Goal: Task Accomplishment & Management: Use online tool/utility

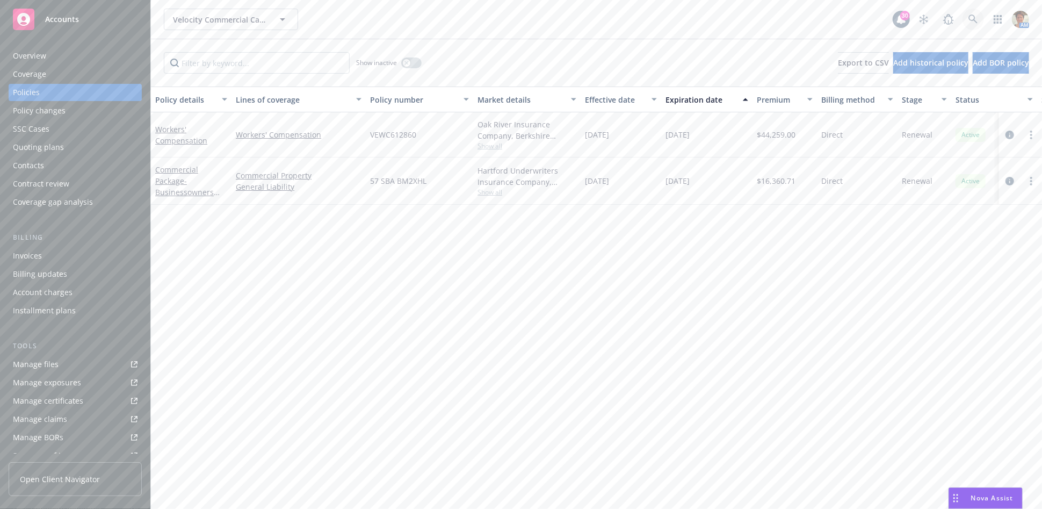
drag, startPoint x: 0, startPoint y: 0, endPoint x: 971, endPoint y: 23, distance: 971.5
click at [971, 23] on icon at bounding box center [974, 20] width 10 height 10
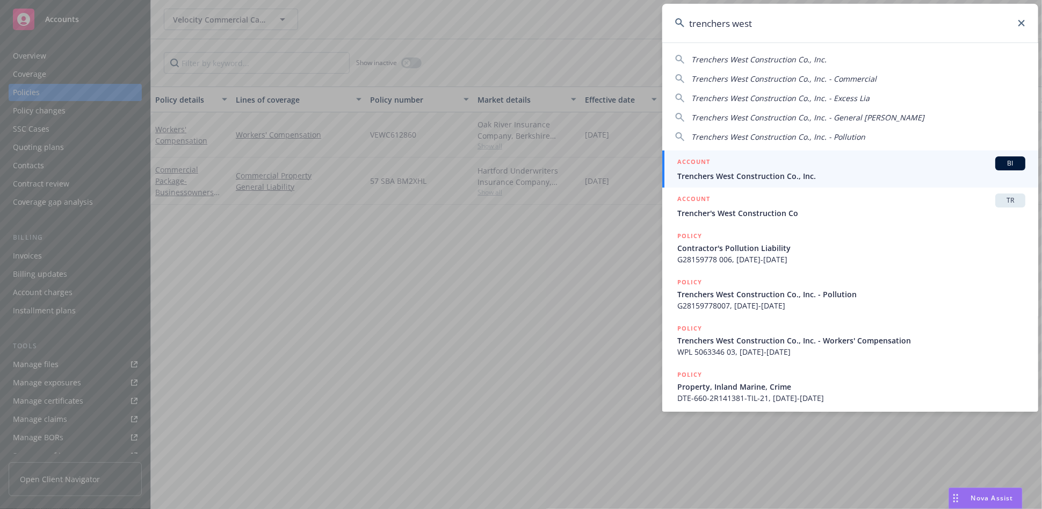
type input "trenchers west"
click at [773, 169] on div "ACCOUNT BI" at bounding box center [851, 163] width 348 height 14
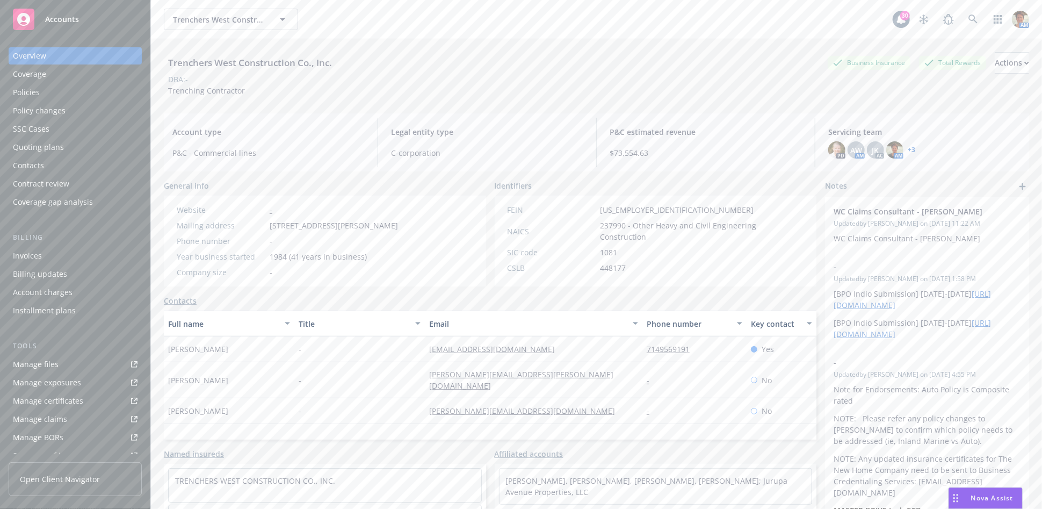
click at [49, 92] on div "Policies" at bounding box center [75, 92] width 125 height 17
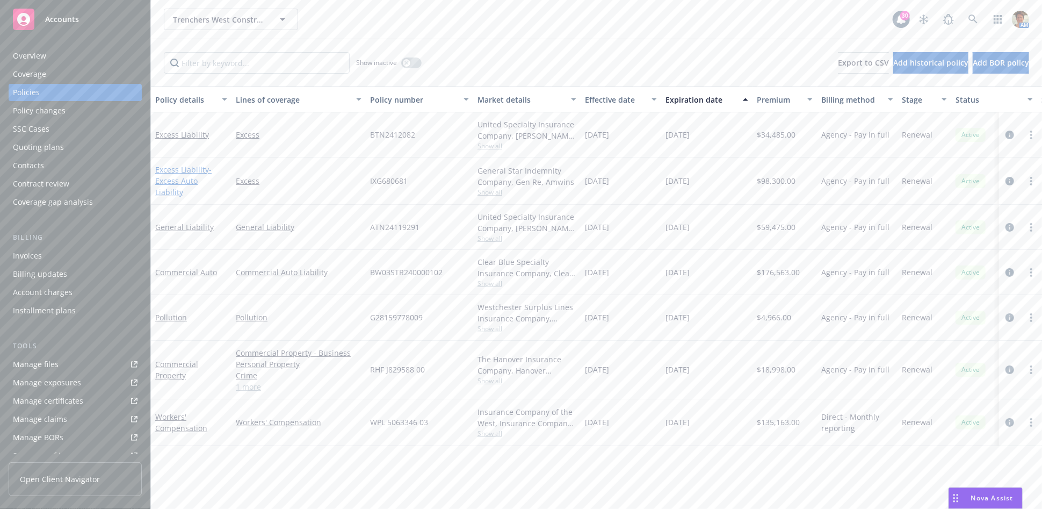
click at [181, 182] on span "- Excess Auto Liability" at bounding box center [183, 180] width 56 height 33
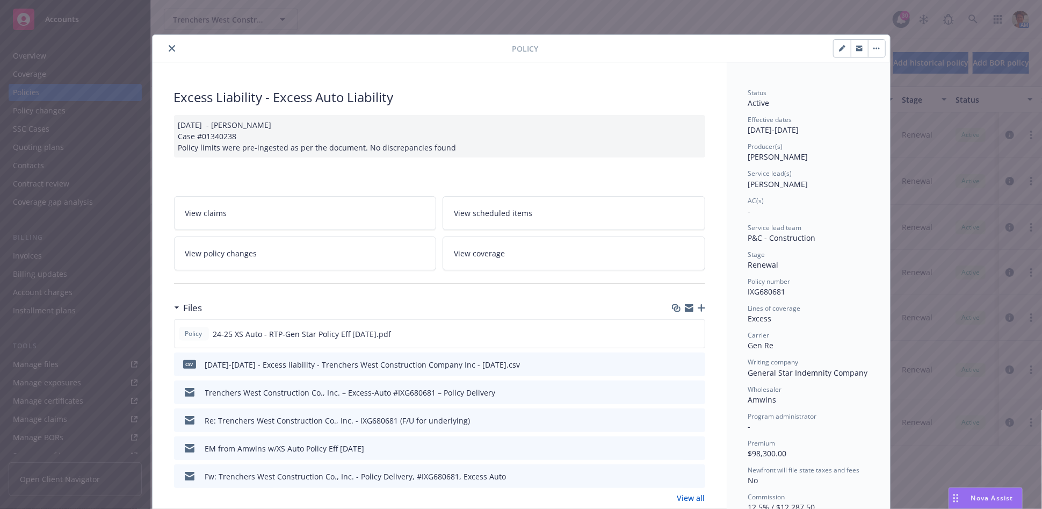
click at [169, 48] on icon "close" at bounding box center [172, 48] width 6 height 6
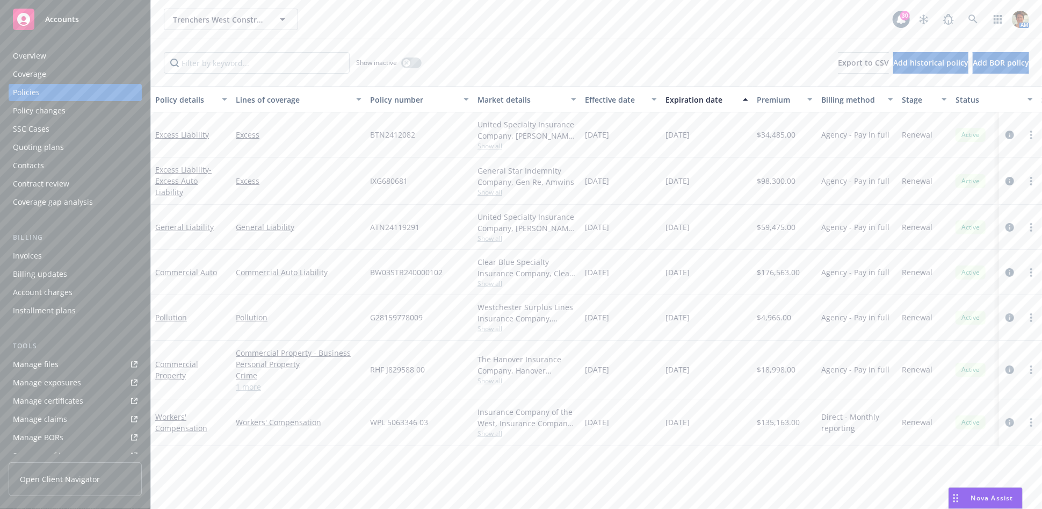
click at [38, 146] on div "Quoting plans" at bounding box center [38, 147] width 51 height 17
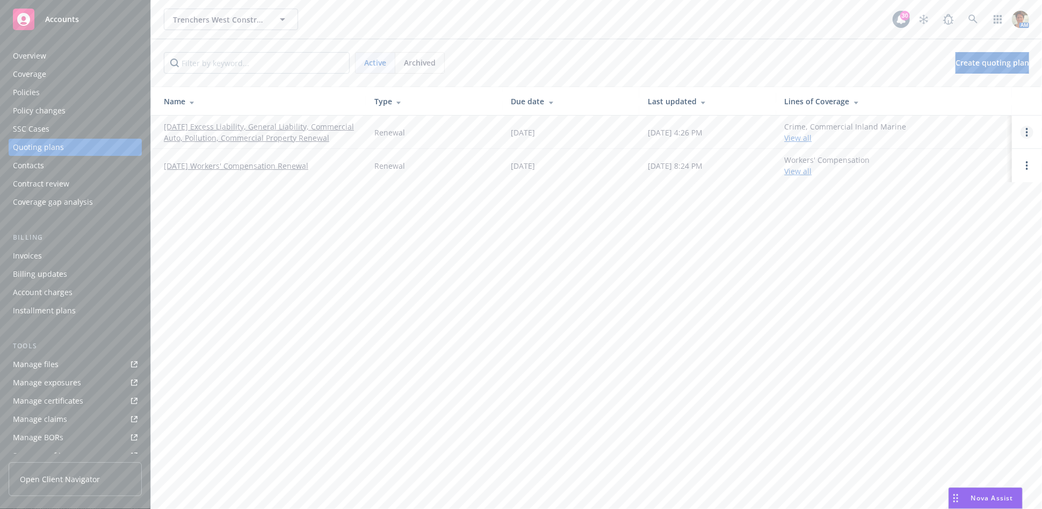
click at [1028, 131] on icon "Open options" at bounding box center [1027, 132] width 2 height 9
click at [968, 64] on span "Copy logging email" at bounding box center [972, 59] width 94 height 10
click at [1030, 131] on link "Open options" at bounding box center [1027, 132] width 13 height 13
click at [964, 59] on span "Copy logging email" at bounding box center [972, 59] width 94 height 10
click at [81, 96] on div "Policies" at bounding box center [75, 92] width 125 height 17
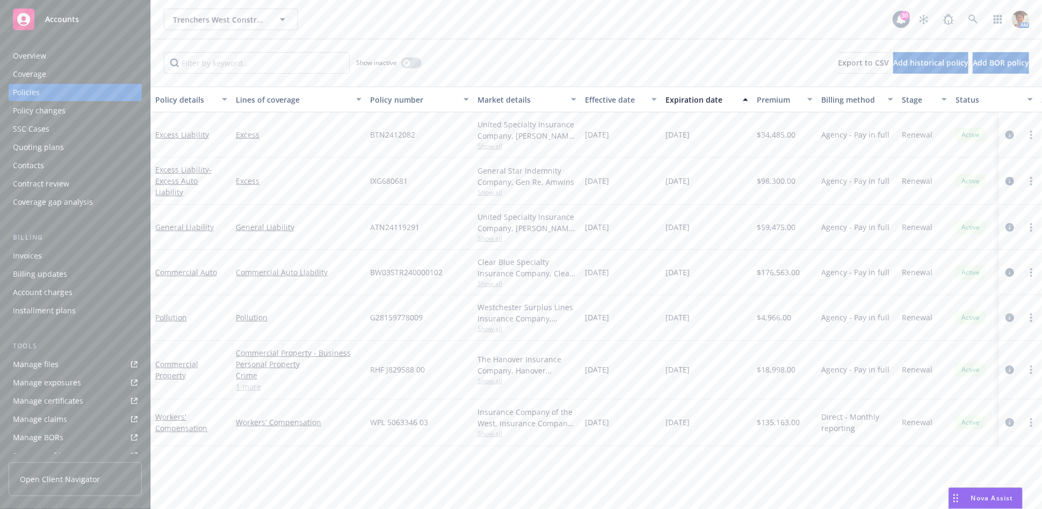
click at [51, 149] on div "Quoting plans" at bounding box center [38, 147] width 51 height 17
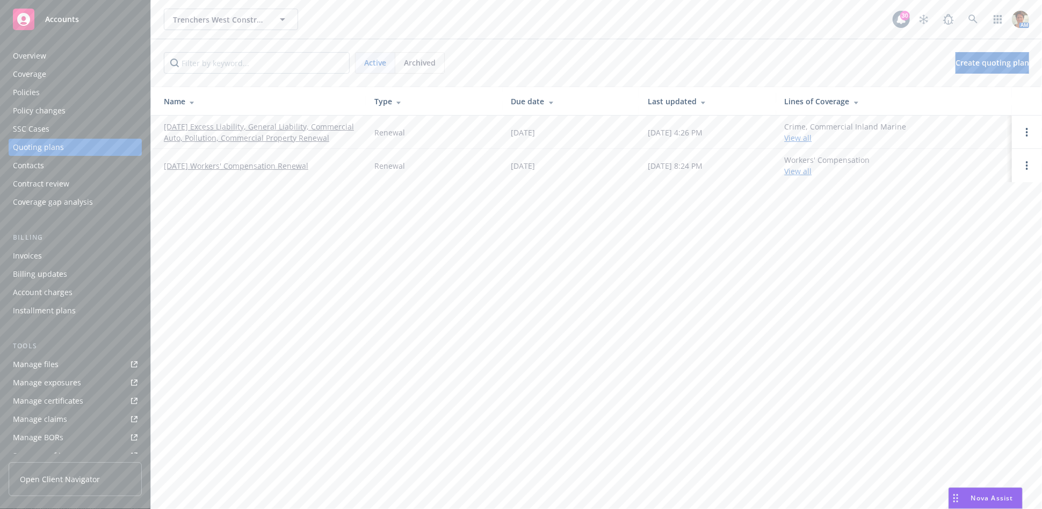
click at [427, 63] on span "Archived" at bounding box center [420, 62] width 32 height 11
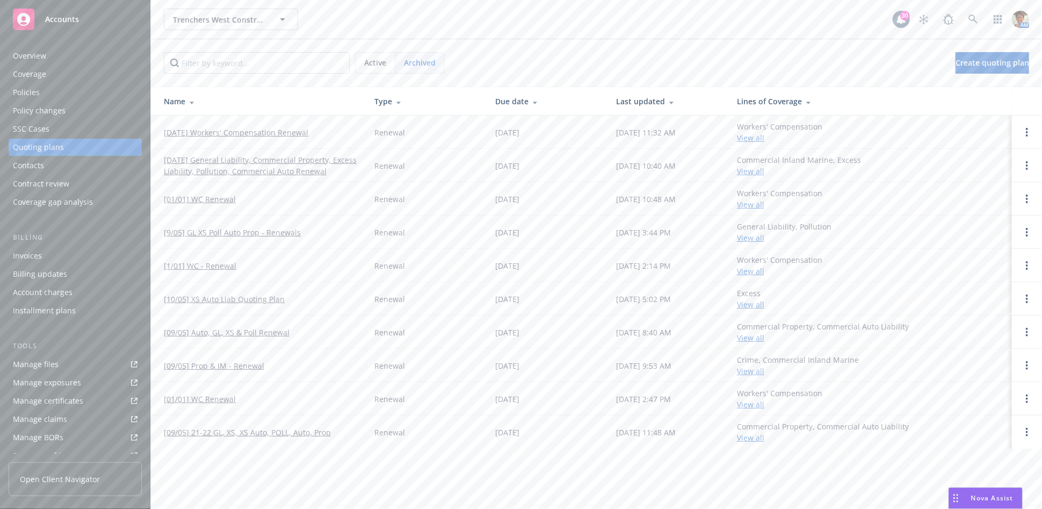
click at [247, 165] on link "09/05/24 General Liability, Commercial Property, Excess Liability, Pollution, C…" at bounding box center [260, 165] width 193 height 23
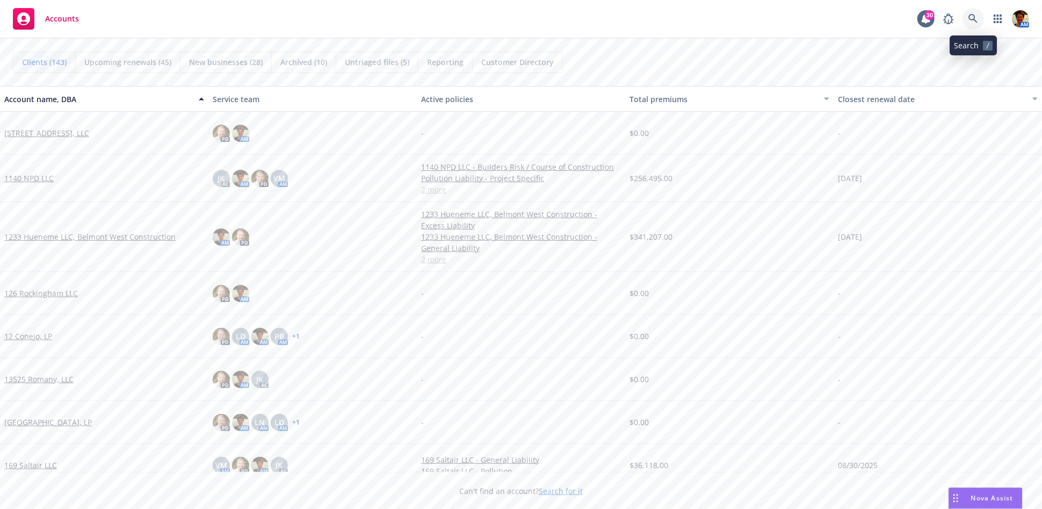
click at [970, 17] on icon at bounding box center [973, 18] width 9 height 9
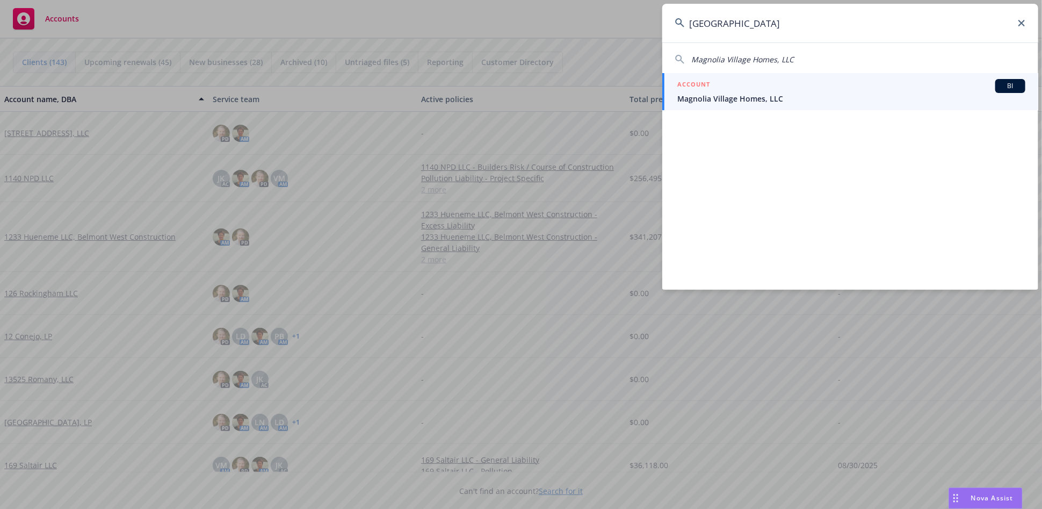
type input "magnolia village"
click at [755, 97] on span "Magnolia Village Homes, LLC" at bounding box center [851, 98] width 348 height 11
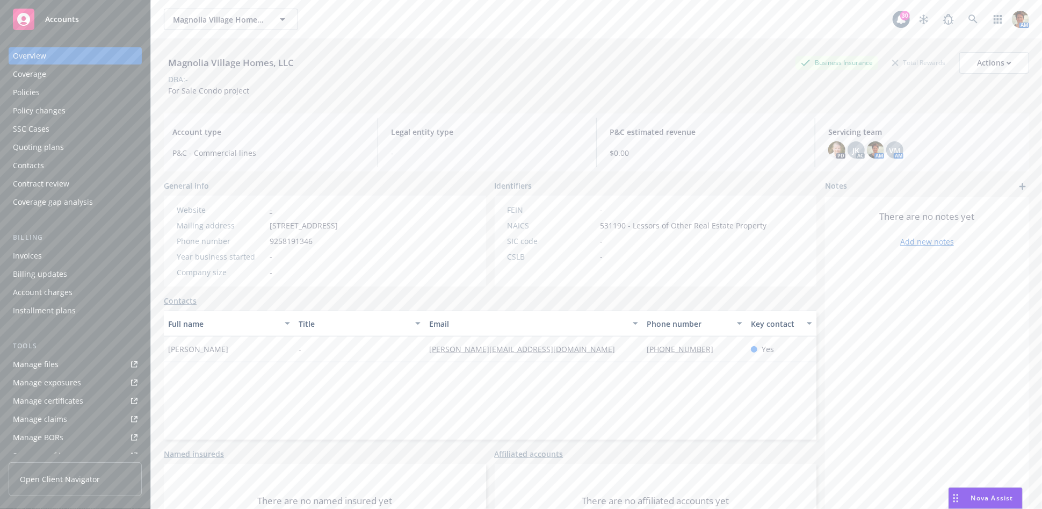
click at [55, 146] on div "Quoting plans" at bounding box center [38, 147] width 51 height 17
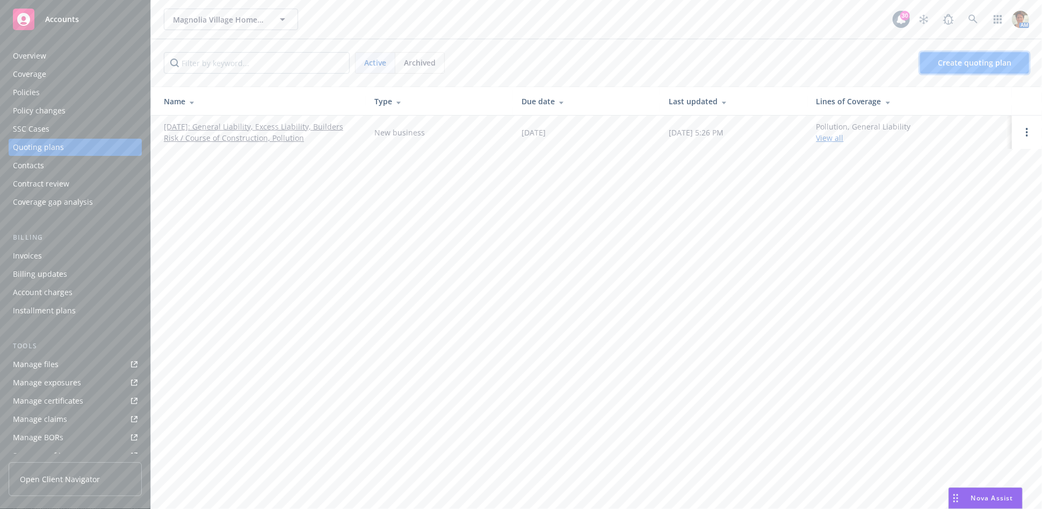
click at [987, 60] on span "Create quoting plan" at bounding box center [975, 62] width 74 height 10
click at [267, 129] on link "01/10/2025: General Liability, Excess Liability, Builders Risk / Course of Cons…" at bounding box center [260, 132] width 193 height 23
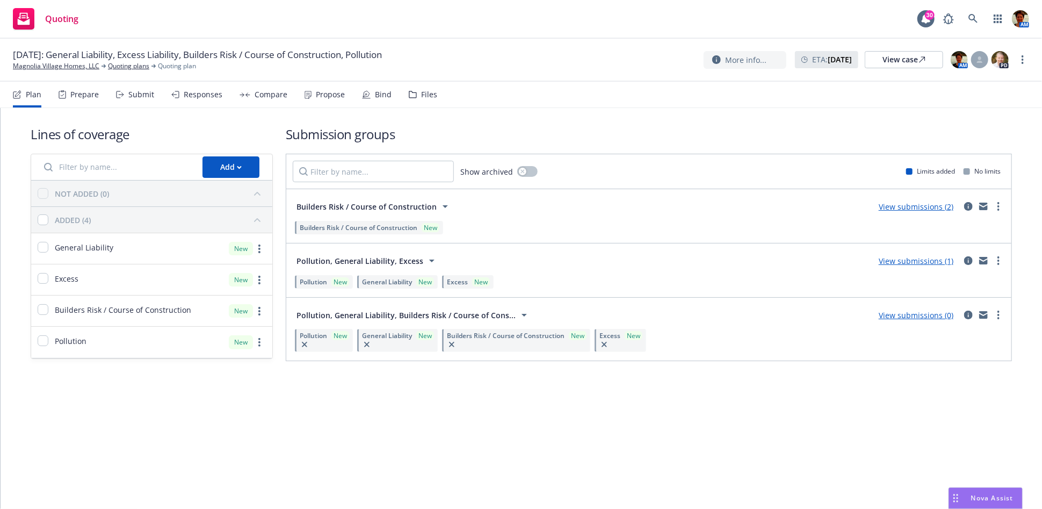
click at [430, 95] on div "Files" at bounding box center [429, 94] width 16 height 9
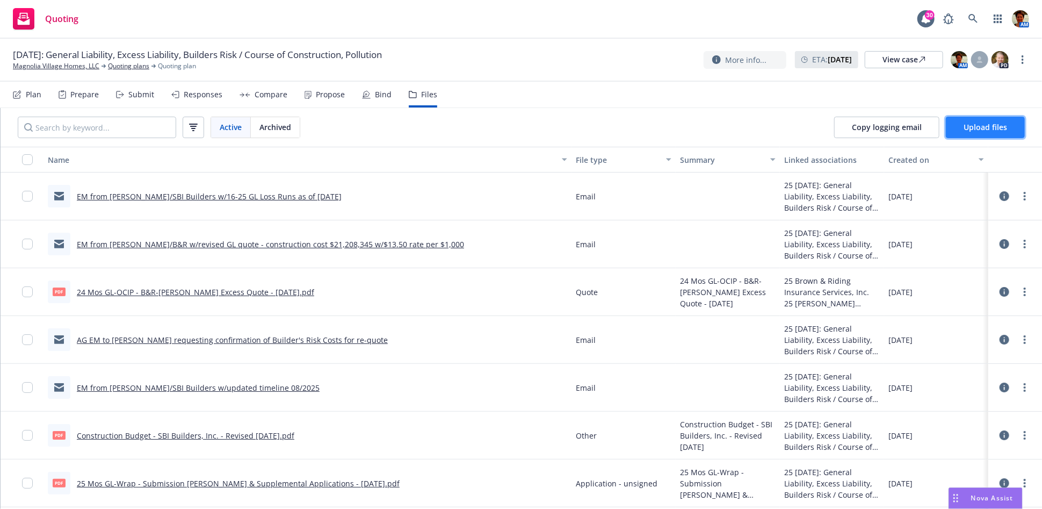
click at [964, 127] on span "Upload files" at bounding box center [986, 127] width 44 height 10
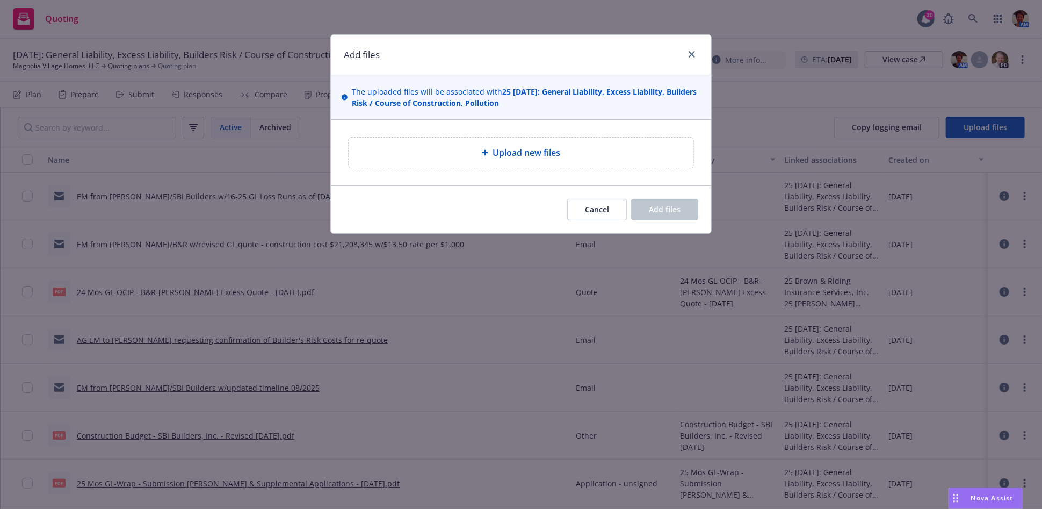
click at [493, 148] on span "Upload new files" at bounding box center [527, 152] width 68 height 13
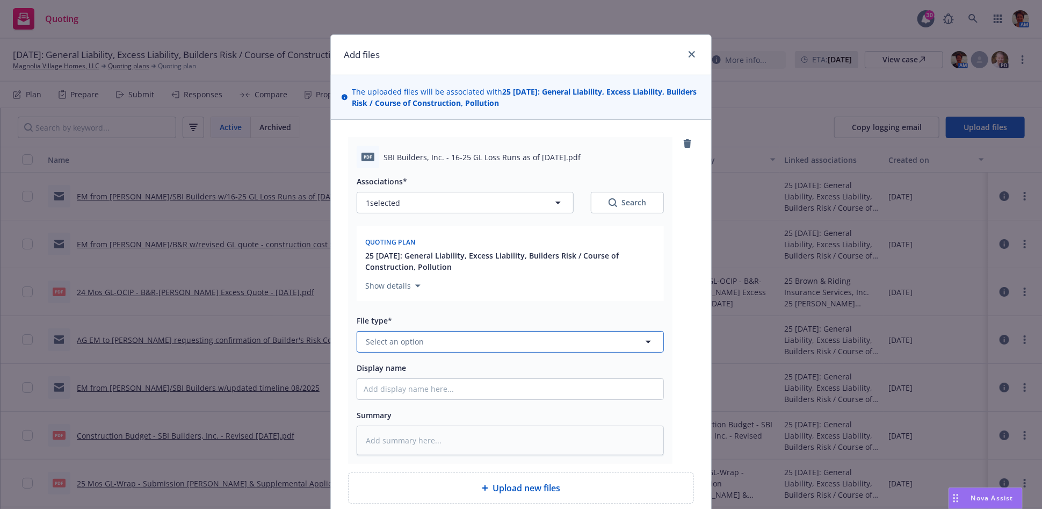
click at [397, 343] on span "Select an option" at bounding box center [395, 341] width 58 height 11
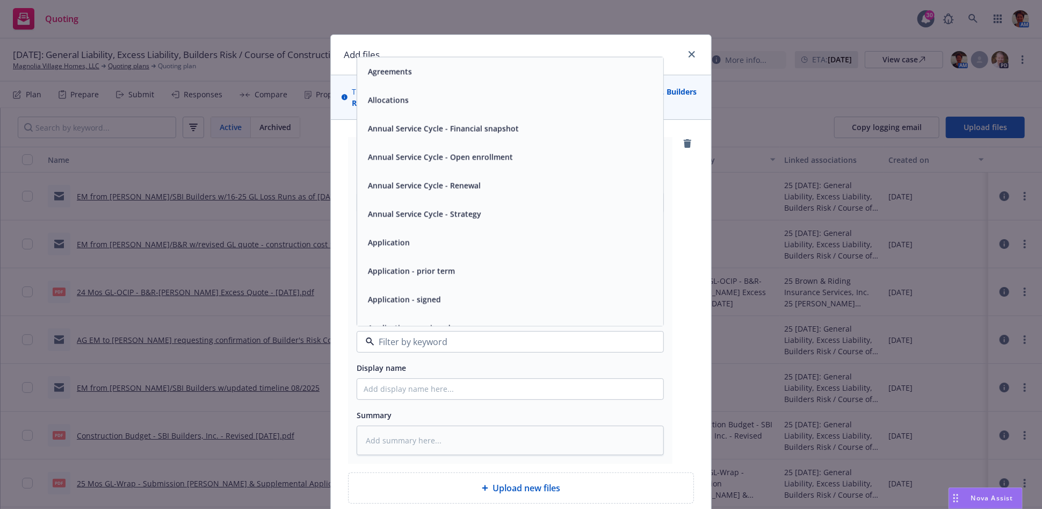
type input "k"
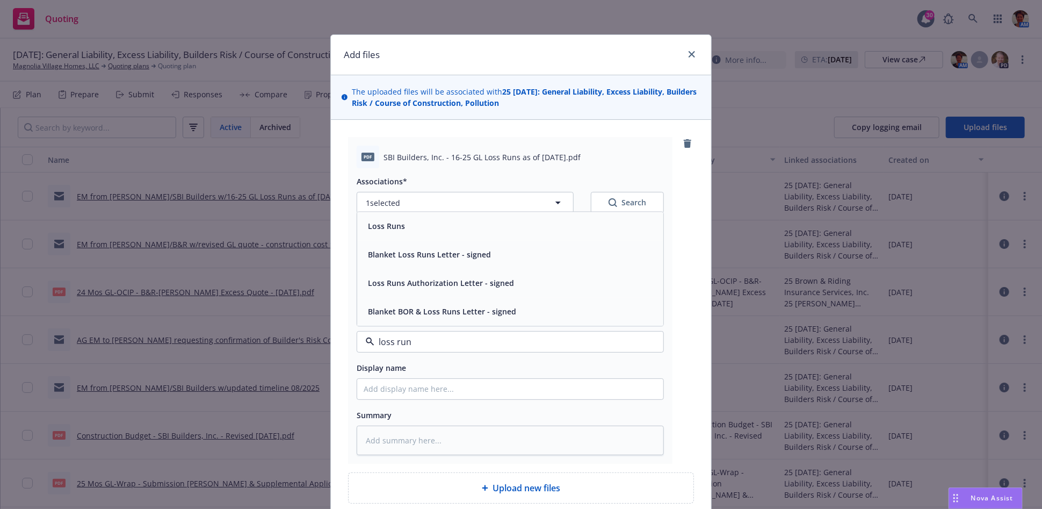
type input "loss runs"
click at [438, 221] on div "Loss Runs" at bounding box center [510, 226] width 293 height 16
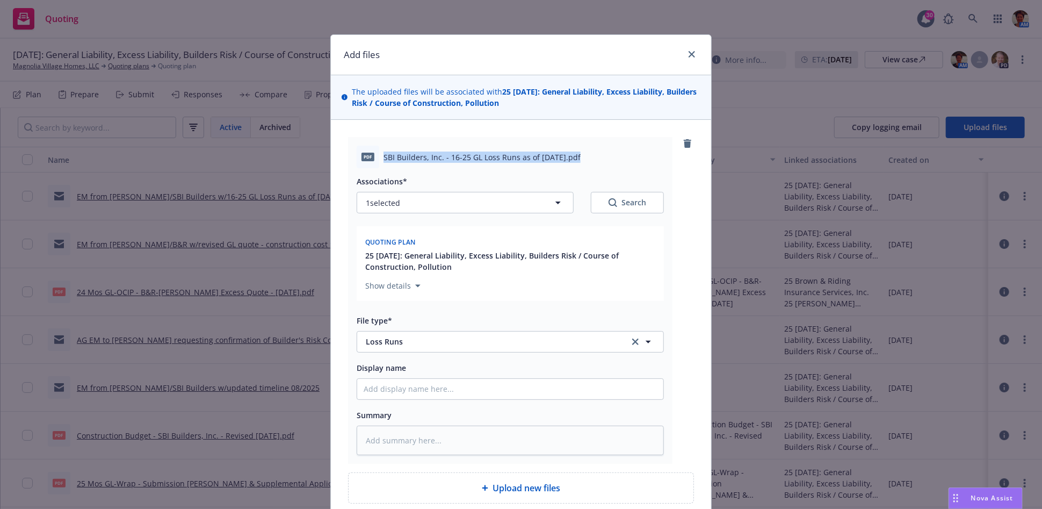
drag, startPoint x: 379, startPoint y: 152, endPoint x: 571, endPoint y: 167, distance: 191.8
click at [571, 167] on div "pdf SBI Builders, Inc. - 16-25 GL Loss Runs as of 06-05-2025.pdf" at bounding box center [510, 157] width 307 height 23
copy span "SBI Builders, Inc. - 16-25 GL Loss Runs as of 06-05-2025"
click at [481, 388] on input "Display name" at bounding box center [510, 389] width 306 height 20
paste input "SBI Builders, Inc. - 16-25 GL Loss Runs as of 06-05-2025"
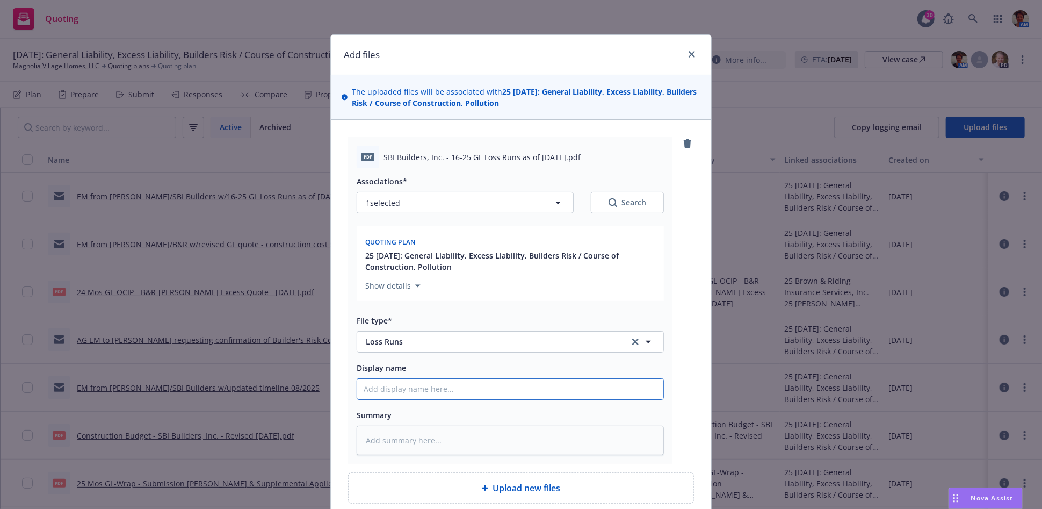
type textarea "x"
type input "SBI Builders, Inc. - 16-25 GL Loss Runs as of 06-05-2025"
drag, startPoint x: 493, startPoint y: 437, endPoint x: 567, endPoint y: 476, distance: 84.1
click at [494, 438] on textarea at bounding box center [510, 440] width 307 height 30
paste textarea "SBI Builders, Inc. - 16-25 GL Loss Runs as of 06-05-2025"
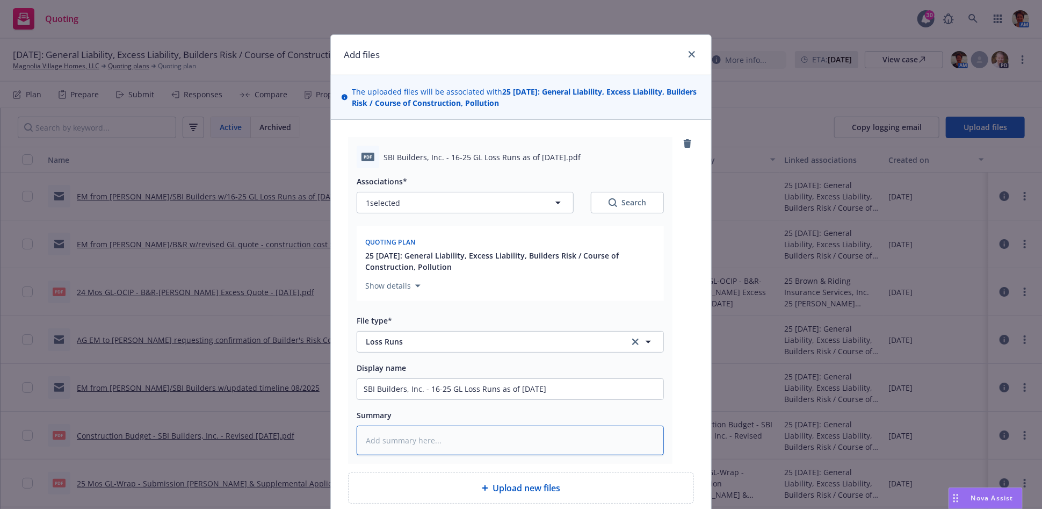
type textarea "x"
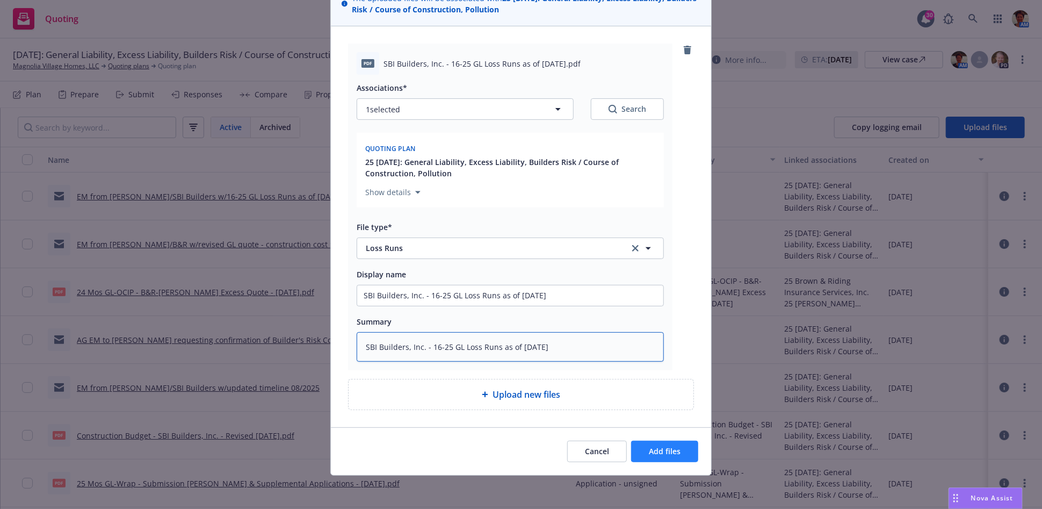
type textarea "SBI Builders, Inc. - 16-25 GL Loss Runs as of 06-05-2025"
drag, startPoint x: 682, startPoint y: 455, endPoint x: 676, endPoint y: 456, distance: 5.9
click at [680, 455] on button "Add files" at bounding box center [664, 451] width 67 height 21
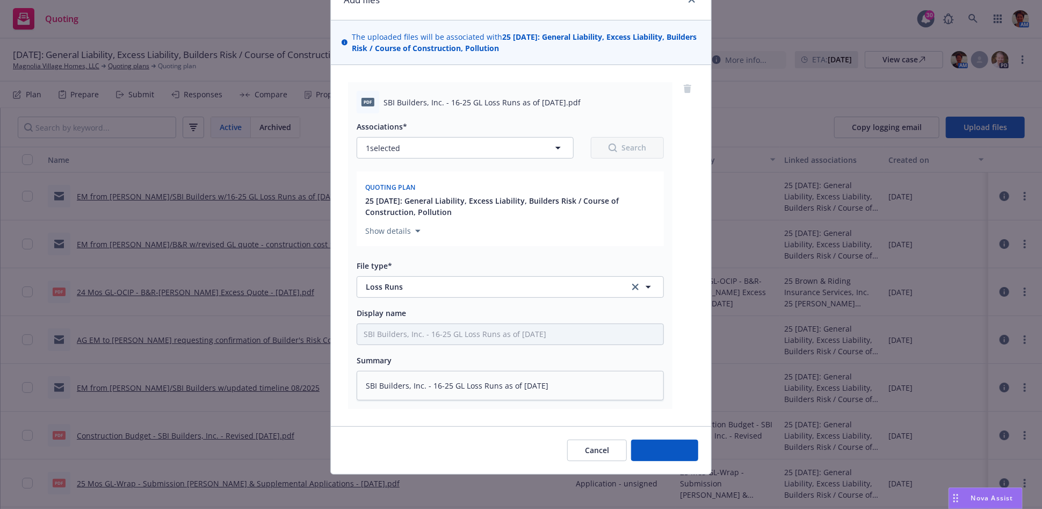
scroll to position [54, 0]
type textarea "x"
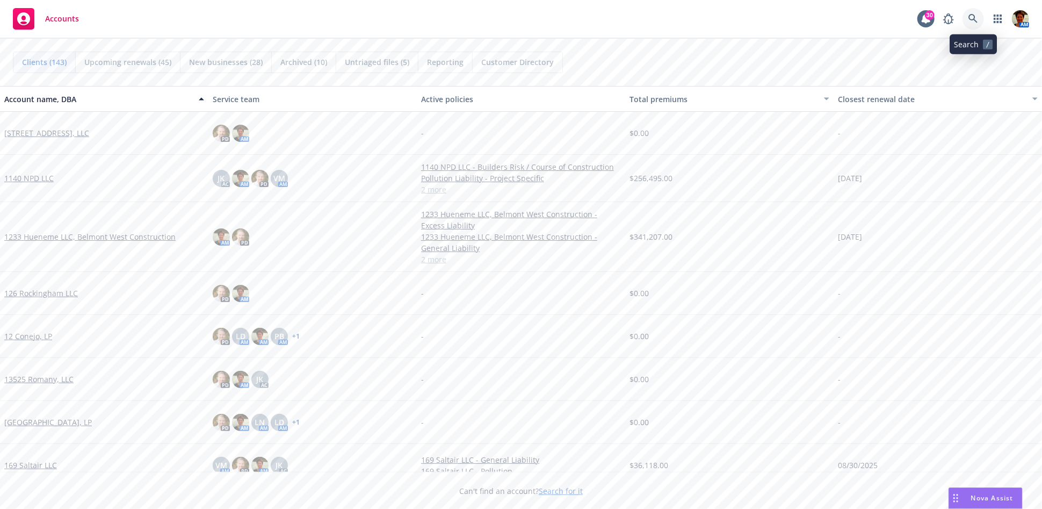
click at [970, 21] on icon at bounding box center [974, 19] width 10 height 10
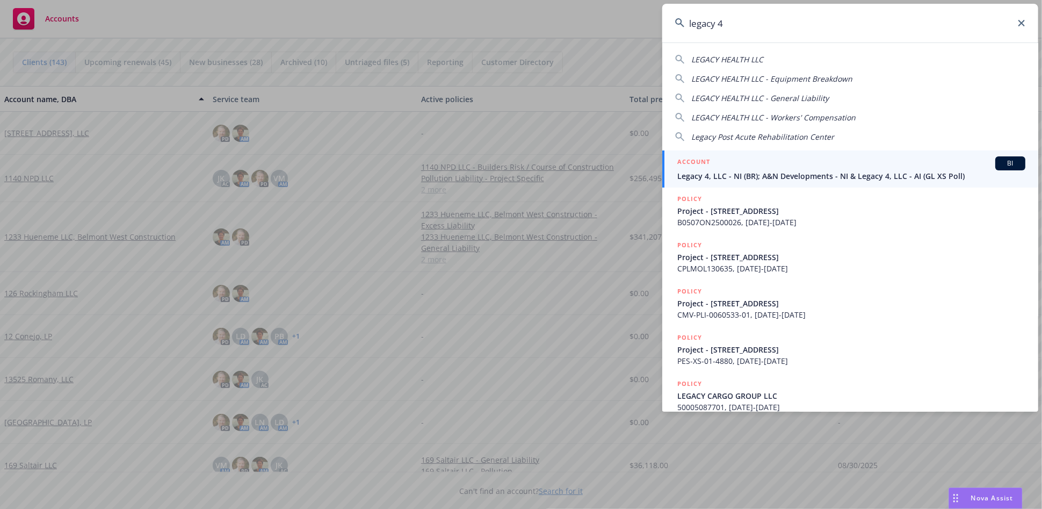
type input "legacy 4"
click at [762, 162] on div "ACCOUNT BI" at bounding box center [851, 163] width 348 height 14
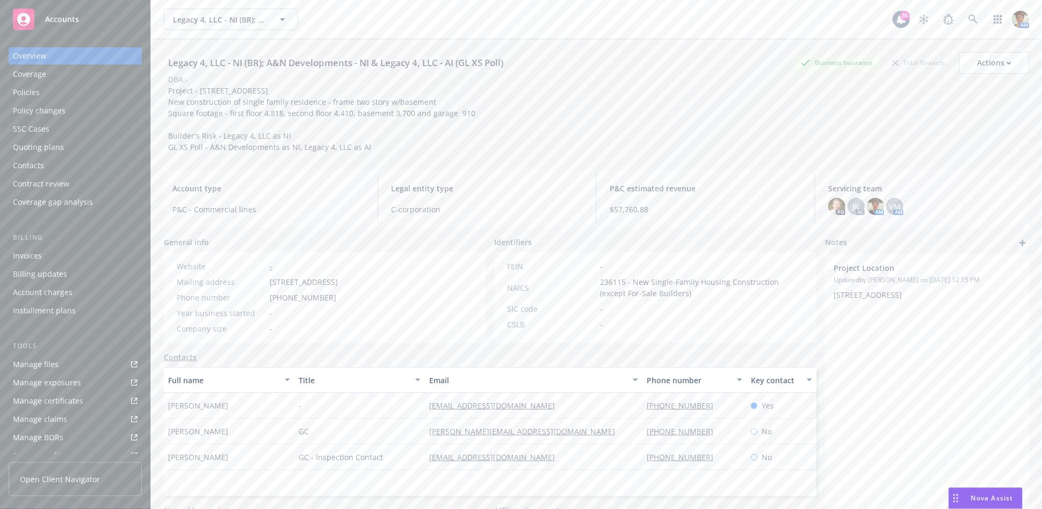
click at [28, 89] on div "Policies" at bounding box center [26, 92] width 27 height 17
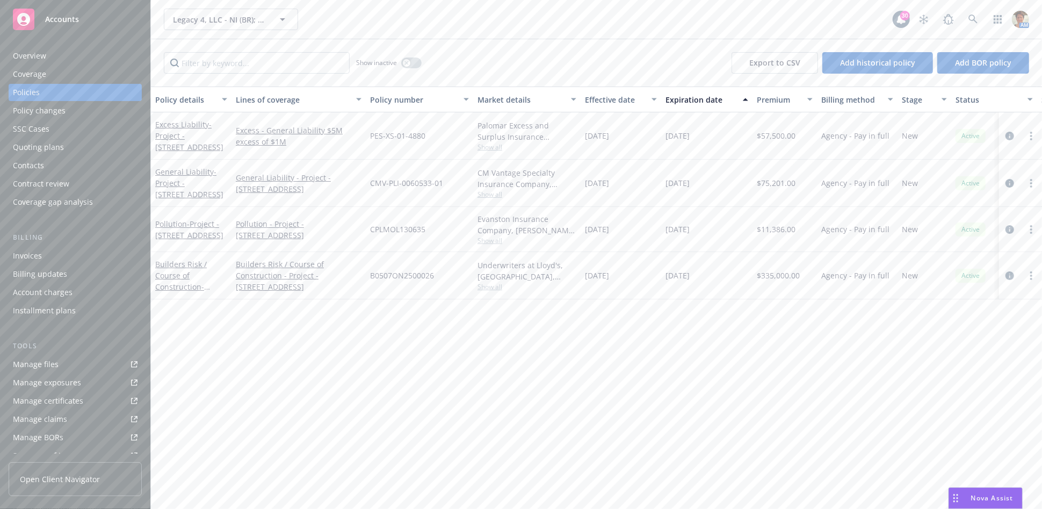
click at [49, 367] on div "Manage files" at bounding box center [36, 364] width 46 height 17
click at [1033, 275] on link "more" at bounding box center [1031, 275] width 13 height 13
click at [979, 430] on link "Copy logging email" at bounding box center [974, 425] width 126 height 21
click at [31, 363] on div "Manage files" at bounding box center [36, 364] width 46 height 17
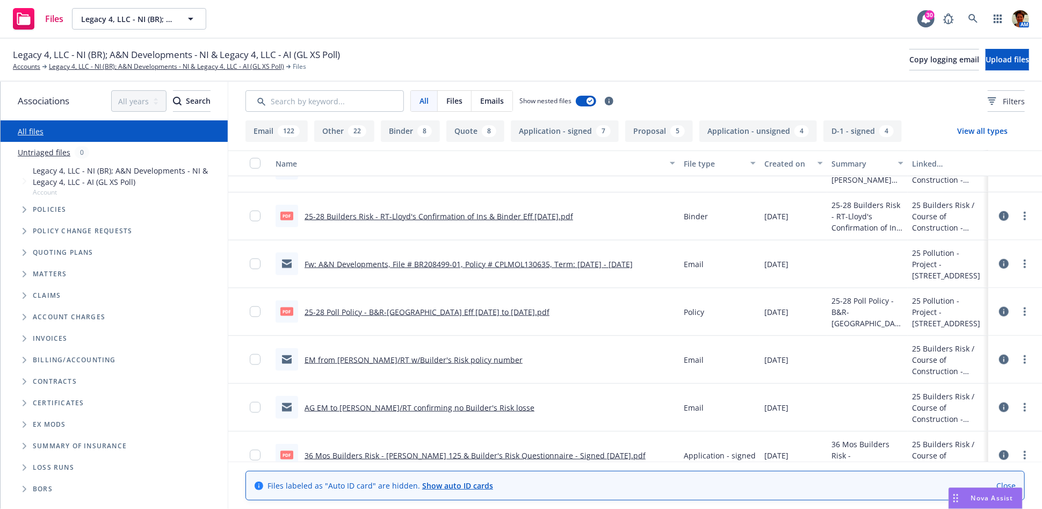
scroll to position [1194, 0]
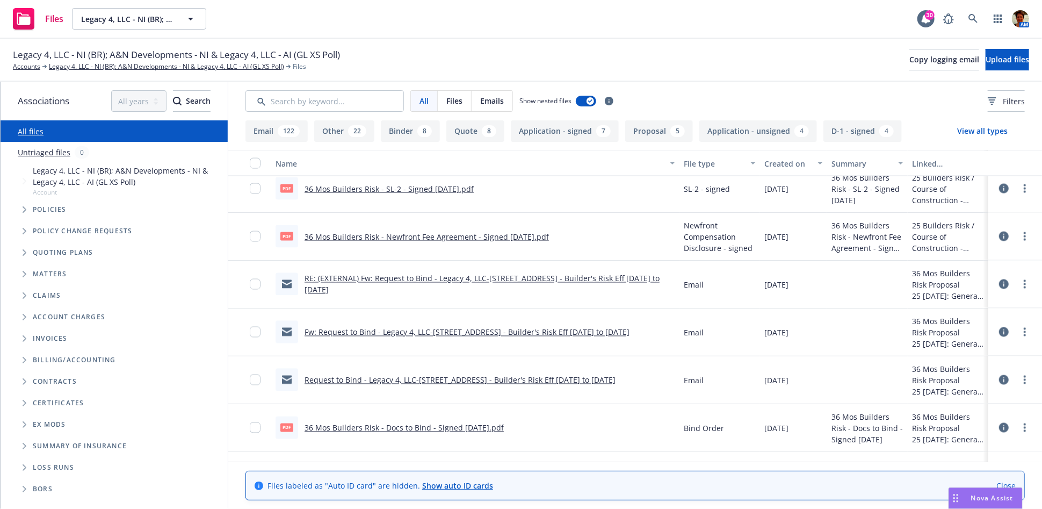
click at [395, 377] on link "Request to Bind - Legacy 4, LLC-[STREET_ADDRESS] - Builder's Risk Eff [DATE] to…" at bounding box center [460, 380] width 311 height 10
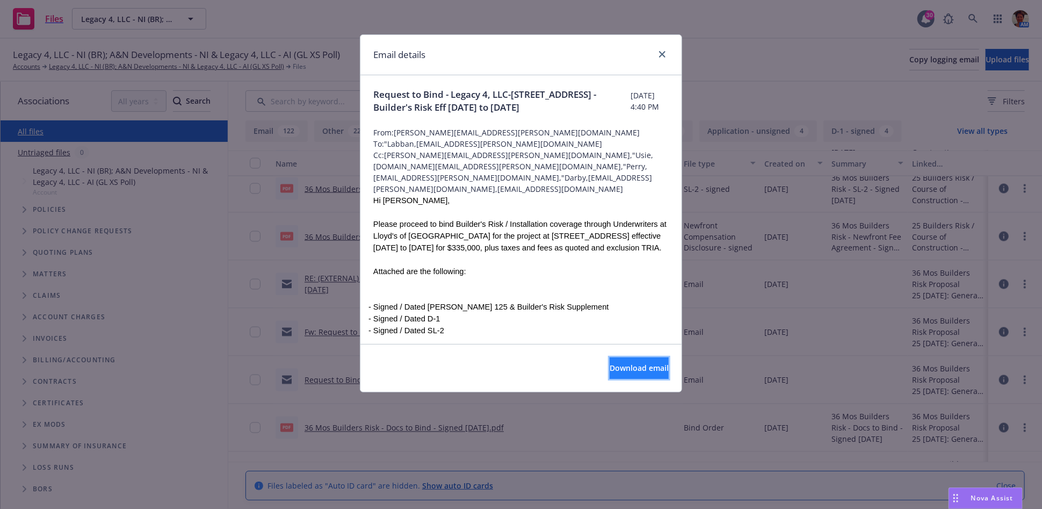
click at [614, 369] on span "Download email" at bounding box center [639, 368] width 59 height 10
click at [662, 54] on icon "close" at bounding box center [662, 54] width 6 height 6
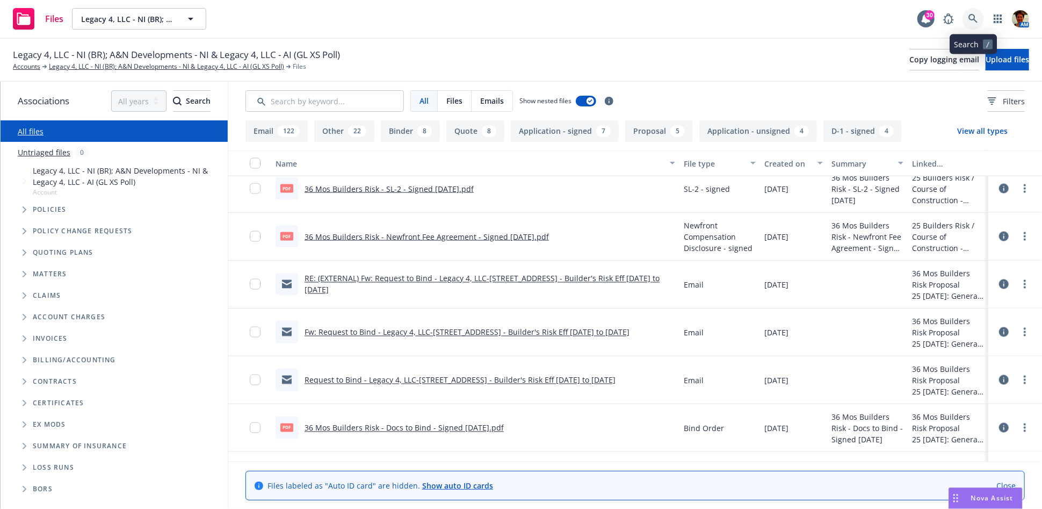
click at [973, 15] on icon at bounding box center [974, 19] width 10 height 10
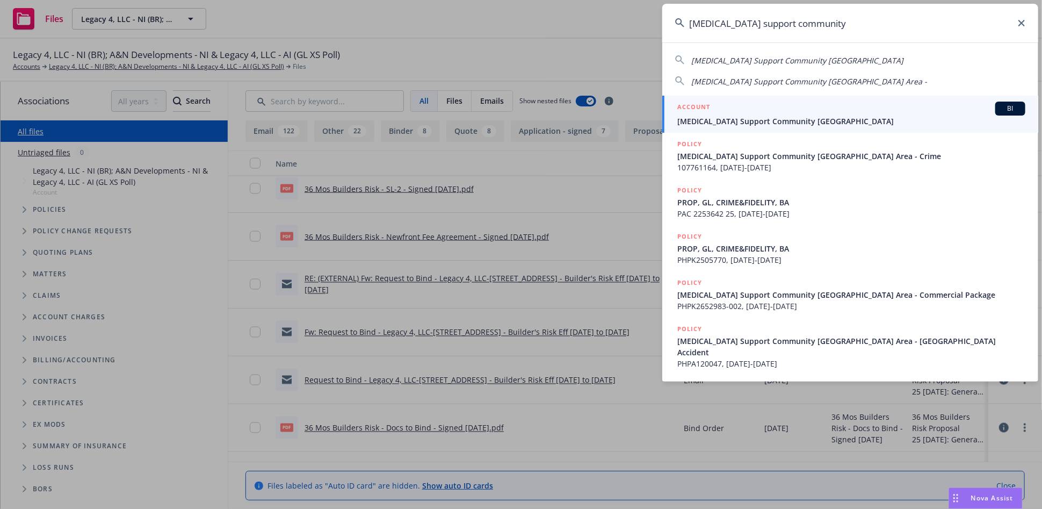
type input "[MEDICAL_DATA] support community"
click at [736, 120] on span "[MEDICAL_DATA] Support Community [GEOGRAPHIC_DATA]" at bounding box center [851, 120] width 348 height 11
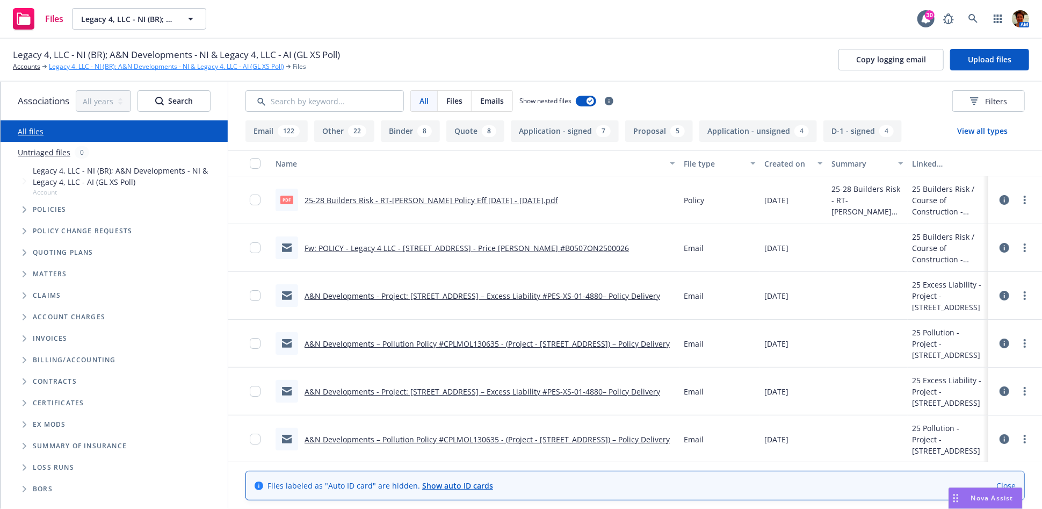
click at [148, 69] on link "Legacy 4, LLC - NI (BR); A&N Developments - NI & Legacy 4, LLC - AI (GL XS Poll)" at bounding box center [166, 67] width 235 height 10
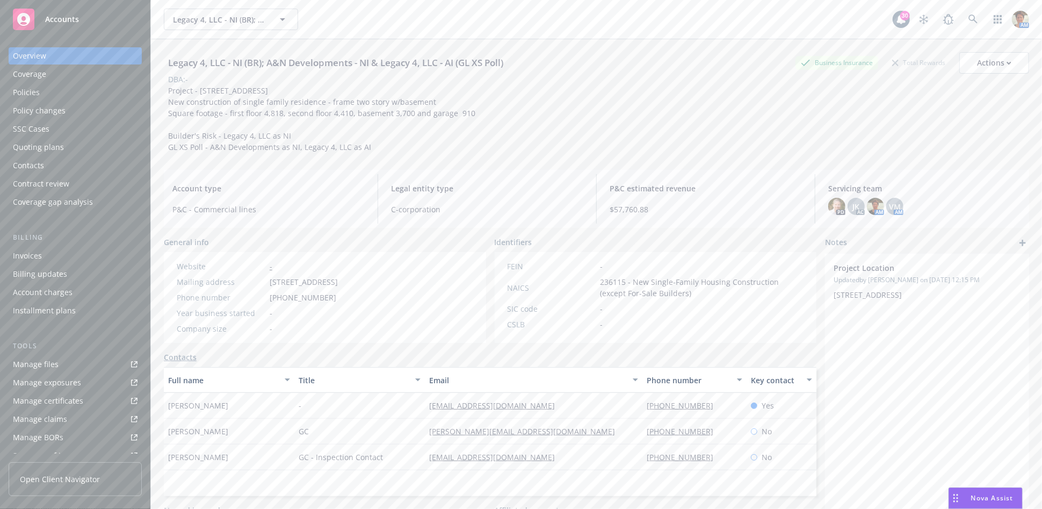
click at [56, 96] on div "Policies" at bounding box center [75, 92] width 125 height 17
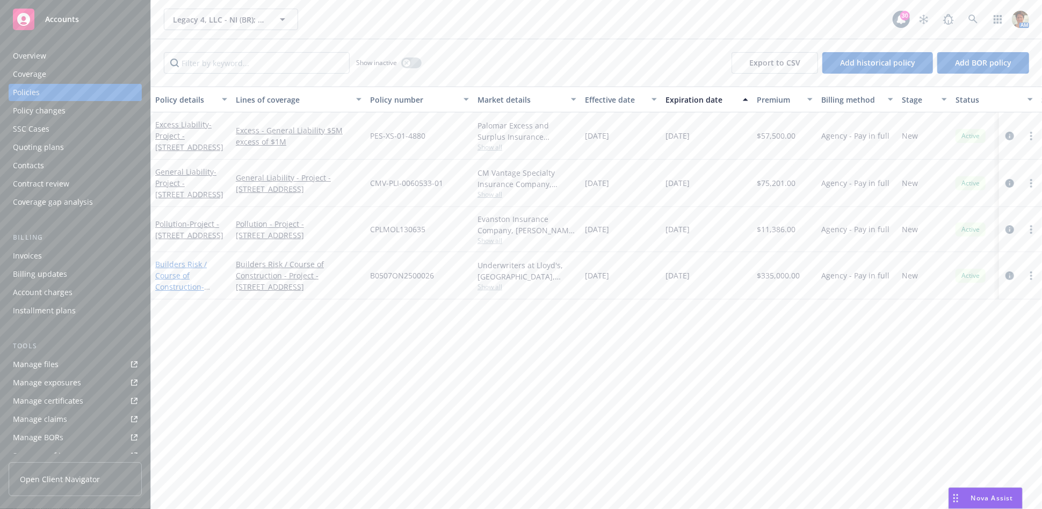
click at [184, 273] on link "Builders Risk / Course of Construction - Project - 2468 Banyan Drive, Los Angel…" at bounding box center [189, 286] width 68 height 55
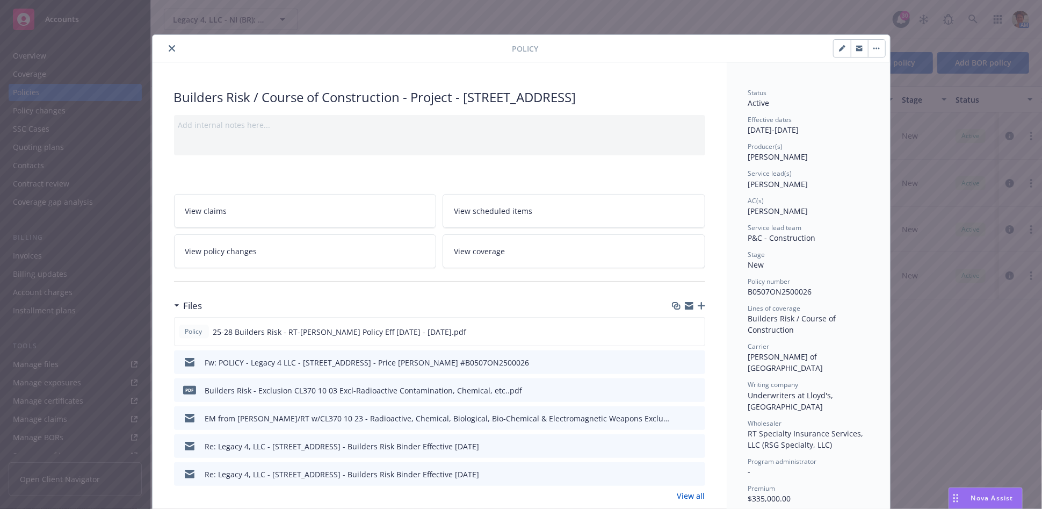
click at [169, 51] on icon "close" at bounding box center [172, 48] width 6 height 6
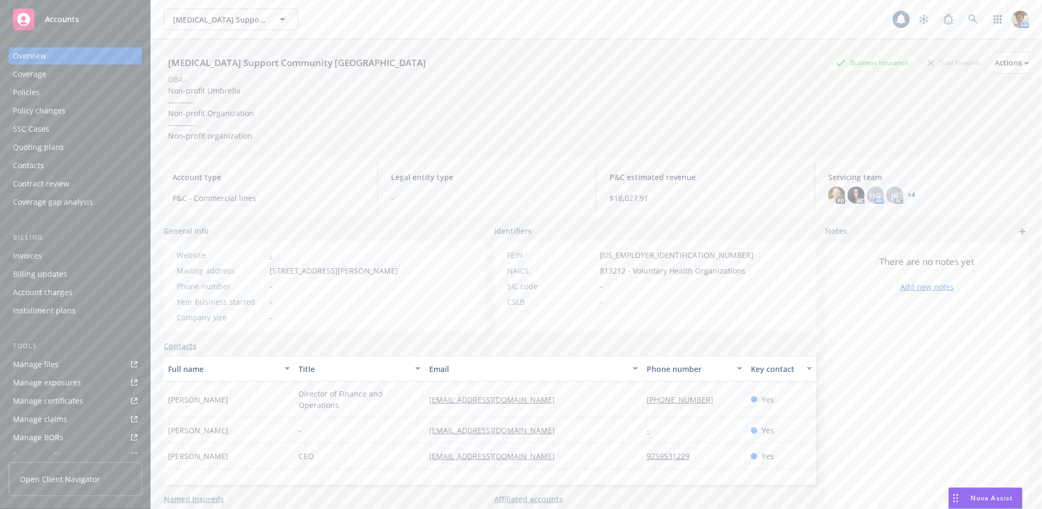
click at [52, 93] on div "Policies" at bounding box center [75, 92] width 125 height 17
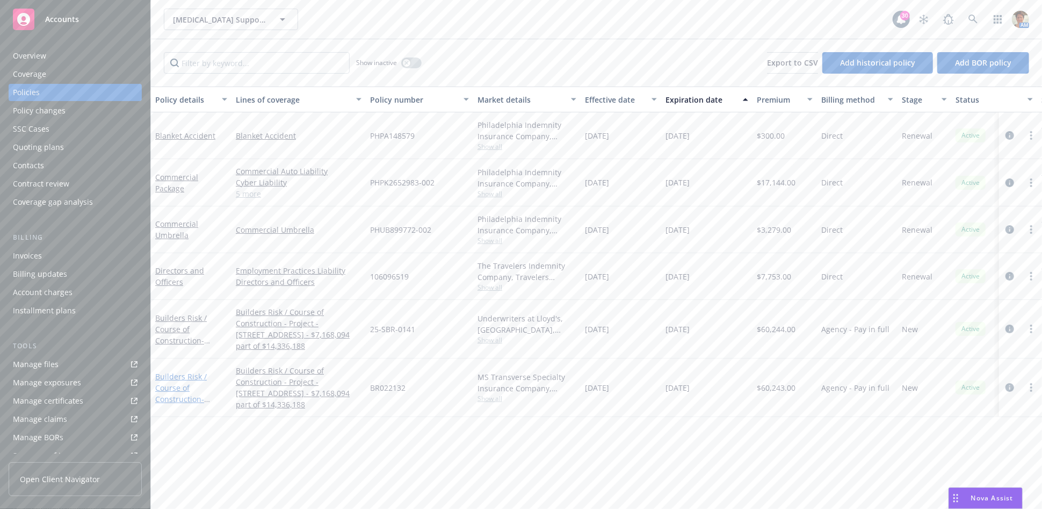
click at [180, 388] on link "Builders Risk / Course of Construction - Project - [STREET_ADDRESS] - $7,168,09…" at bounding box center [190, 410] width 70 height 78
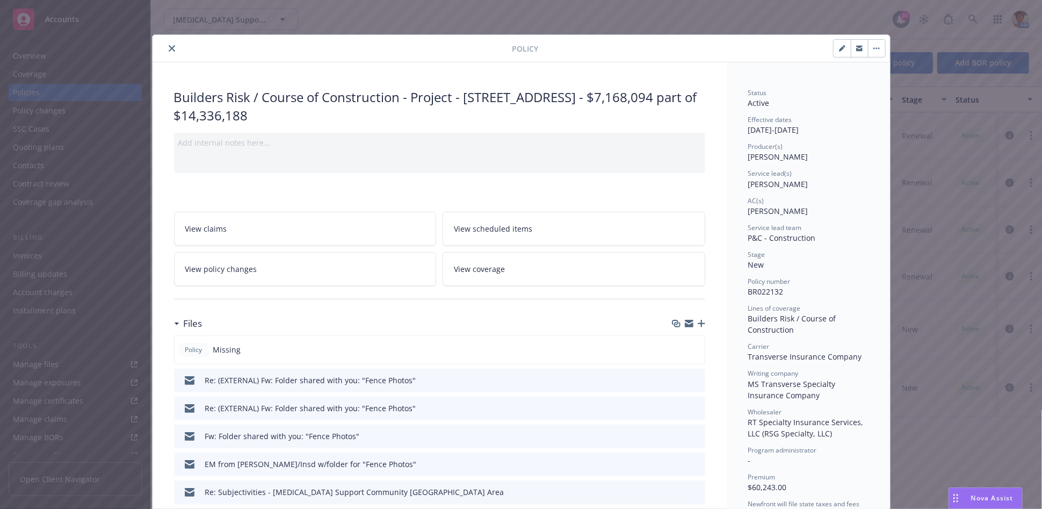
click at [169, 49] on icon "close" at bounding box center [172, 48] width 6 height 6
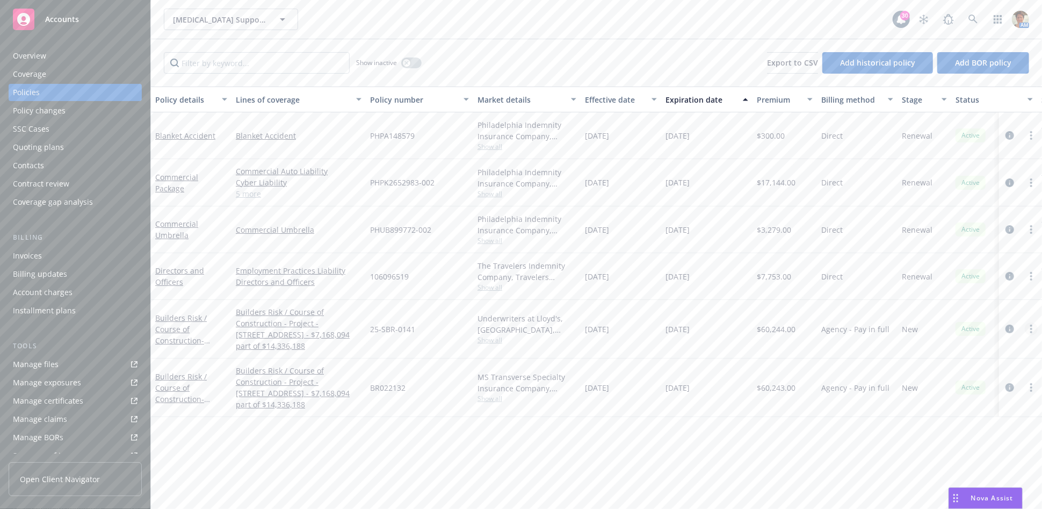
click at [1032, 330] on icon "more" at bounding box center [1031, 328] width 2 height 9
click at [955, 293] on link "Copy logging email" at bounding box center [978, 294] width 126 height 21
click at [1030, 387] on icon "more" at bounding box center [1031, 387] width 2 height 9
click at [970, 359] on link "Copy logging email" at bounding box center [978, 352] width 126 height 21
click at [164, 330] on link "Builders Risk / Course of Construction - Project - 3939 Mt Diablo Boulevard, La…" at bounding box center [190, 352] width 70 height 78
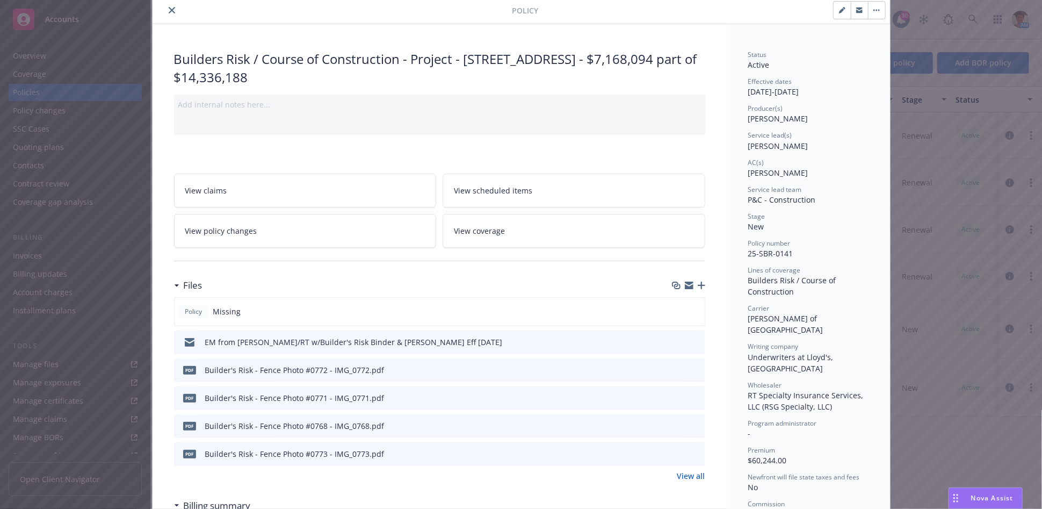
scroll to position [60, 0]
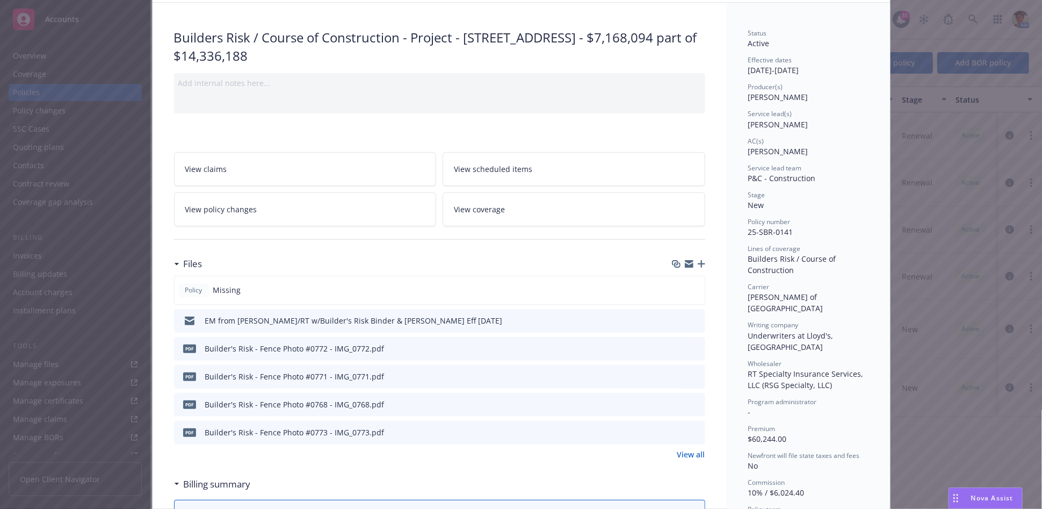
click at [698, 263] on icon "button" at bounding box center [702, 264] width 8 height 8
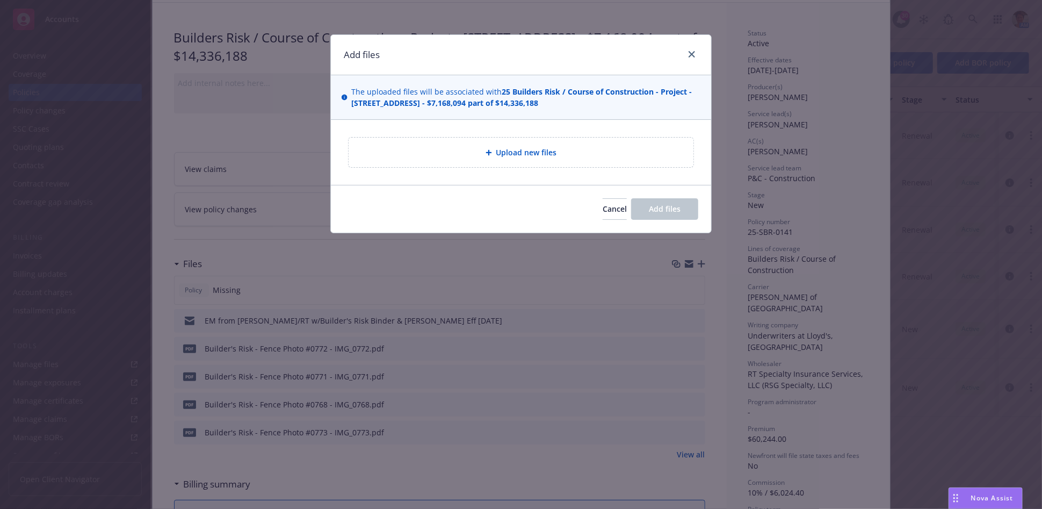
click at [559, 148] on div "Upload new files" at bounding box center [521, 152] width 328 height 12
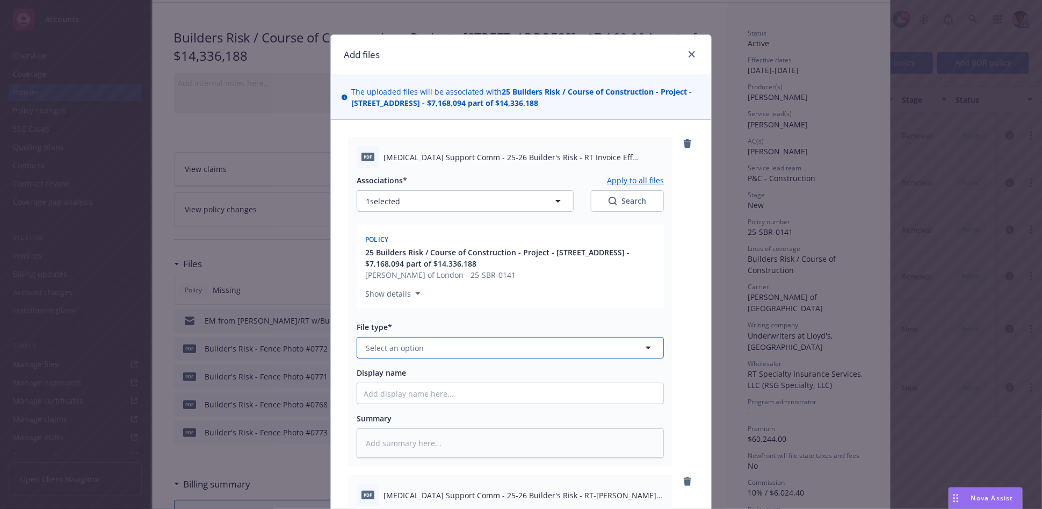
click at [402, 351] on span "Select an option" at bounding box center [395, 347] width 58 height 11
type input "invoice"
click at [415, 399] on div "Invoice - Third Party" at bounding box center [404, 407] width 81 height 16
drag, startPoint x: 466, startPoint y: 159, endPoint x: 626, endPoint y: 160, distance: 160.6
click at [626, 160] on span "Cancer Support Comm - 25-26 Builder's Risk - RT Invoice Eff 07-24-2025.pdf" at bounding box center [524, 156] width 280 height 11
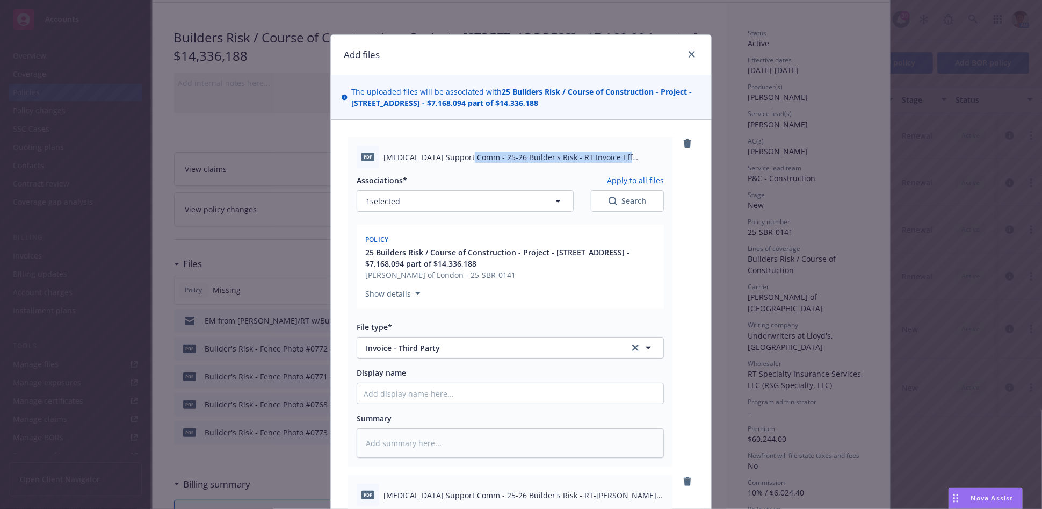
copy span "25-26 Builder's Risk - RT Invoice Eff 07-24-2025"
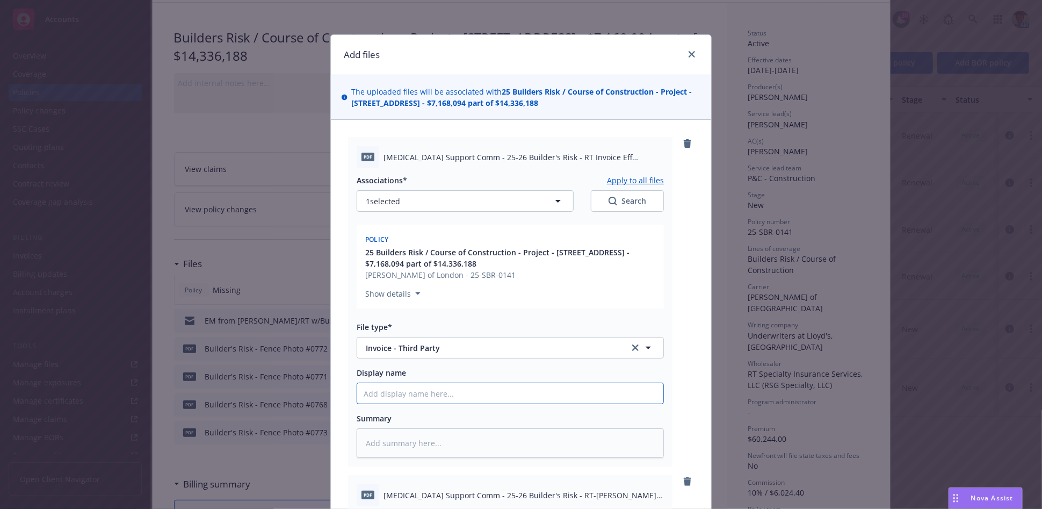
click at [485, 394] on input "Display name" at bounding box center [510, 393] width 306 height 20
paste input "25-26 Builder's Risk - RT Invoice Eff 07-24-2025"
type textarea "x"
type input "25-26 Builder's Risk - RT Invoice Eff 07-24-2025"
click at [359, 395] on input "25-26 Builder's Risk - RT Invoice Eff 07-24-2025" at bounding box center [510, 393] width 306 height 20
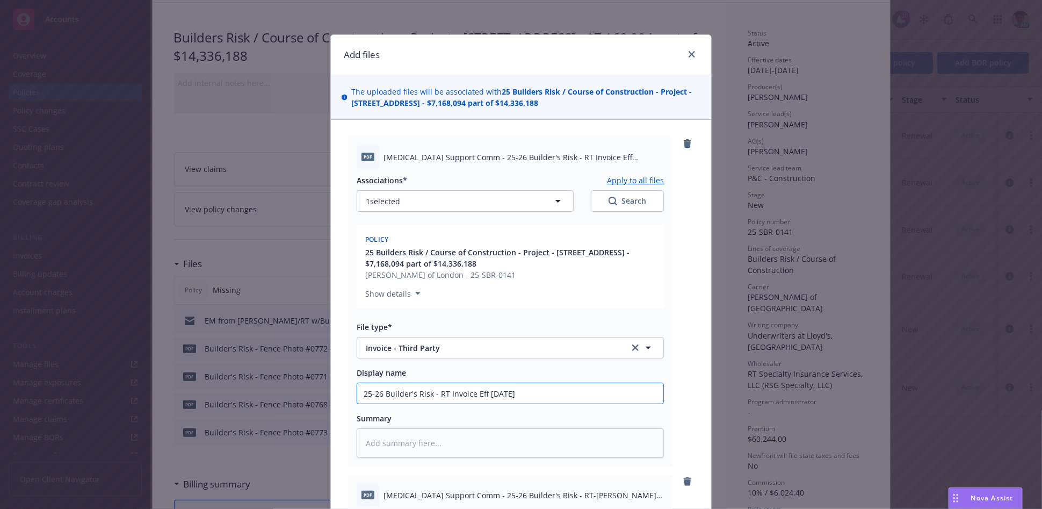
type textarea "x"
type input "325-26 Builder's Risk - RT Invoice Eff 07-24-2025"
type textarea "x"
type input "3925-26 Builder's Risk - RT Invoice Eff 07-24-2025"
type textarea "x"
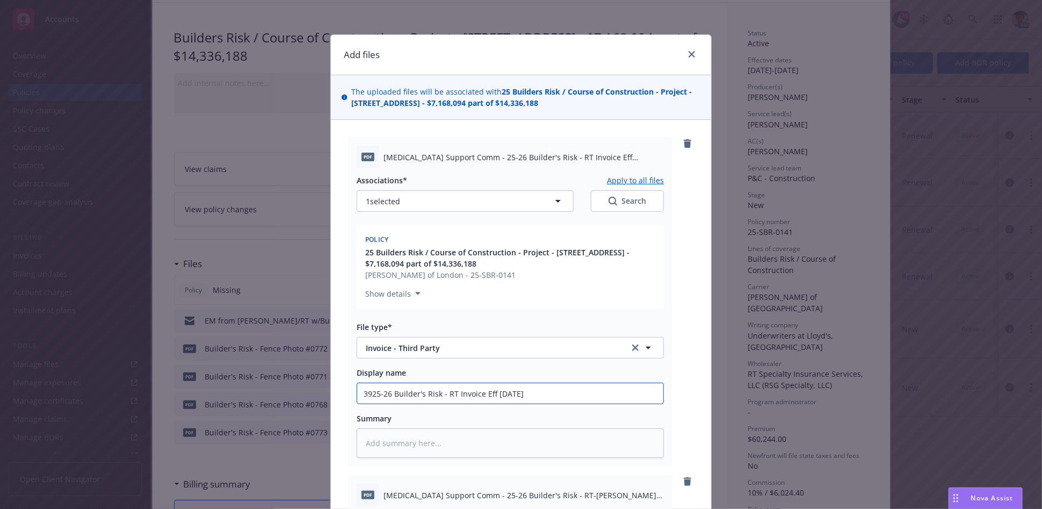
type input "39325-26 Builder's Risk - RT Invoice Eff 07-24-2025"
type textarea "x"
type input "393925-26 Builder's Risk - RT Invoice Eff 07-24-2025"
type textarea "x"
type input "3939 25-26 Builder's Risk - RT Invoice Eff 07-24-2025"
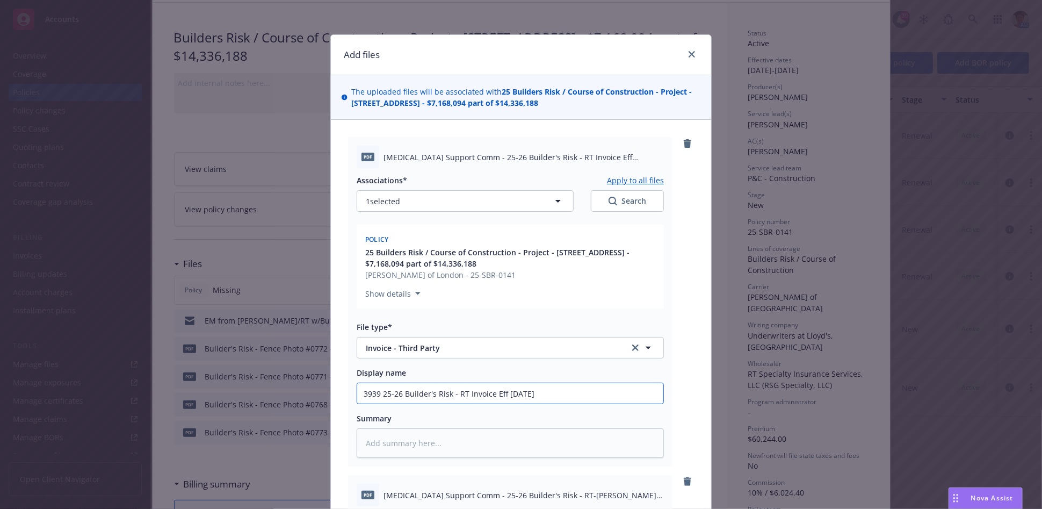
type textarea "x"
type input "3939 M25-26 Builder's Risk - RT Invoice Eff 07-24-2025"
type textarea "x"
type input "3939 Mt25-26 Builder's Risk - RT Invoice Eff 07-24-2025"
type textarea "x"
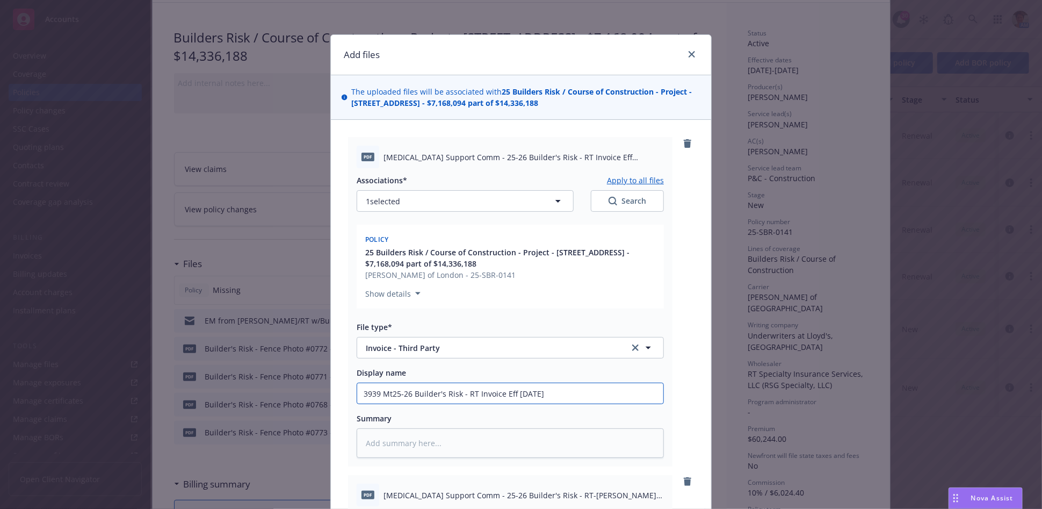
type input "3939 Mt 25-26 Builder's Risk - RT Invoice Eff 07-24-2025"
type textarea "x"
type input "3939 Mt D25-26 Builder's Risk - RT Invoice Eff 07-24-2025"
type textarea "x"
type input "3939 Mt Di25-26 Builder's Risk - RT Invoice Eff 07-24-2025"
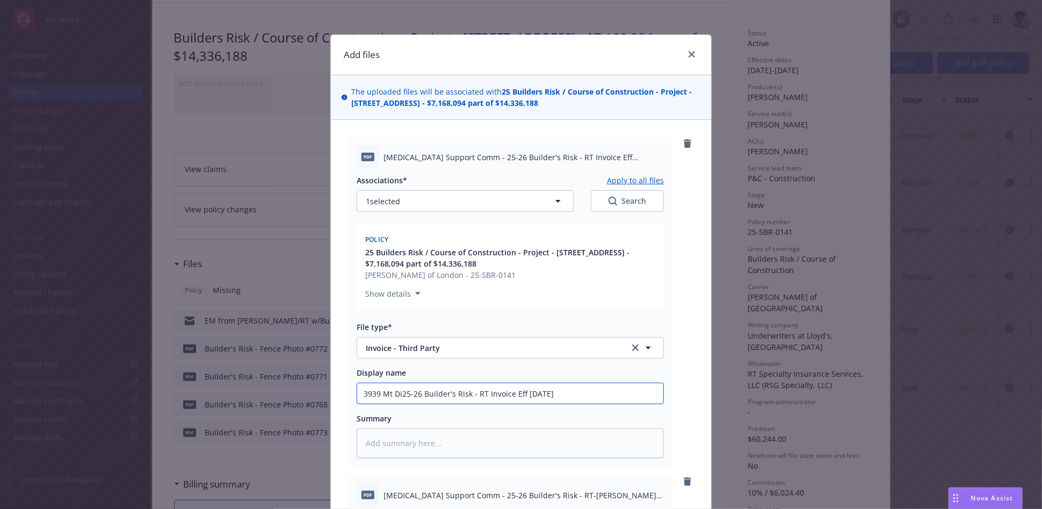
type textarea "x"
type input "3939 Mt Dia25-26 Builder's Risk - RT Invoice Eff 07-24-2025"
type textarea "x"
type input "3939 Mt Diab25-26 Builder's Risk - RT Invoice Eff 07-24-2025"
type textarea "x"
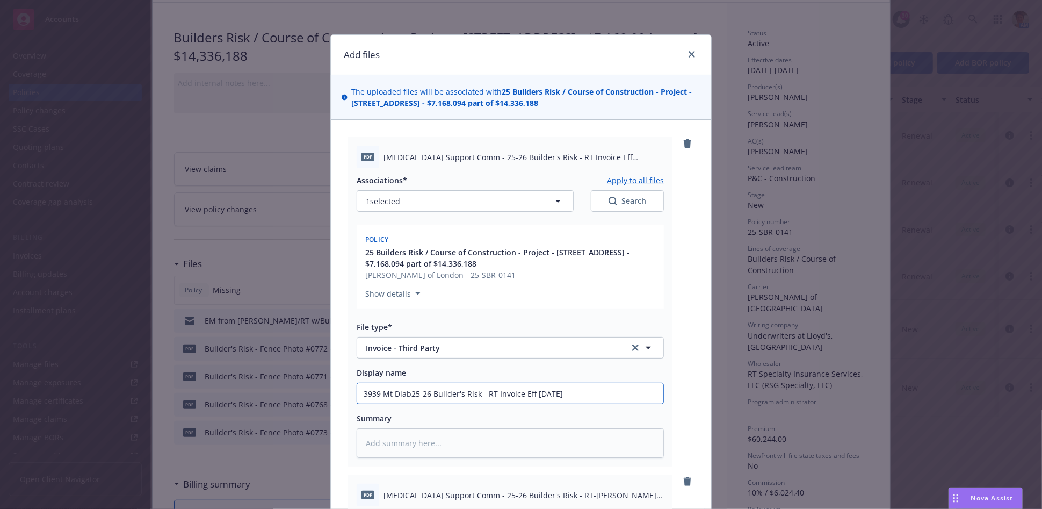
type input "3939 Mt Diabl25-26 Builder's Risk - RT Invoice Eff 07-24-2025"
type textarea "x"
type input "3939 Mt Diablo25-26 Builder's Risk - RT Invoice Eff 07-24-2025"
type textarea "x"
type input "3939 Mt Diablo 25-26 Builder's Risk - RT Invoice Eff 07-24-2025"
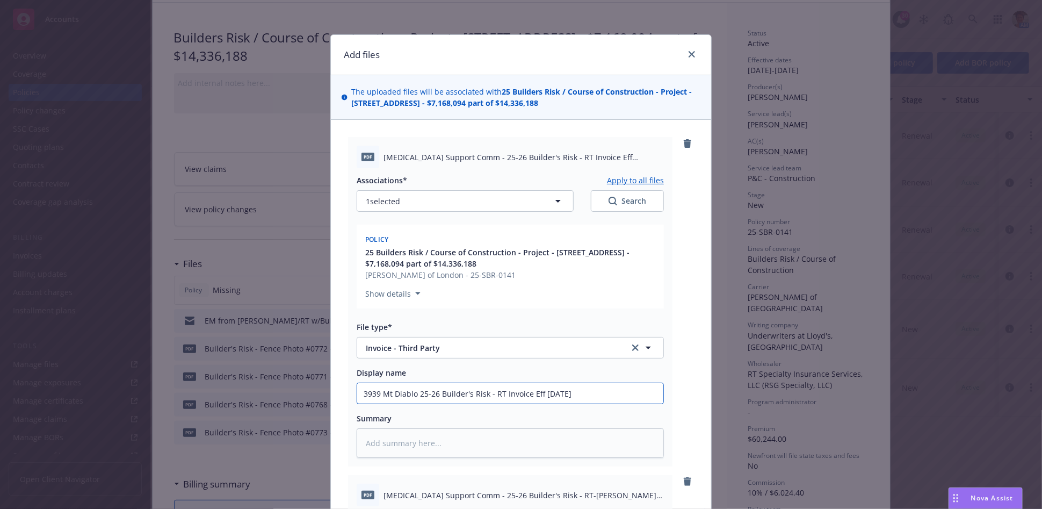
type textarea "x"
type input "3939 Mt Diablo -25-26 Builder's Risk - RT Invoice Eff 07-24-2025"
type textarea "x"
drag, startPoint x: 487, startPoint y: 404, endPoint x: 316, endPoint y: 416, distance: 171.3
click at [316, 416] on div "Add files The uploaded files will be associated with 25 Builders Risk / Course …" at bounding box center [521, 254] width 1042 height 509
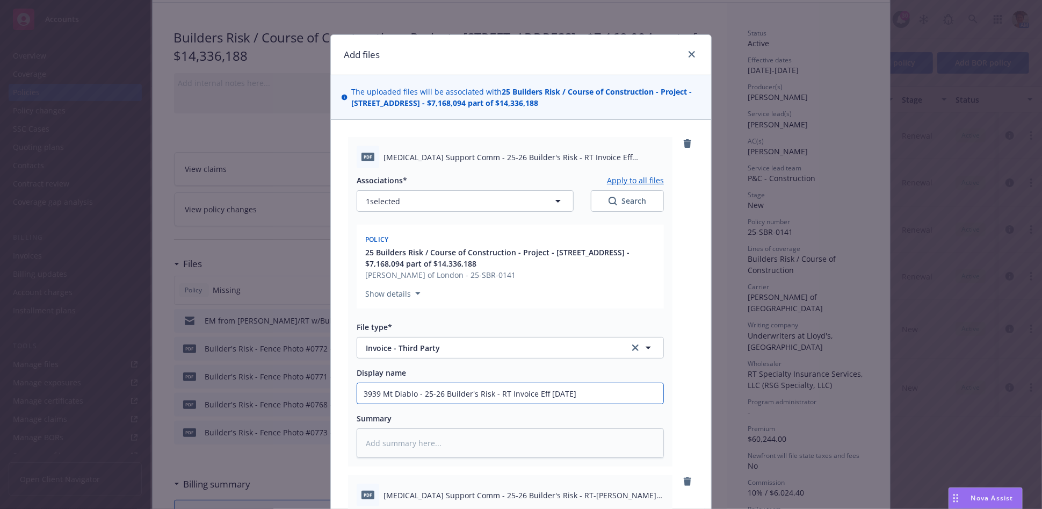
type input "3939 Mt Diablo - 25-26 Builder's Risk - RT Invoice Eff 07-24-2025"
click at [384, 444] on textarea at bounding box center [510, 443] width 307 height 30
paste textarea "3939 Mt Diablo - 25-26 Builder's Risk - RT Invoice Eff 07-24-2025"
type textarea "x"
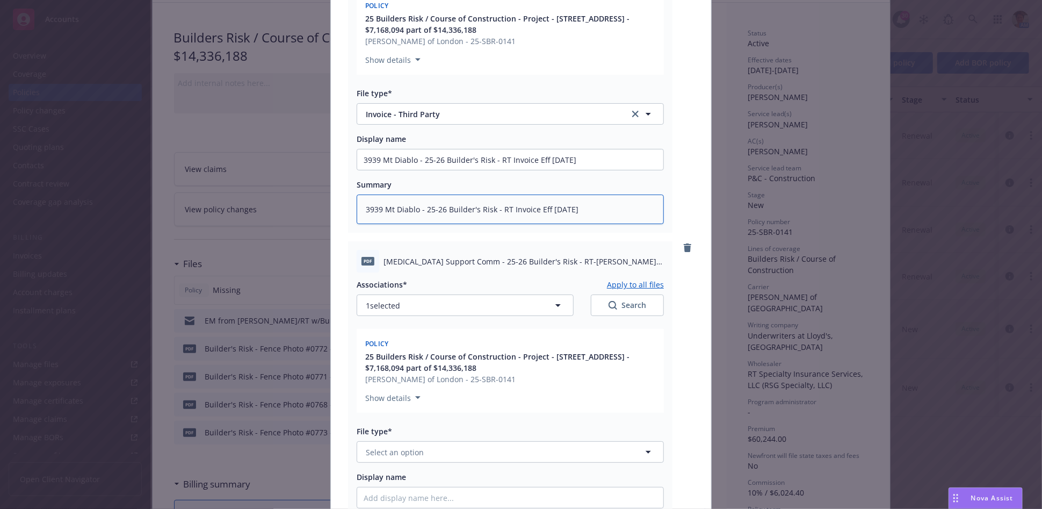
scroll to position [239, 0]
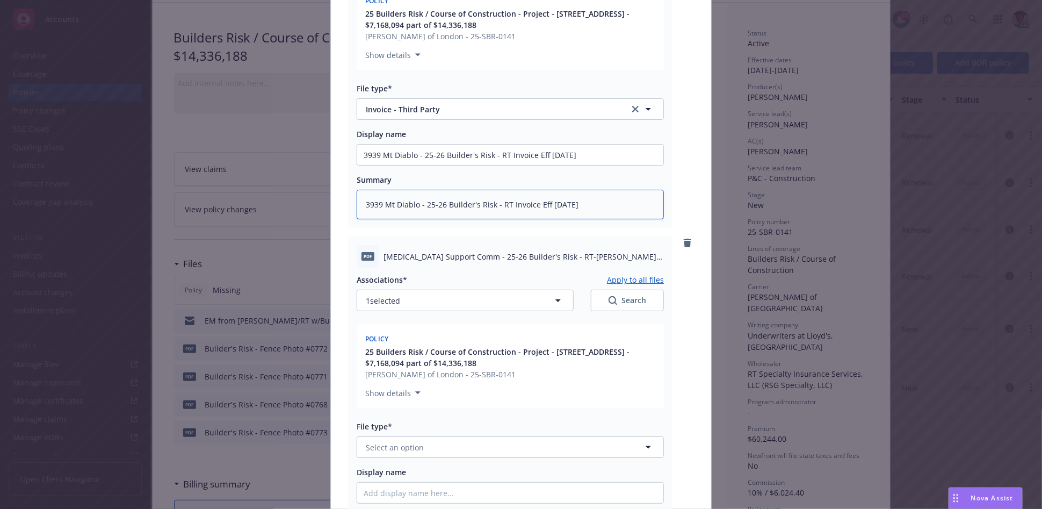
type textarea "3939 Mt Diablo - 25-26 Builder's Risk - RT Invoice Eff 07-24-2025"
drag, startPoint x: 466, startPoint y: 254, endPoint x: 625, endPoint y: 273, distance: 159.7
click at [625, 273] on div "pdf Cancer Support Comm - 25-26 Builder's Risk - RT-Lloyd's Confirmation of Ins…" at bounding box center [510, 400] width 324 height 329
copy div "25-26 Builder's Risk - RT-Lloyd's Confirmation of Ins & Binder Eff 07-24-2025.p…"
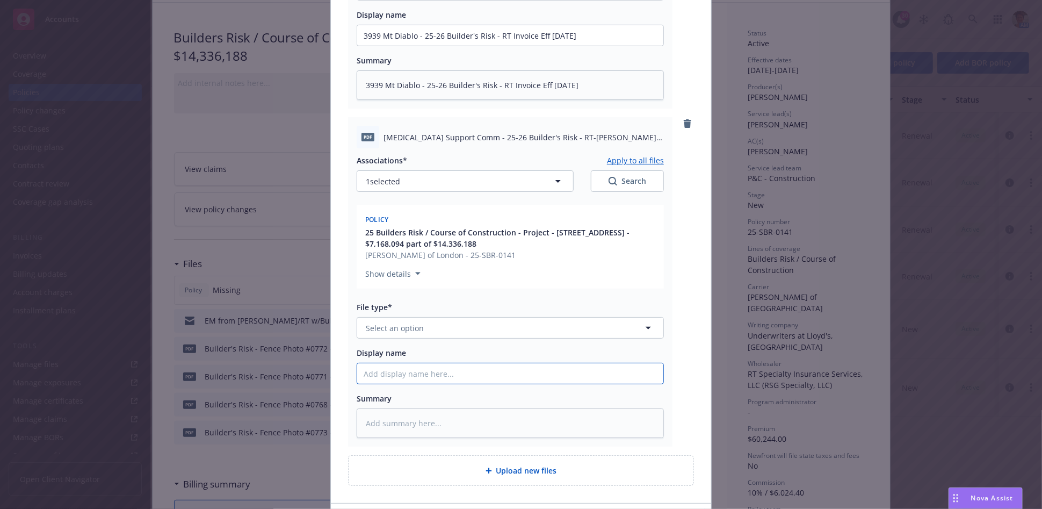
click at [442, 46] on input "Display name" at bounding box center [510, 35] width 306 height 20
paste input "25-26 Builder's Risk - RT-Lloyd's Confirmation of Ins & Binder Eff 07-24-2025.p…"
type textarea "x"
type input "25-26 Builder's Risk - RT-Lloyd's Confirmation of Ins & Binder Eff 07-24-2025.p…"
type textarea "x"
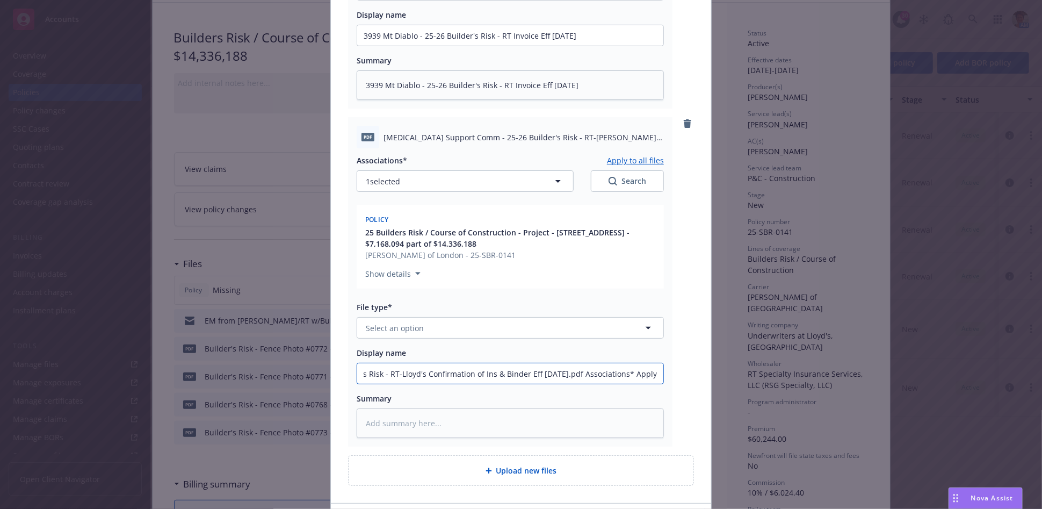
type input "25-26 Builder's Risk - RT-Lloyd's Confirmation of Ins & Binder Eff 07-24-2025.p…"
type textarea "x"
type input "25-26 Builder's Risk - RT-Lloyd's Confirmation of Ins & Binder Eff 07-24-2025.p…"
type textarea "x"
type input "25-26 Builder's Risk - RT-Lloyd's Confirmation of Ins & Binder Eff 07-24-2025.p…"
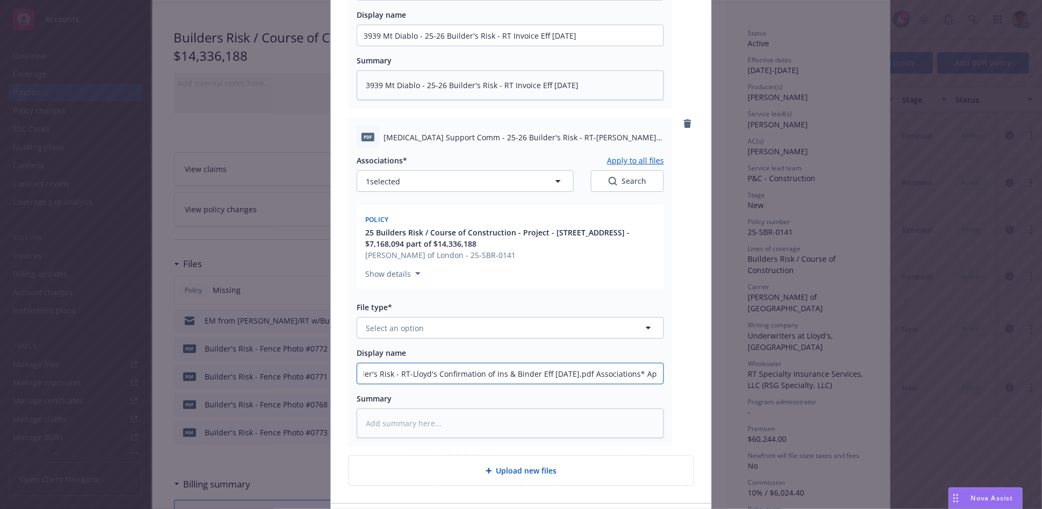
type textarea "x"
type input "25-26 Builder's Risk - RT-Lloyd's Confirmation of Ins & Binder Eff 07-24-2025.p…"
type textarea "x"
type input "25-26 Builder's Risk - RT-Lloyd's Confirmation of Ins & Binder Eff 07-24-2025.p…"
type textarea "x"
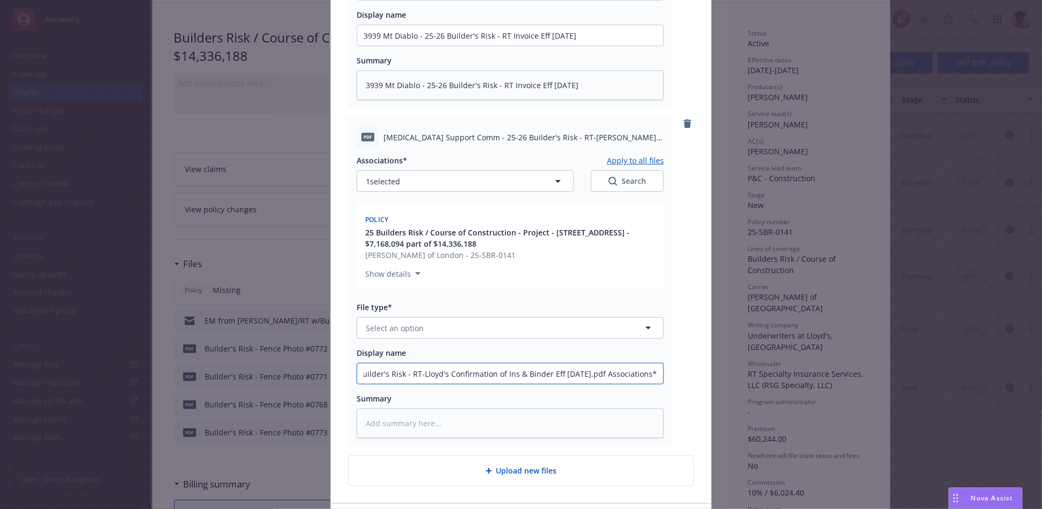
type input "25-26 Builder's Risk - RT-Lloyd's Confirmation of Ins & Binder Eff 07-24-2025.p…"
type textarea "x"
type input "25-26 Builder's Risk - RT-Lloyd's Confirmation of Ins & Binder Eff 07-24-2025.p…"
type textarea "x"
type input "25-26 Builder's Risk - RT-Lloyd's Confirmation of Ins & Binder Eff 07-24-2025.p…"
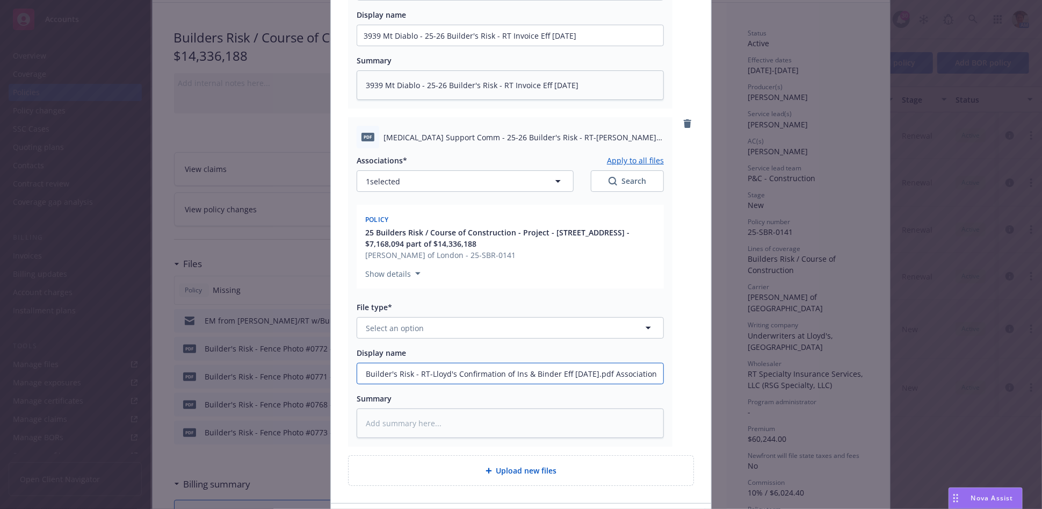
type textarea "x"
type input "25-26 Builder's Risk - RT-Lloyd's Confirmation of Ins & Binder Eff 07-24-2025.p…"
type textarea "x"
type input "25-26 Builder's Risk - RT-Lloyd's Confirmation of Ins & Binder Eff 07-24-2025.p…"
type textarea "x"
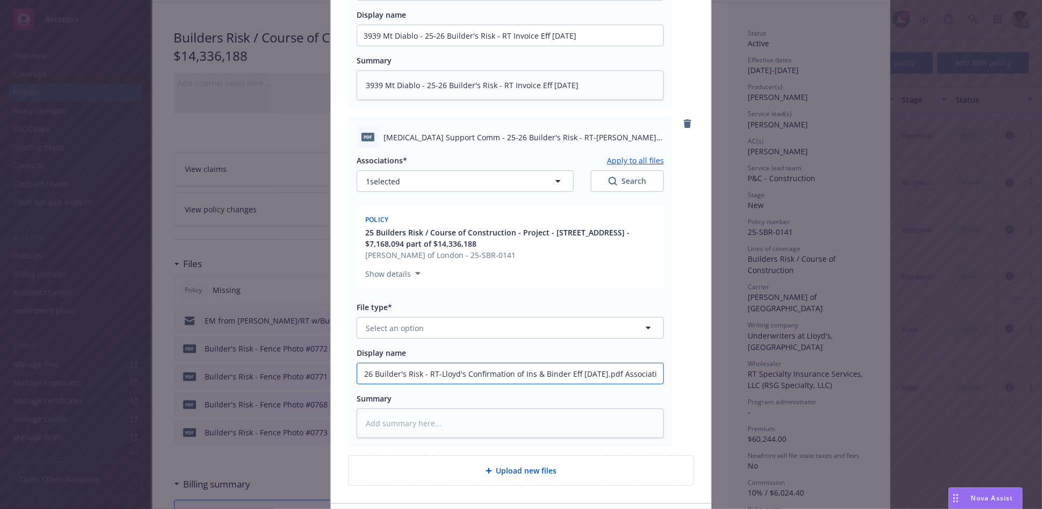
type input "25-26 Builder's Risk - RT-Lloyd's Confirmation of Ins & Binder Eff 07-24-2025.p…"
type textarea "x"
type input "25-26 Builder's Risk - RT-Lloyd's Confirmation of Ins & Binder Eff 07-24-2025.p…"
type textarea "x"
type input "25-26 Builder's Risk - RT-Lloyd's Confirmation of Ins & Binder Eff 07-24-2025.p…"
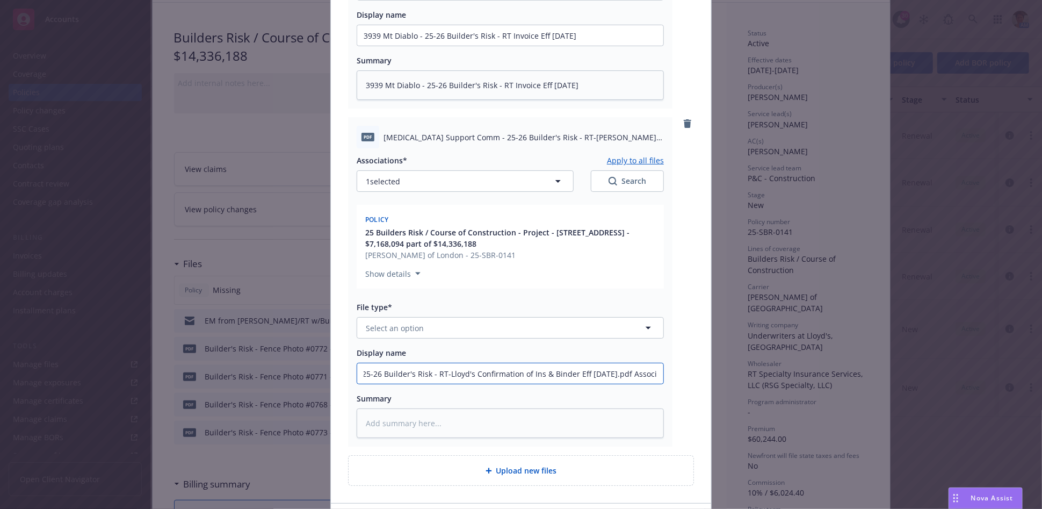
type textarea "x"
type input "25-26 Builder's Risk - RT-Lloyd's Confirmation of Ins & Binder Eff 07-24-2025.p…"
type textarea "x"
type input "25-26 Builder's Risk - RT-Lloyd's Confirmation of Ins & Binder Eff 07-24-2025.p…"
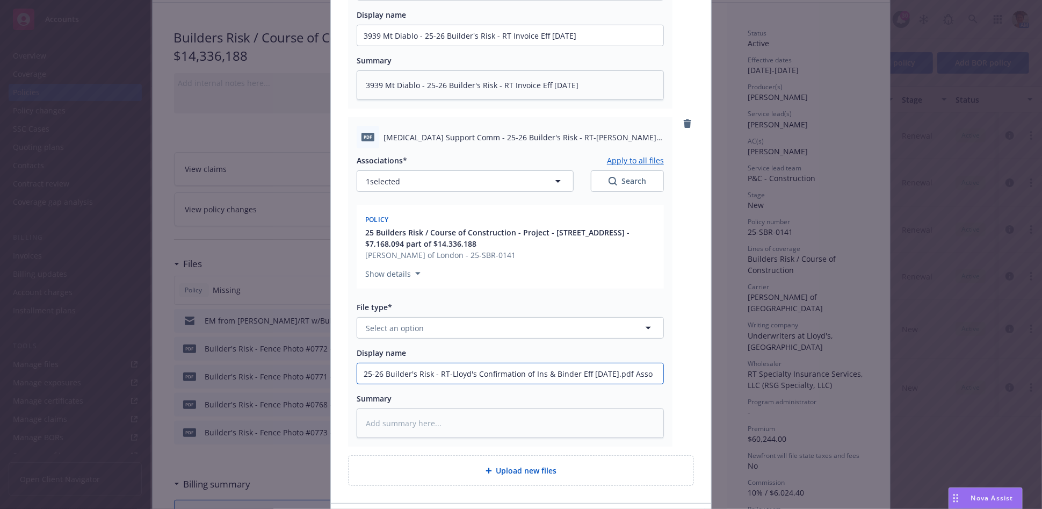
type textarea "x"
type input "25-26 Builder's Risk - RT-Lloyd's Confirmation of Ins & Binder Eff 07-24-2025.p…"
type textarea "x"
type input "25-26 Builder's Risk - RT-Lloyd's Confirmation of Ins & Binder Eff 07-24-2025.p…"
type textarea "x"
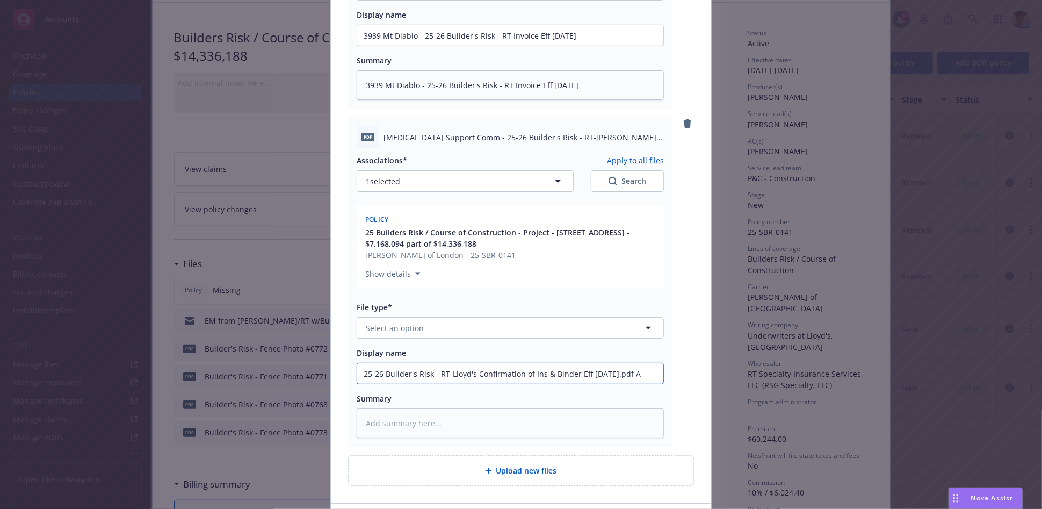
scroll to position [0, 0]
type input "25-26 Builder's Risk - RT-Lloyd's Confirmation of Ins & Binder Eff 07-24-2025.p…"
type textarea "x"
type input "25-26 Builder's Risk - RT-Lloyd's Confirmation of Ins & Binder Eff 07-24-2025.p…"
type textarea "x"
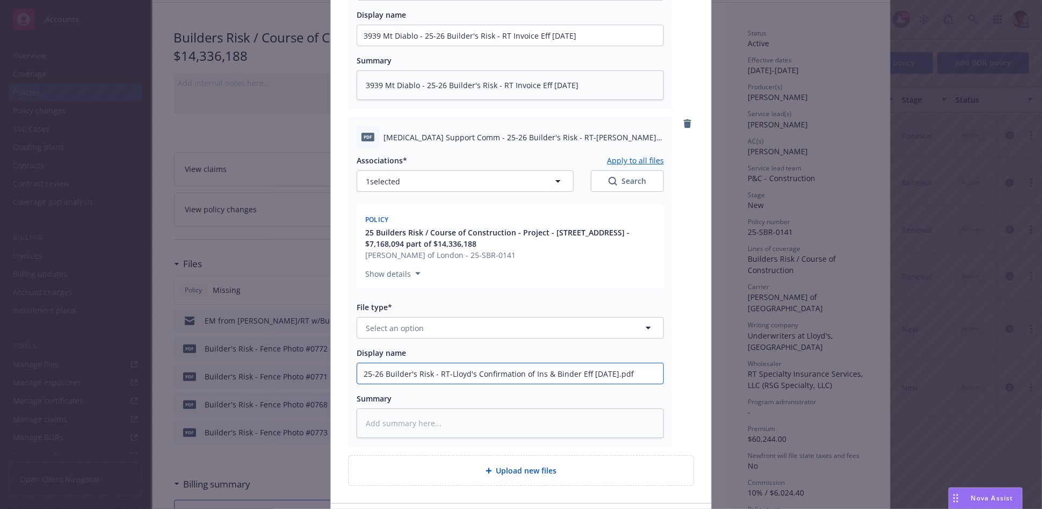
type input "25-26 Builder's Risk - RT-Lloyd's Confirmation of Ins & Binder Eff 07-24-2025.pd"
type textarea "x"
type input "25-26 Builder's Risk - RT-Lloyd's Confirmation of Ins & Binder Eff 07-24-2025.p"
type textarea "x"
type input "25-26 Builder's Risk - RT-Lloyd's Confirmation of Ins & Binder Eff 07-24-2025."
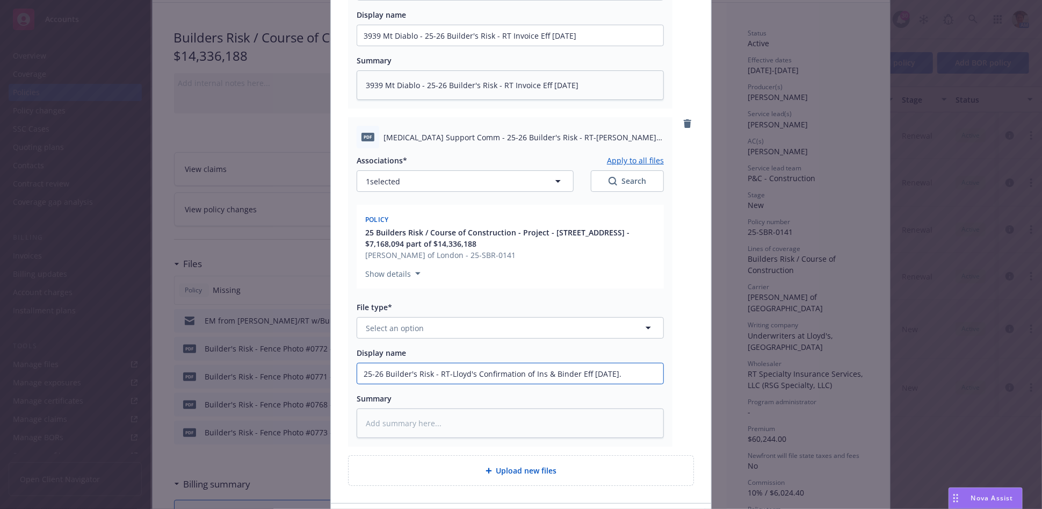
type textarea "x"
type input "25-26 Builder's Risk - RT-Lloyd's Confirmation of Ins & Binder Eff 07-24-2025"
click at [359, 46] on input "25-26 Builder's Risk - RT-Lloyd's Confirmation of Ins & Binder Eff 07-24-2025" at bounding box center [510, 35] width 306 height 20
type textarea "x"
type input "3925-26 Builder's Risk - RT-Lloyd's Confirmation of Ins & Binder Eff 07-24-2025"
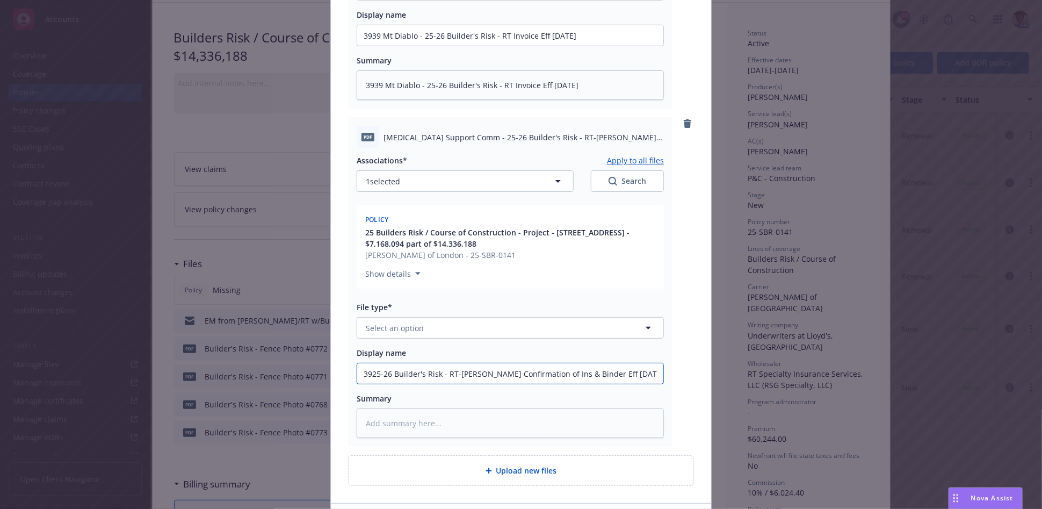
type textarea "x"
type input "39325-26 Builder's Risk - RT-Lloyd's Confirmation of Ins & Binder Eff 07-24-2025"
type textarea "x"
type input "393925-26 Builder's Risk - RT-Lloyd's Confirmation of Ins & Binder Eff 07-24-20…"
type textarea "x"
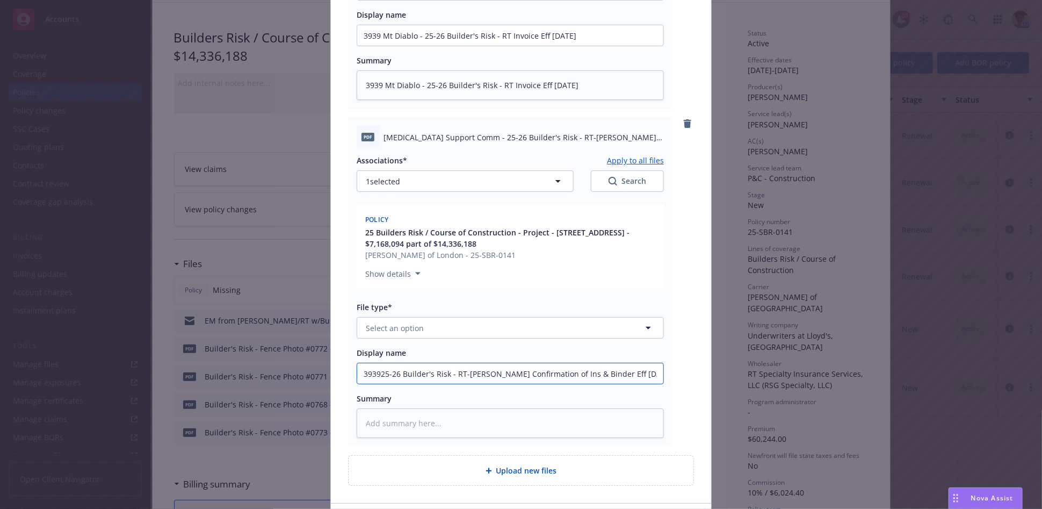
type input "3939 25-26 Builder's Risk - RT-Lloyd's Confirmation of Ins & Binder Eff 07-24-2…"
type textarea "x"
type input "3939 M25-26 Builder's Risk - RT-Lloyd's Confirmation of Ins & Binder Eff 07-24-…"
type textarea "x"
type input "3939 M.25-26 Builder's Risk - RT-Lloyd's Confirmation of Ins & Binder Eff 07-24…"
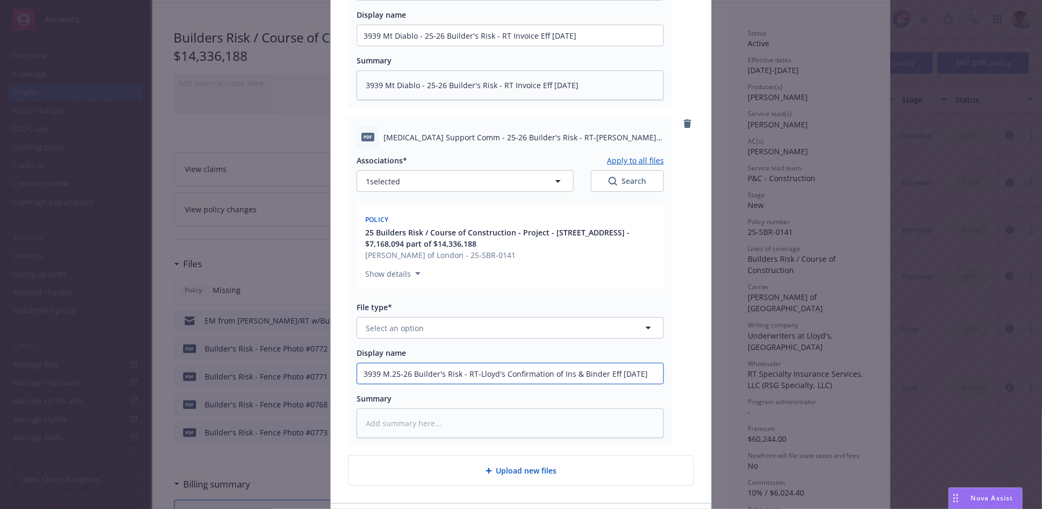
type textarea "x"
type input "3939 M25-26 Builder's Risk - RT-Lloyd's Confirmation of Ins & Binder Eff 07-24-…"
type textarea "x"
type input "3939 Mt25-26 Builder's Risk - RT-Lloyd's Confirmation of Ins & Binder Eff 07-24…"
type textarea "x"
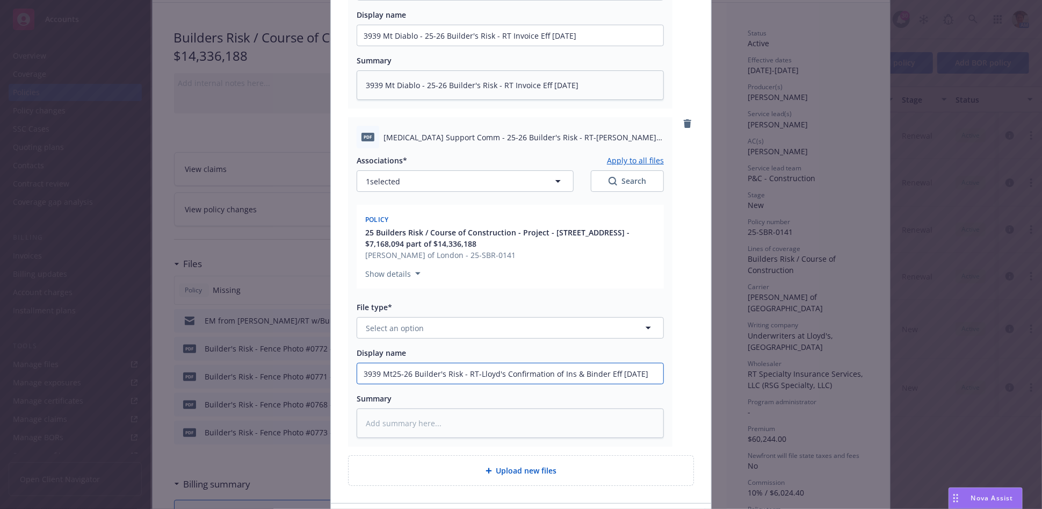
type input "3939 Mt 25-26 Builder's Risk - RT-Lloyd's Confirmation of Ins & Binder Eff 07-2…"
type textarea "x"
type input "3939 Mt D25-26 Builder's Risk - RT-Lloyd's Confirmation of Ins & Binder Eff 07-…"
type textarea "x"
type input "3939 Mt Di25-26 Builder's Risk - RT-Lloyd's Confirmation of Ins & Binder Eff 07…"
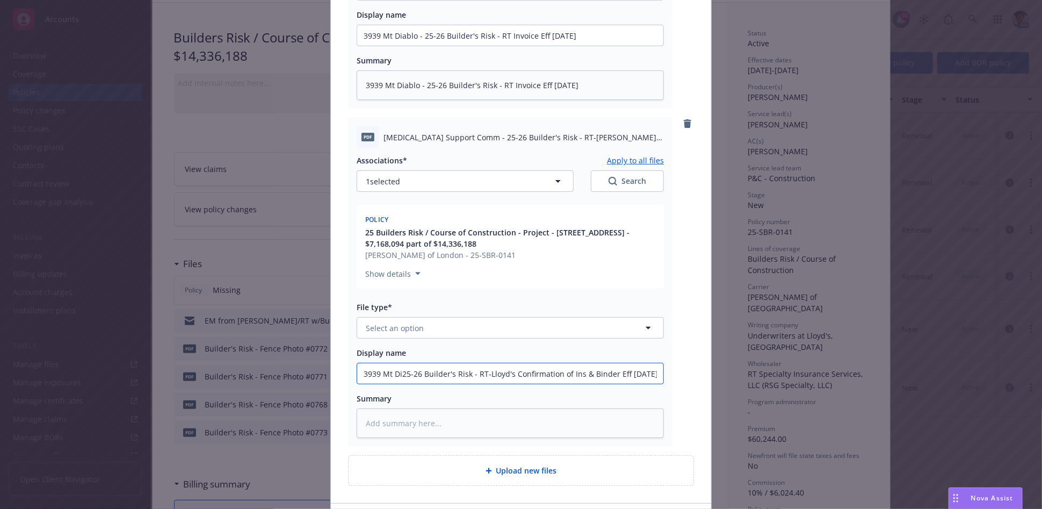
type textarea "x"
type input "3939 Mt Dia25-26 Builder's Risk - RT-Lloyd's Confirmation of Ins & Binder Eff 0…"
type textarea "x"
type input "3939 Mt Diab25-26 Builder's Risk - RT-Lloyd's Confirmation of Ins & Binder Eff …"
type textarea "x"
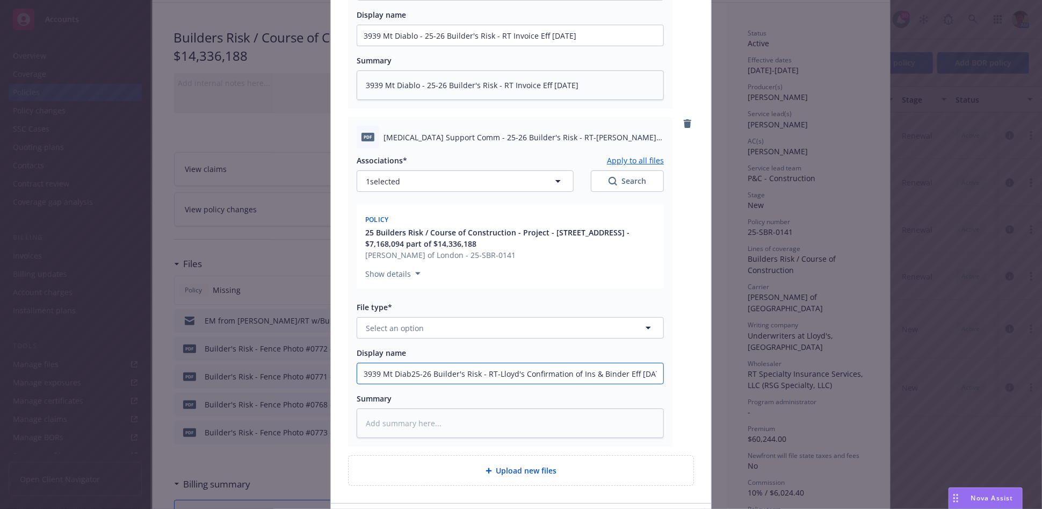
type input "3939 Mt Diabl25-26 Builder's Risk - RT-Lloyd's Confirmation of Ins & Binder Eff…"
type textarea "x"
type input "3939 Mt Diablo25-26 Builder's Risk - RT-Lloyd's Confirmation of Ins & Binder Ef…"
type textarea "x"
type input "3939 Mt Diablo 25-26 Builder's Risk - RT-Lloyd's Confirmation of Ins & Binder E…"
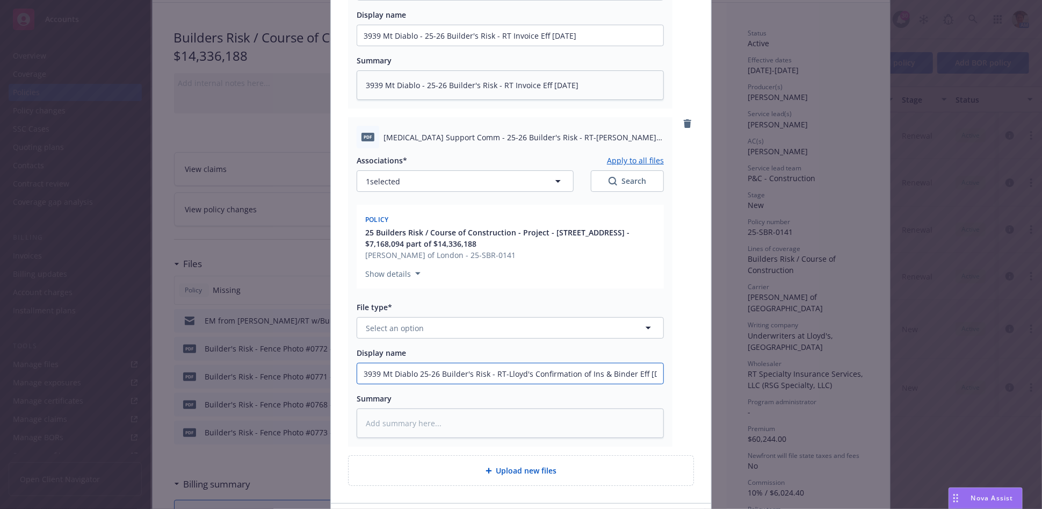
type textarea "x"
type input "3939 Mt Diablo -25-26 Builder's Risk - RT-Lloyd's Confirmation of Ins & Binder …"
type textarea "x"
drag, startPoint x: 359, startPoint y: 374, endPoint x: 693, endPoint y: 418, distance: 337.1
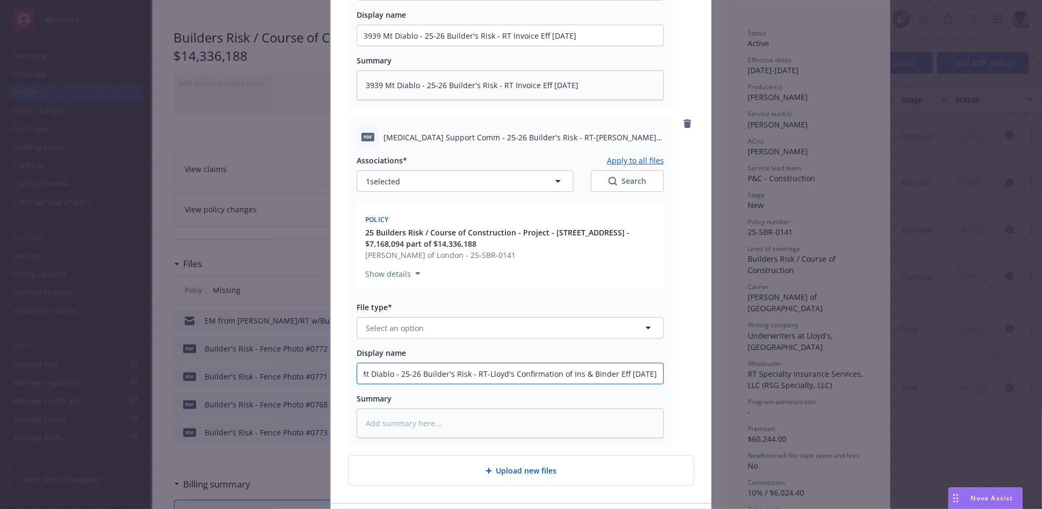
click at [693, 418] on div "pdf Cancer Support Comm - 25-26 Builder's Risk - RT Invoice Eff 07-24-2025.pdf …" at bounding box center [521, 132] width 380 height 741
type input "3939 Mt Diablo - 25-26 Builder's Risk - RT-Lloyd's Confirmation of Ins & Binder…"
click at [466, 420] on textarea at bounding box center [510, 423] width 307 height 30
paste textarea "3939 Mt Diablo - 25-26 Builder's Risk - RT-Lloyd's Confirmation of Ins & Binder…"
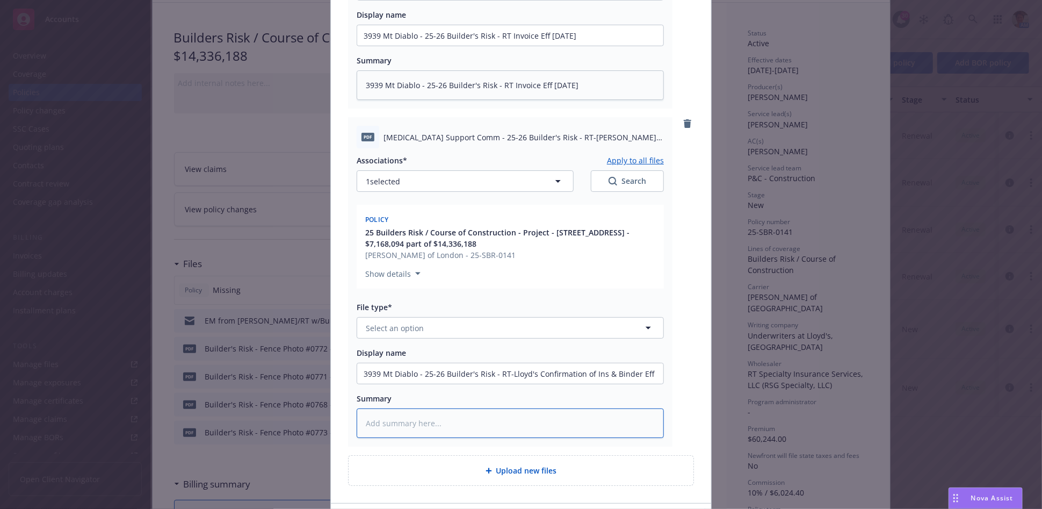
type textarea "x"
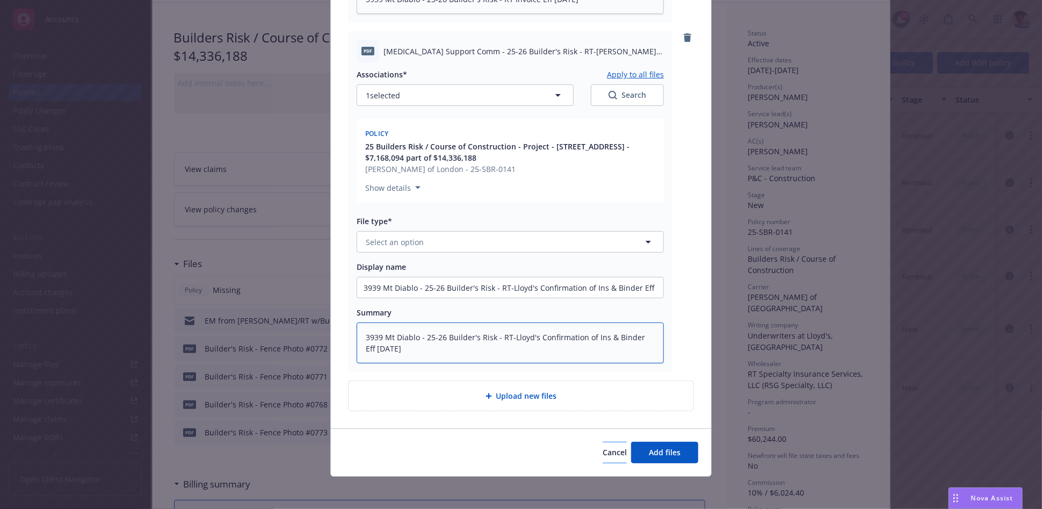
scroll to position [445, 0]
type textarea "3939 Mt Diablo - 25-26 Builder's Risk - RT-Lloyd's Confirmation of Ins & Binder…"
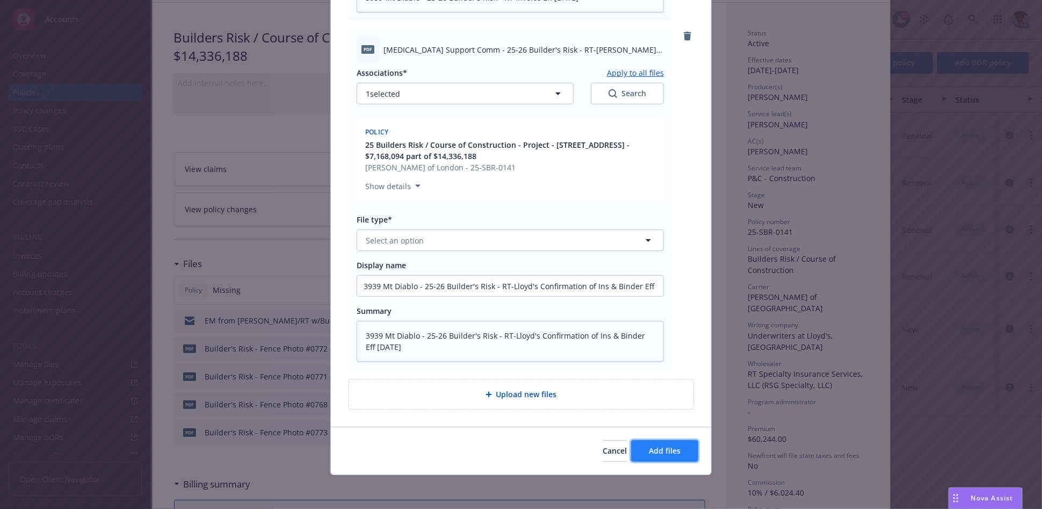
click at [655, 454] on span "Add files" at bounding box center [665, 450] width 32 height 10
type textarea "x"
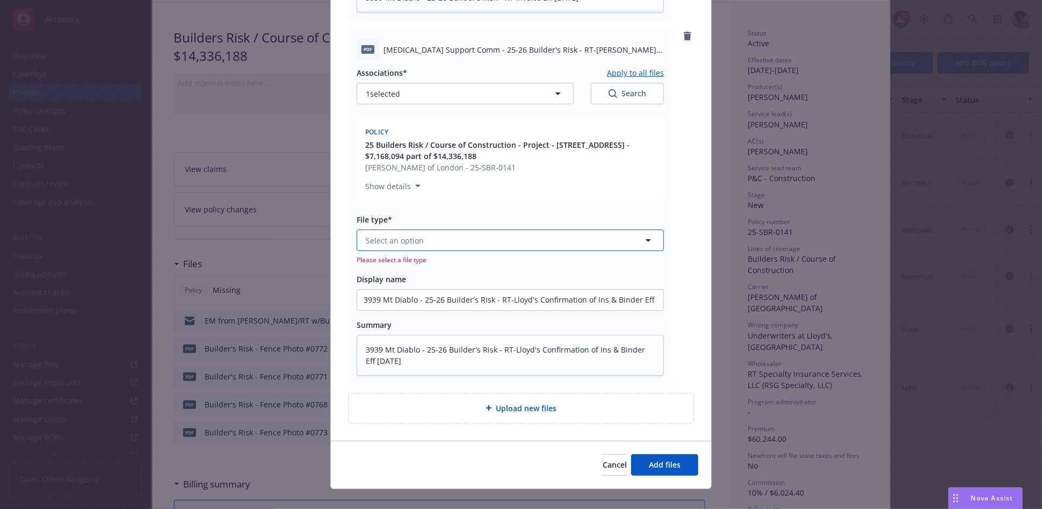
click at [425, 238] on button "Select an option" at bounding box center [510, 239] width 307 height 21
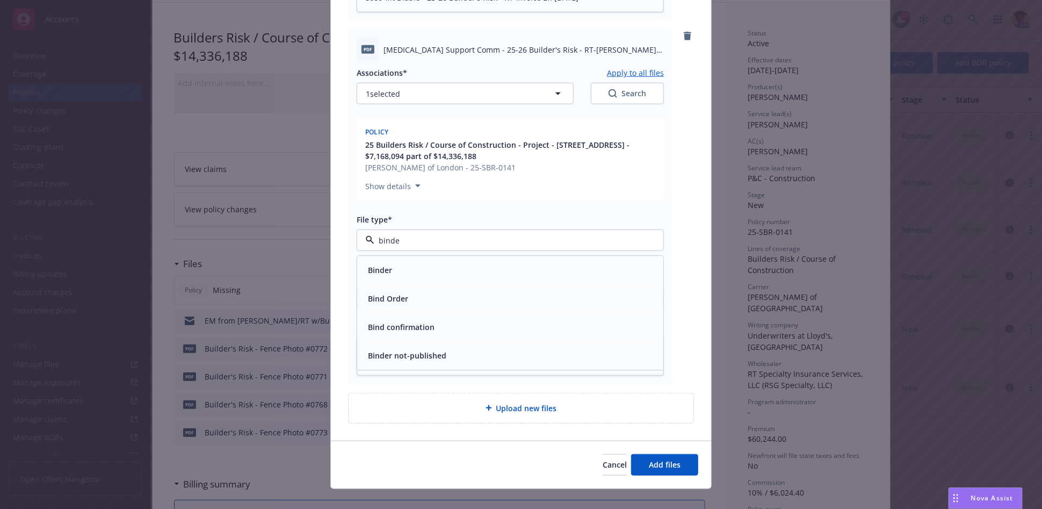
type input "binder"
click at [419, 275] on div "Binder" at bounding box center [510, 271] width 293 height 16
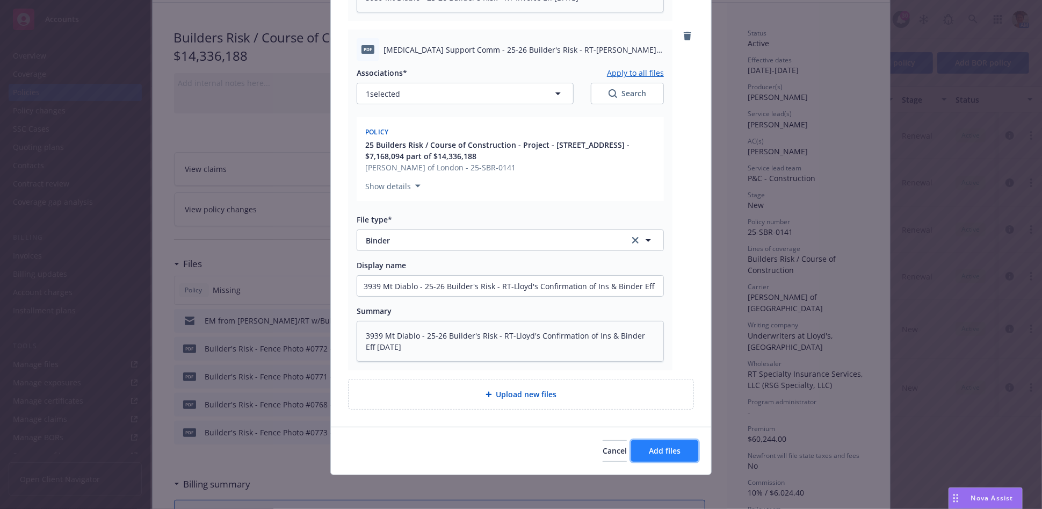
click at [674, 453] on span "Add files" at bounding box center [665, 450] width 32 height 10
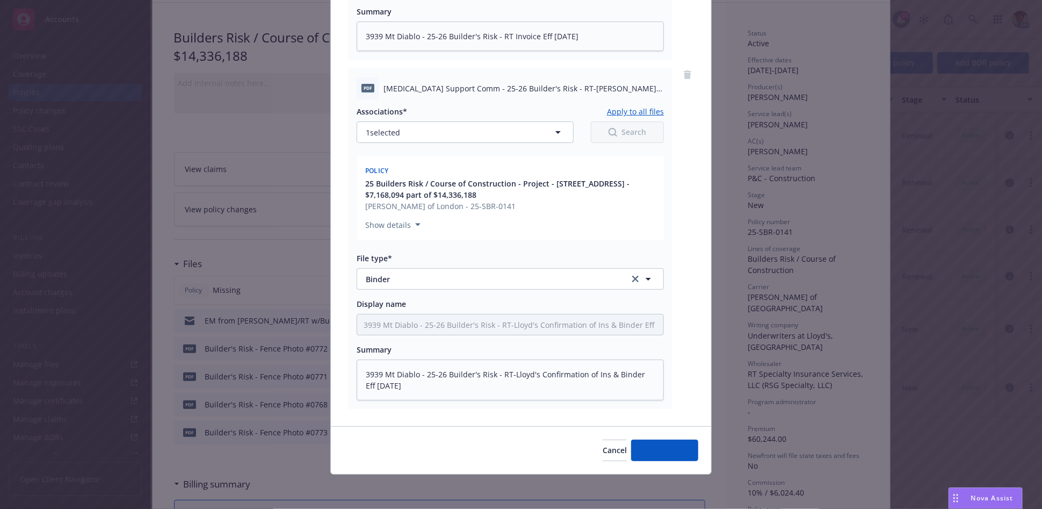
scroll to position [406, 0]
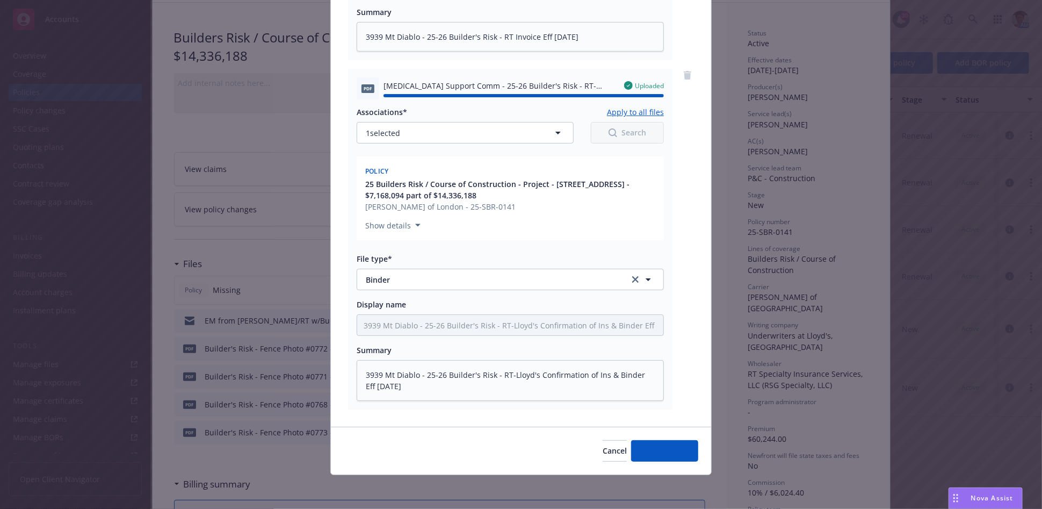
type textarea "x"
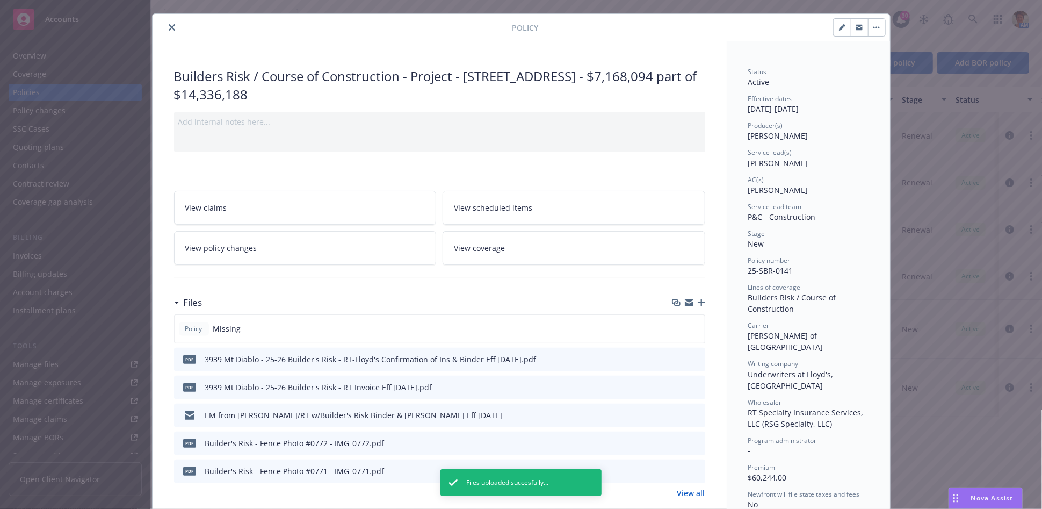
scroll to position [0, 0]
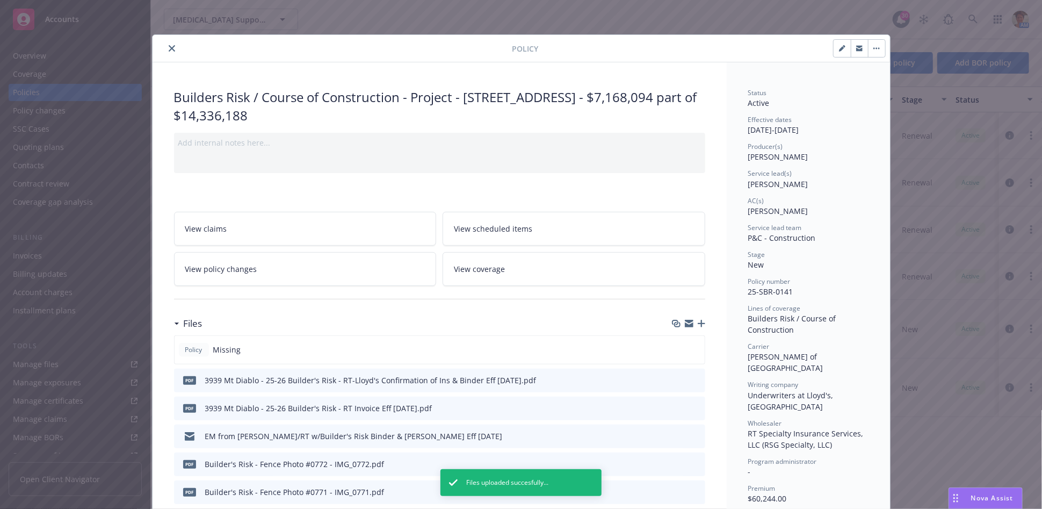
click at [169, 49] on icon "close" at bounding box center [172, 48] width 6 height 6
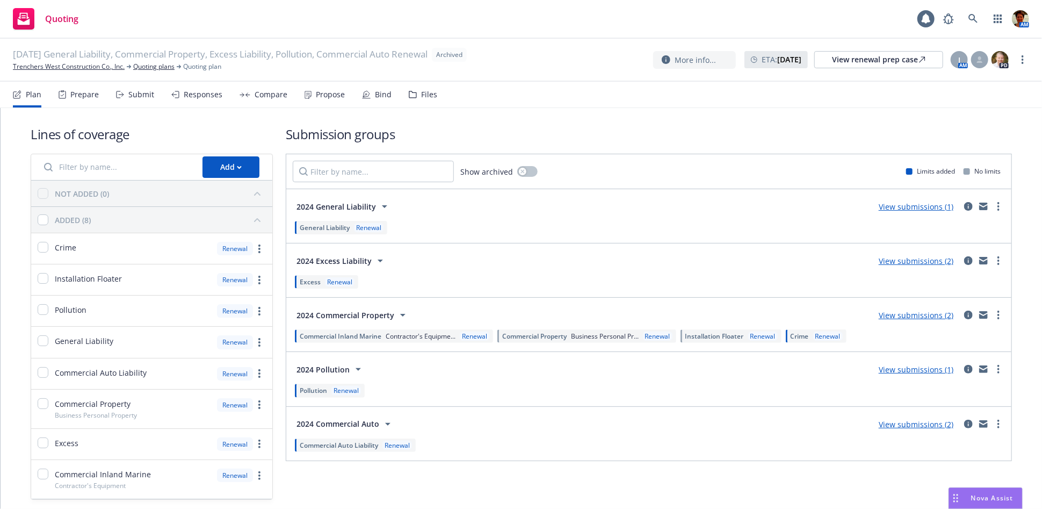
click at [203, 96] on div "Responses" at bounding box center [203, 94] width 39 height 9
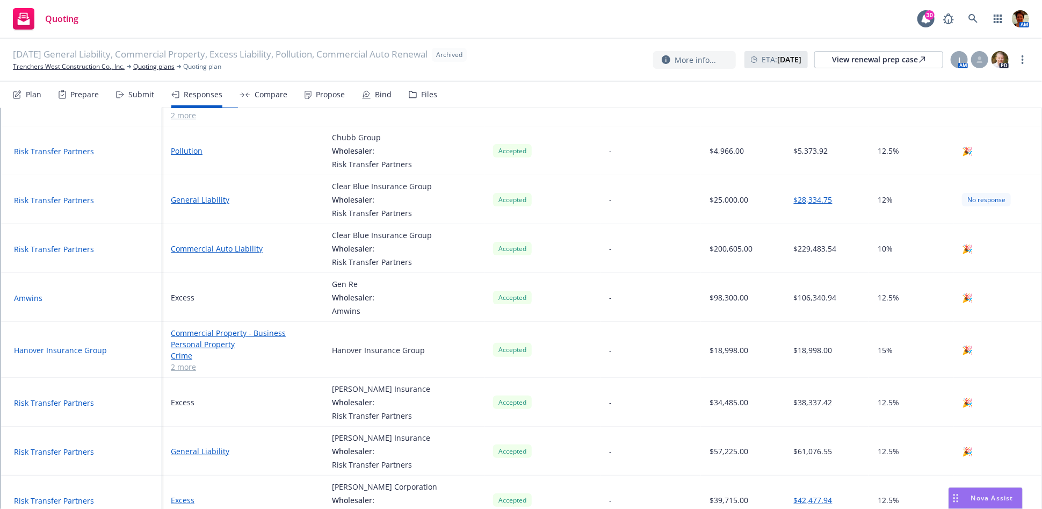
scroll to position [223, 0]
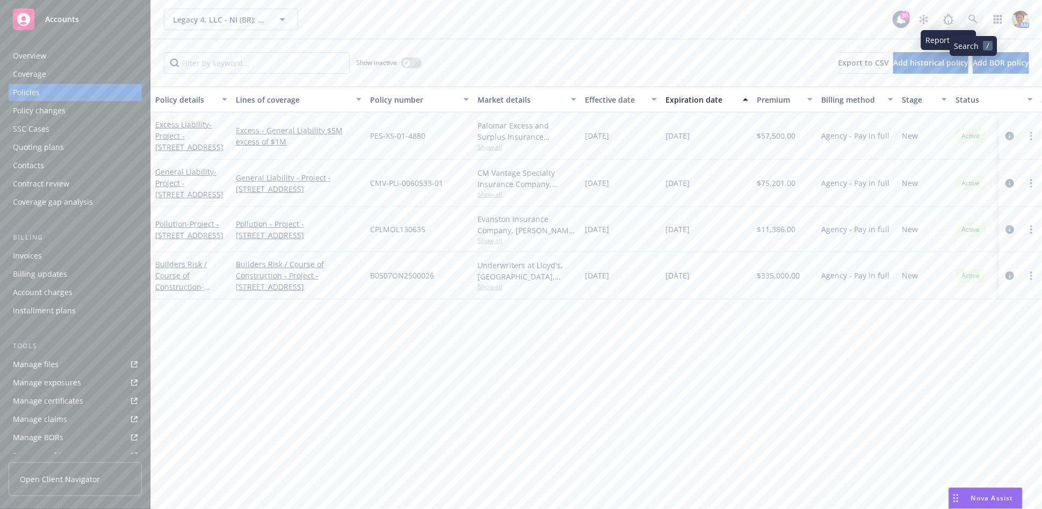
click at [965, 23] on link at bounding box center [973, 19] width 21 height 21
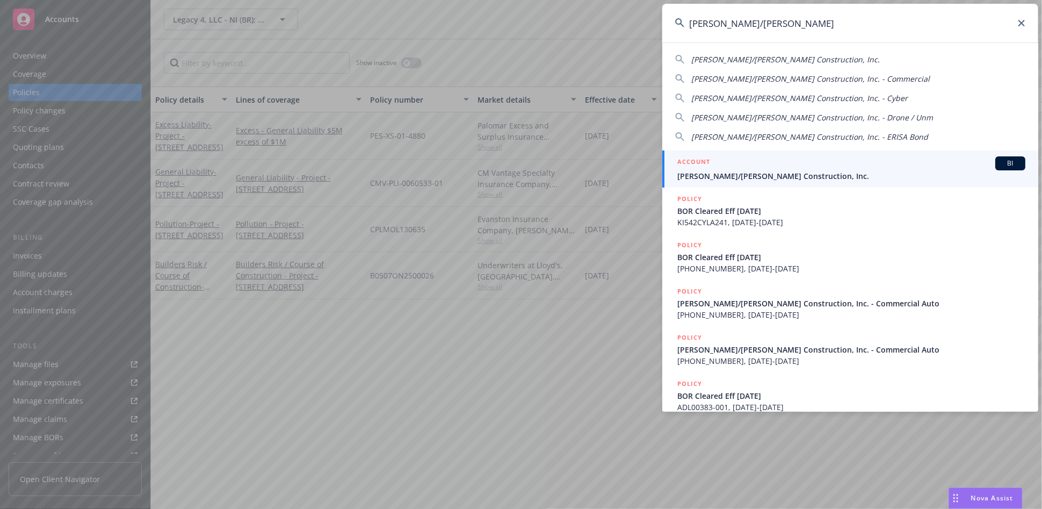
type input "[PERSON_NAME]/[PERSON_NAME]"
click at [763, 162] on div "ACCOUNT BI" at bounding box center [851, 163] width 348 height 14
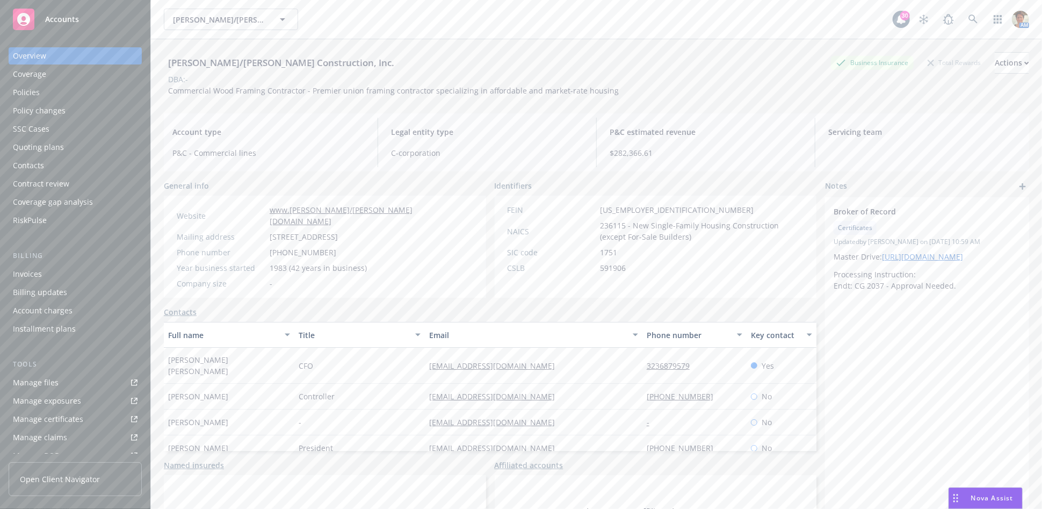
click at [43, 91] on div "Policies" at bounding box center [75, 92] width 125 height 17
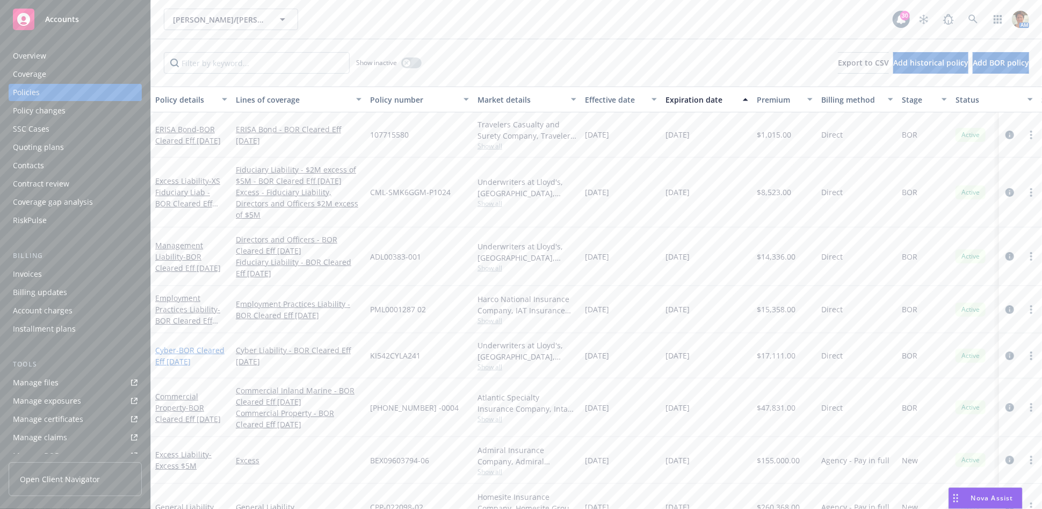
click at [188, 345] on span "- BOR Cleared Eff [DATE]" at bounding box center [189, 355] width 69 height 21
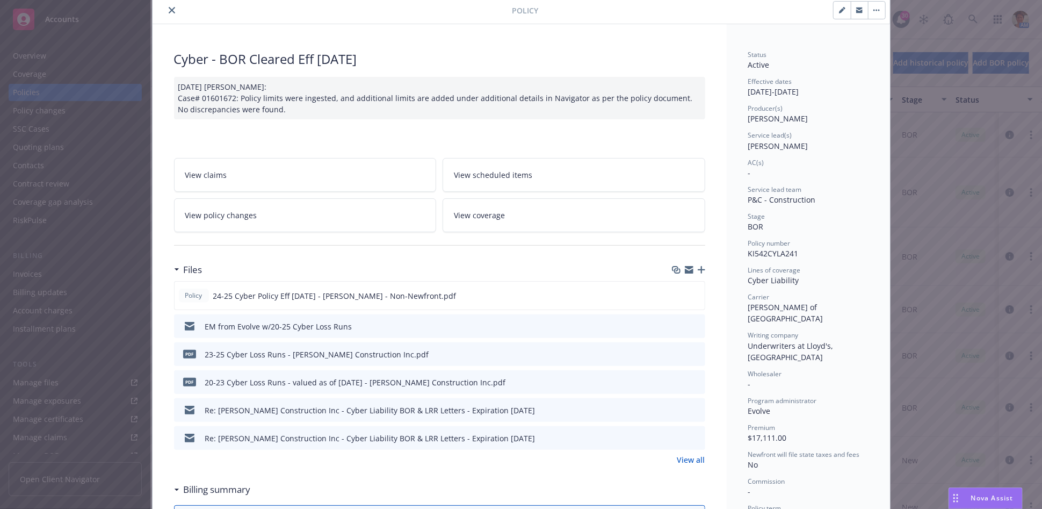
scroll to position [60, 0]
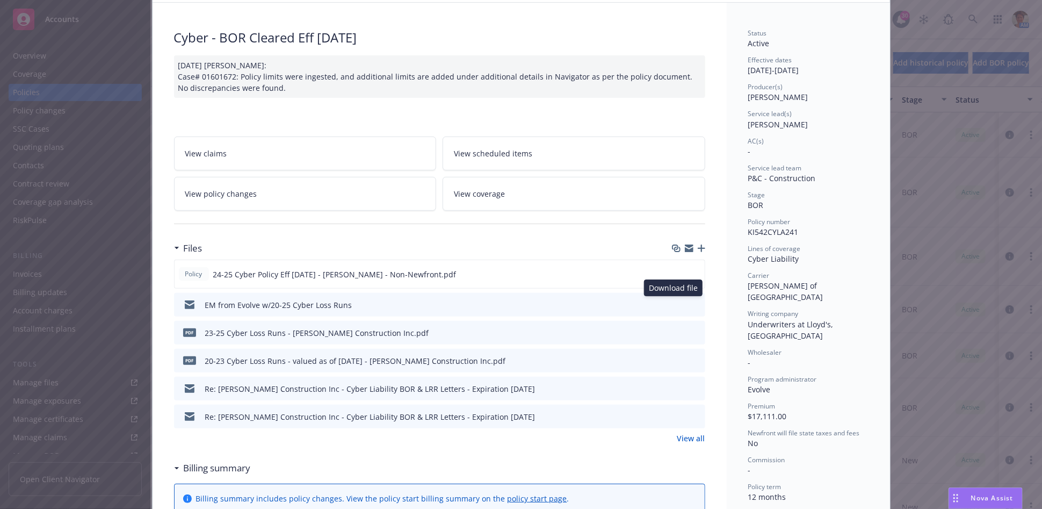
click at [673, 305] on icon "download file" at bounding box center [677, 304] width 9 height 9
click at [694, 436] on link "View all" at bounding box center [691, 437] width 28 height 11
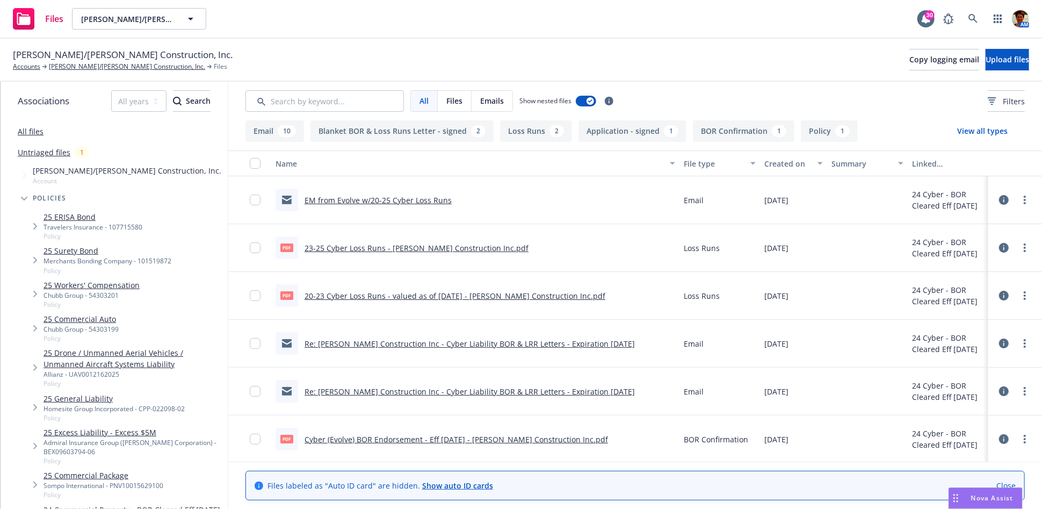
click at [394, 294] on link "20-23 Cyber Loss Runs - valued as of [DATE] - [PERSON_NAME] Construction Inc.pdf" at bounding box center [455, 296] width 301 height 10
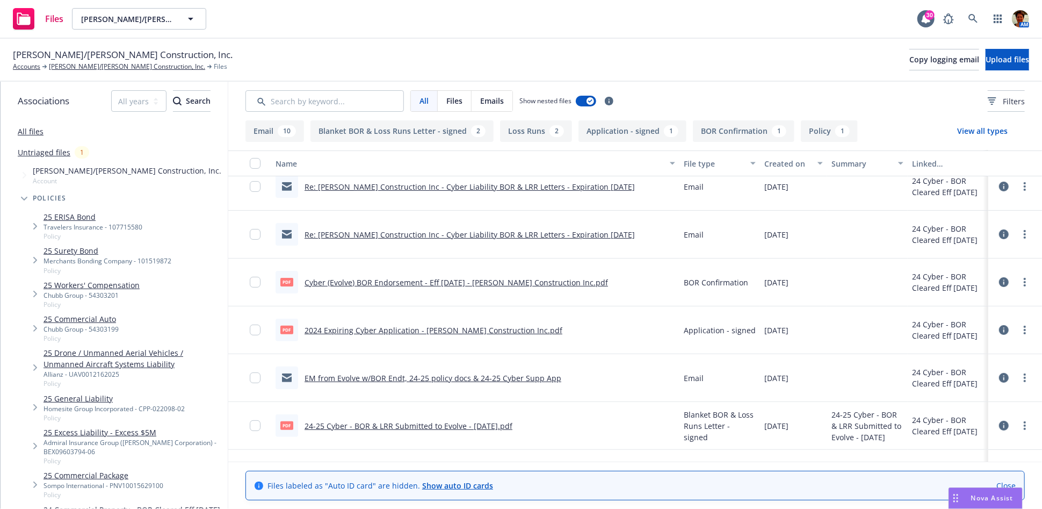
scroll to position [179, 0]
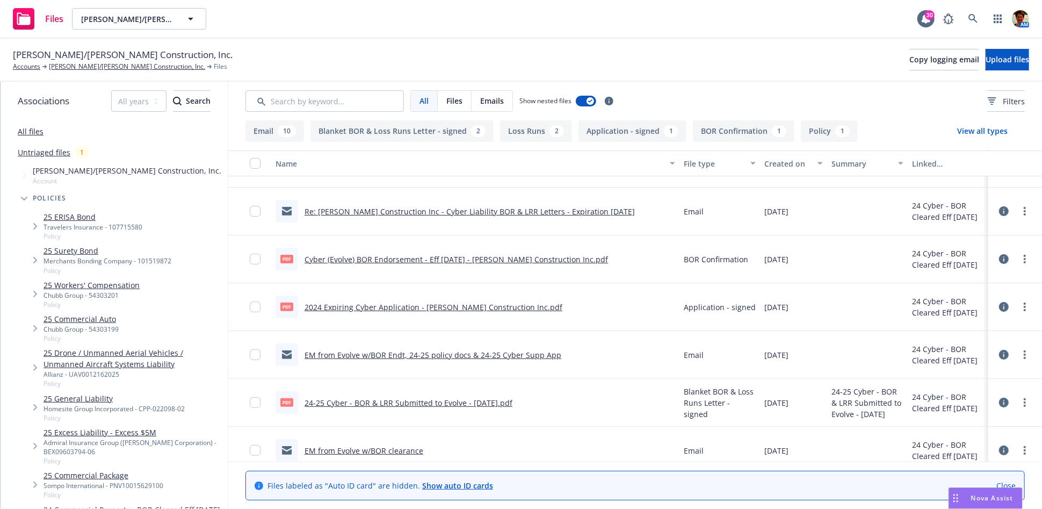
click at [408, 307] on link "2024 Expiring Cyber Application - Elliott Drinkward Construction Inc.pdf" at bounding box center [434, 307] width 258 height 10
click at [59, 67] on link "Elliott/Drinkward Construction, Inc." at bounding box center [127, 67] width 156 height 10
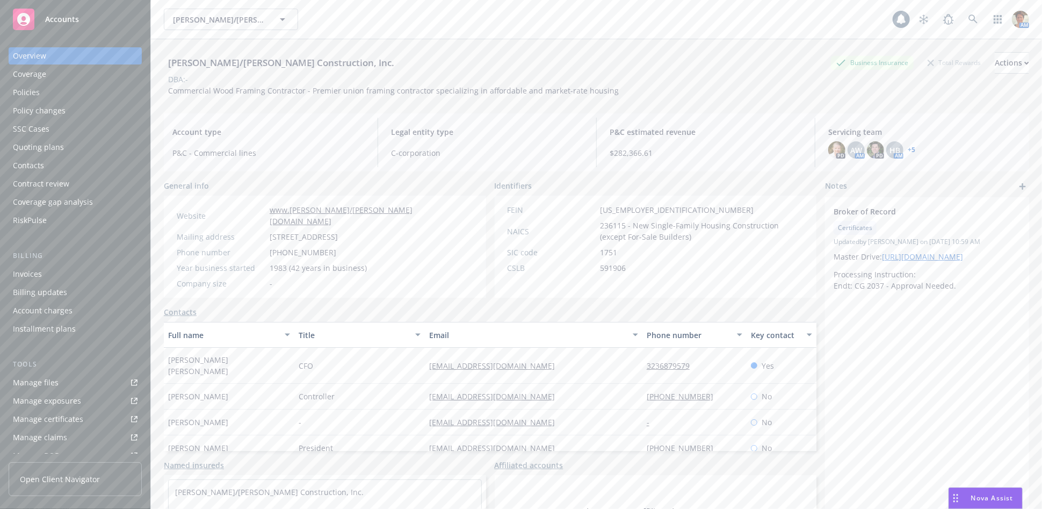
click at [83, 153] on div "Quoting plans" at bounding box center [75, 147] width 125 height 17
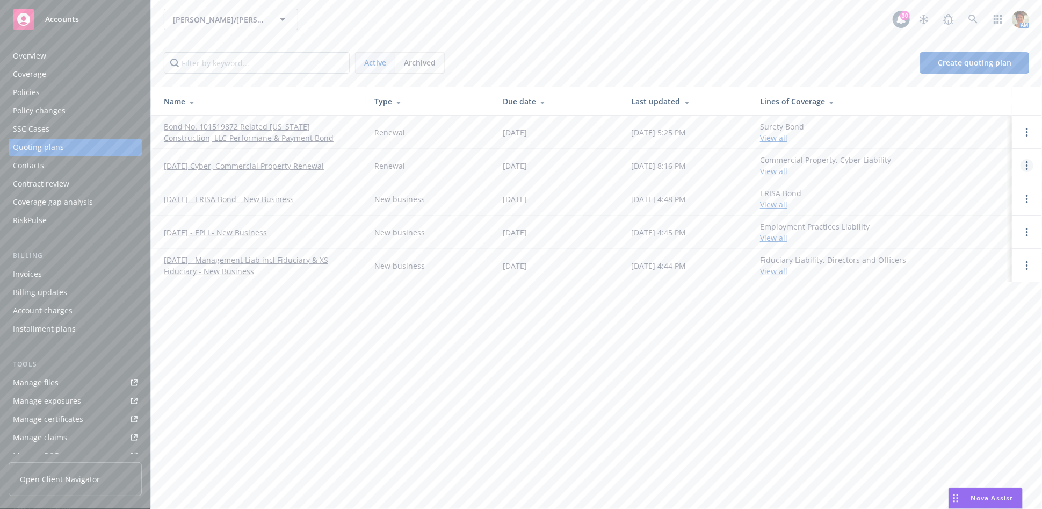
click at [1026, 163] on icon "Open options" at bounding box center [1027, 165] width 2 height 9
click at [972, 96] on span "Copy logging email" at bounding box center [972, 93] width 94 height 10
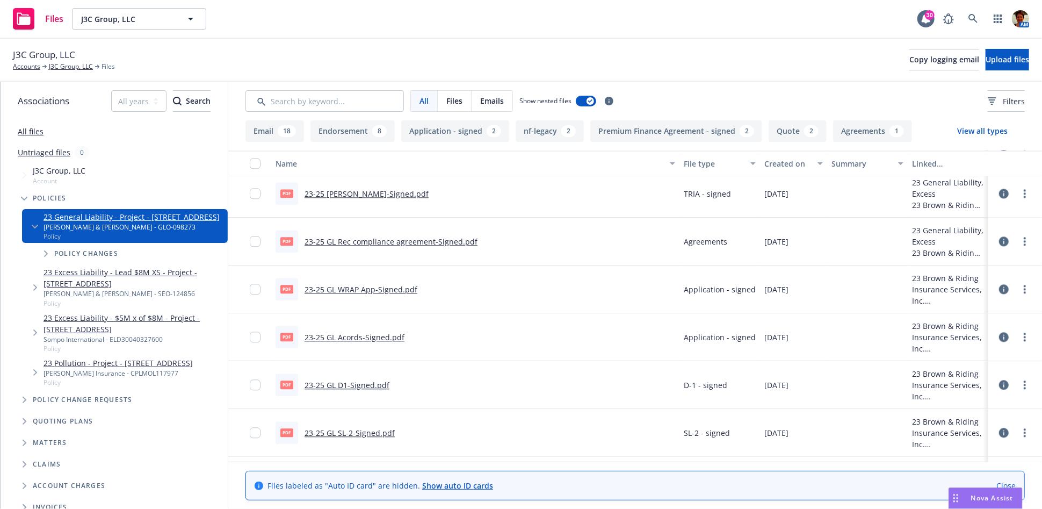
scroll to position [1560, 0]
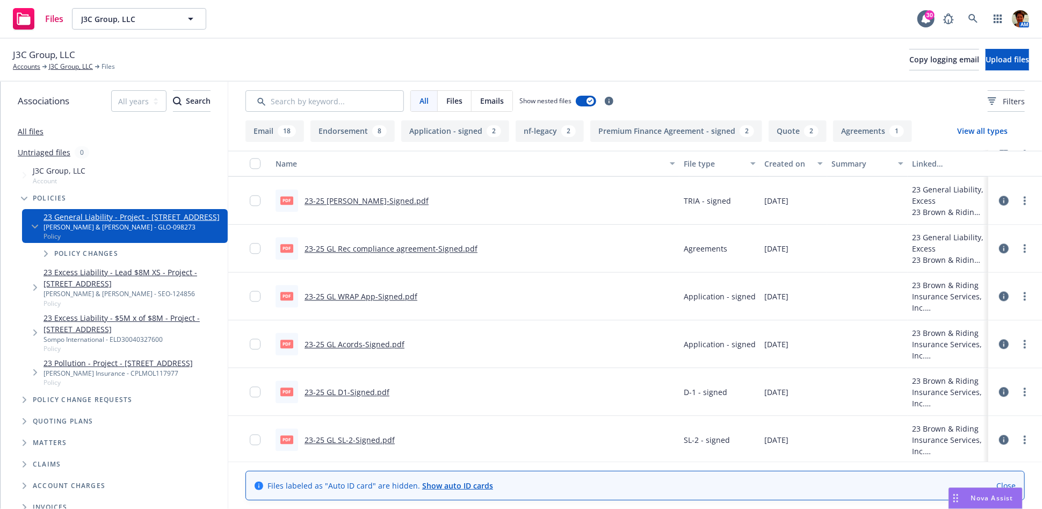
click at [357, 294] on link "23-25 GL WRAP App-Signed.pdf" at bounding box center [361, 296] width 113 height 10
click at [77, 66] on link "J3C Group, LLC" at bounding box center [71, 67] width 44 height 10
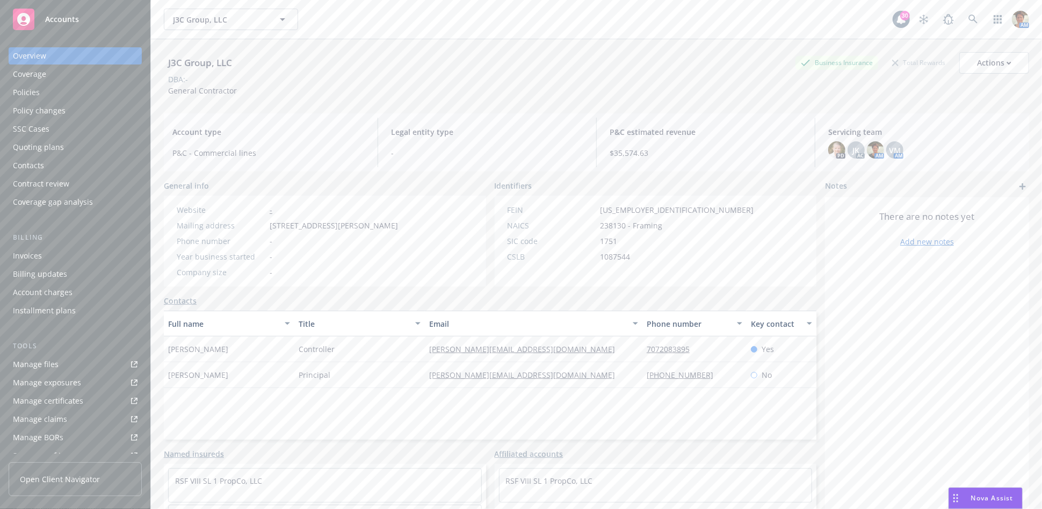
drag, startPoint x: 35, startPoint y: 89, endPoint x: 84, endPoint y: 118, distance: 56.6
click at [35, 90] on div "Policies" at bounding box center [26, 92] width 27 height 17
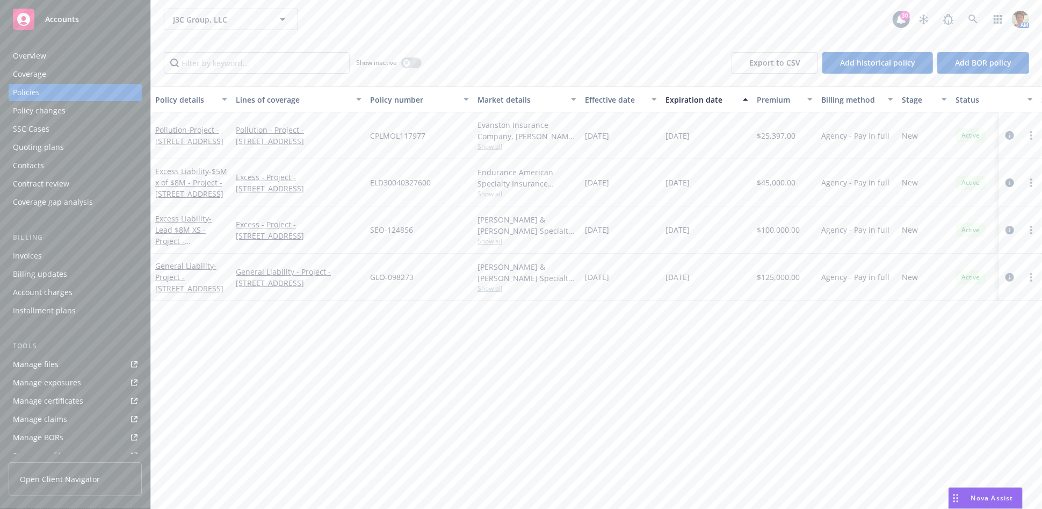
click at [40, 362] on div "Manage files" at bounding box center [36, 364] width 46 height 17
click at [74, 63] on div "Overview" at bounding box center [75, 55] width 125 height 17
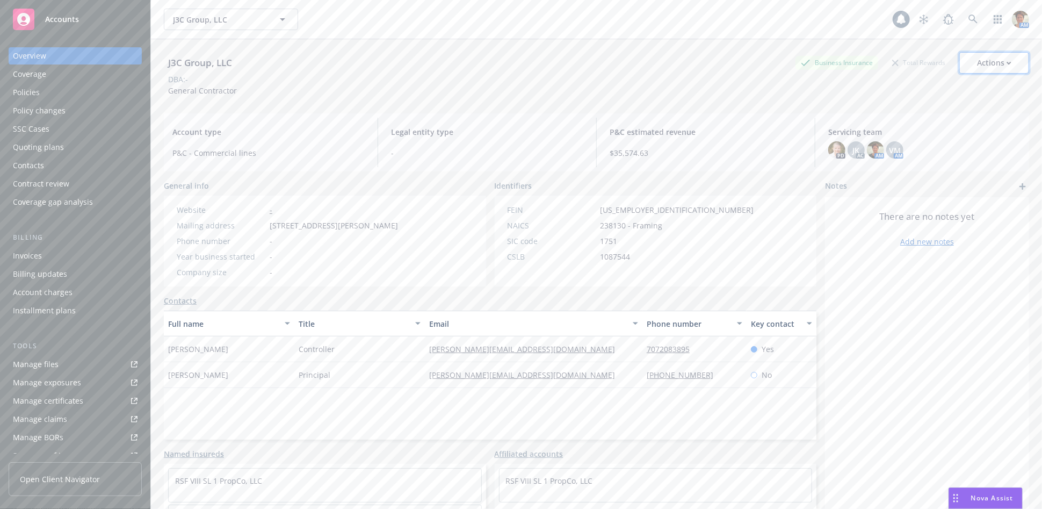
click at [992, 60] on div "Actions" at bounding box center [994, 63] width 34 height 20
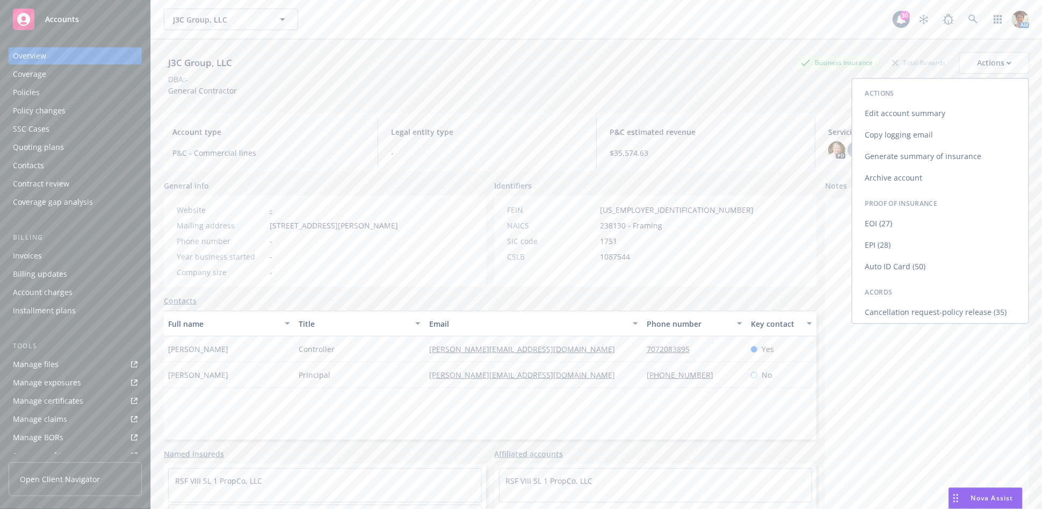
drag, startPoint x: 911, startPoint y: 133, endPoint x: 844, endPoint y: 129, distance: 67.3
click at [911, 133] on link "Copy logging email" at bounding box center [941, 134] width 176 height 21
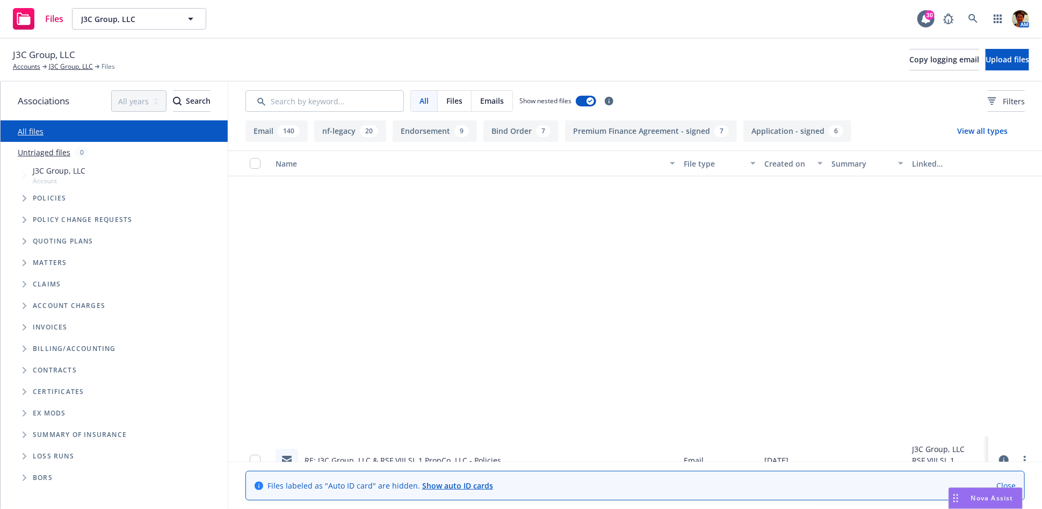
scroll to position [2805, 0]
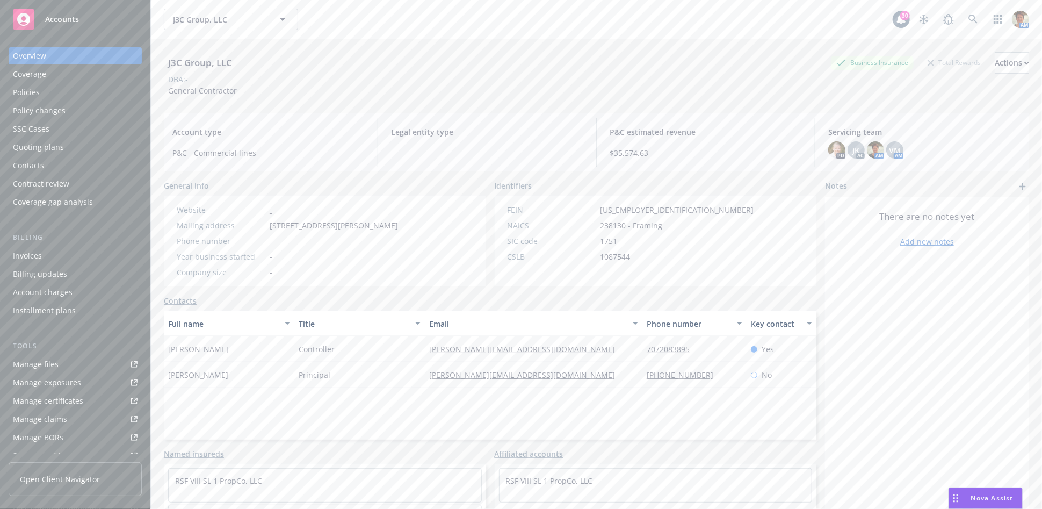
click at [32, 368] on div "Manage files" at bounding box center [36, 364] width 46 height 17
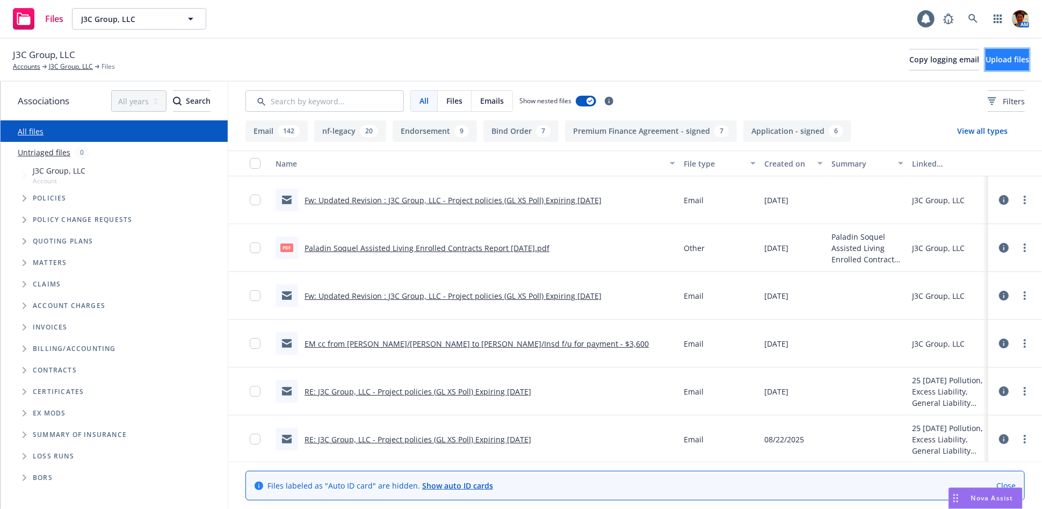
click at [986, 59] on span "Upload files" at bounding box center [1008, 59] width 44 height 10
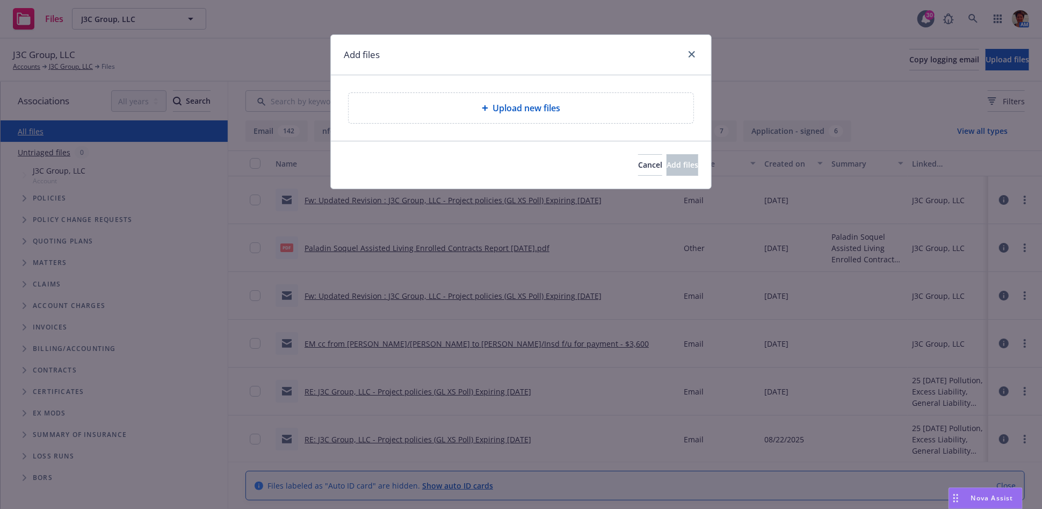
click at [496, 111] on span "Upload new files" at bounding box center [527, 108] width 68 height 13
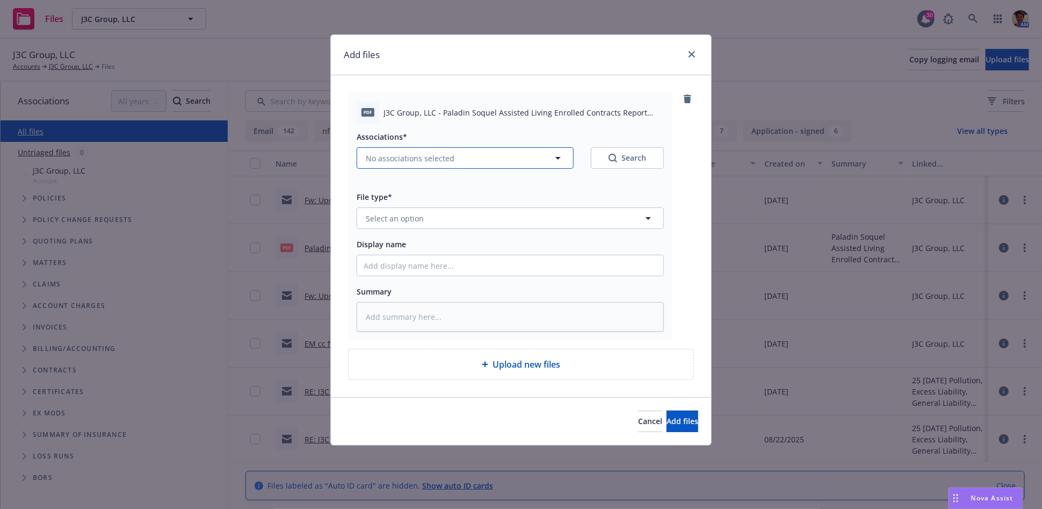
click at [396, 164] on button "No associations selected" at bounding box center [465, 157] width 217 height 21
type textarea "x"
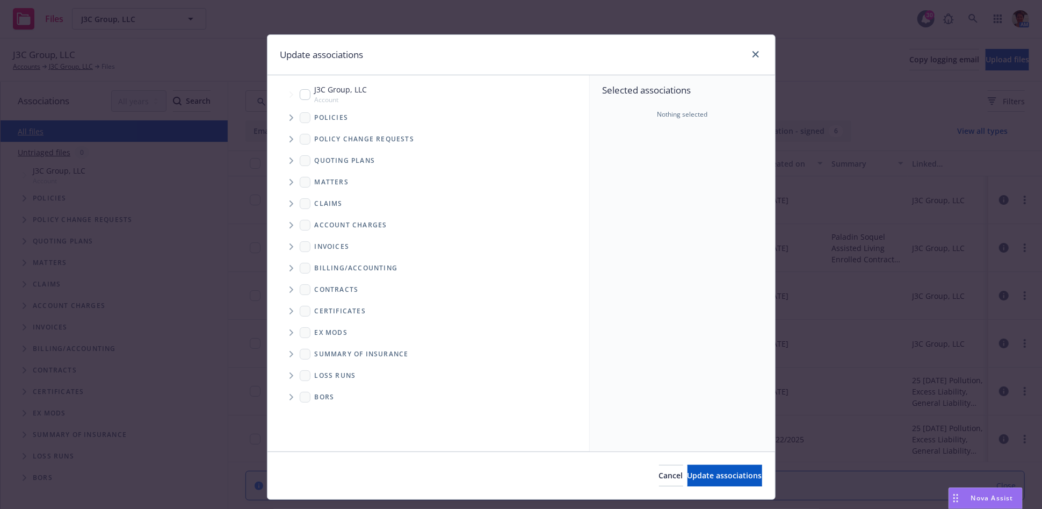
drag, startPoint x: 301, startPoint y: 97, endPoint x: 315, endPoint y: 117, distance: 24.3
click at [301, 97] on input "Tree Example" at bounding box center [305, 94] width 11 height 11
checkbox input "true"
click at [740, 473] on button "Update associations" at bounding box center [725, 475] width 75 height 21
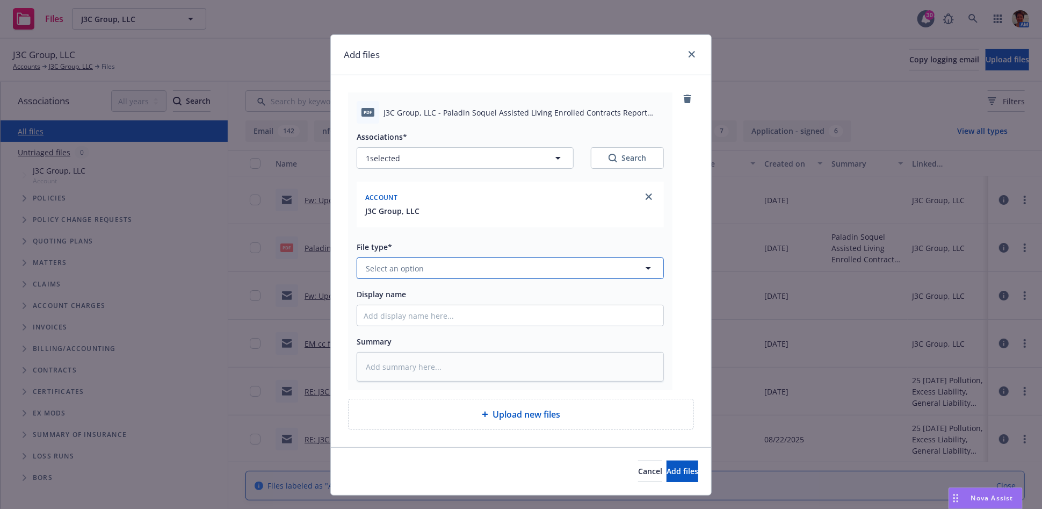
click at [389, 266] on span "Select an option" at bounding box center [395, 268] width 58 height 11
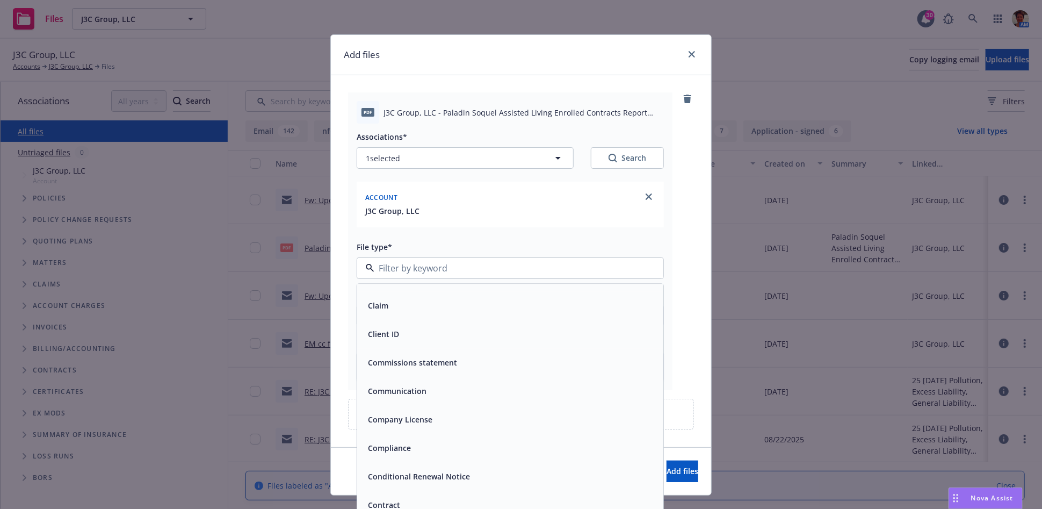
scroll to position [1194, 0]
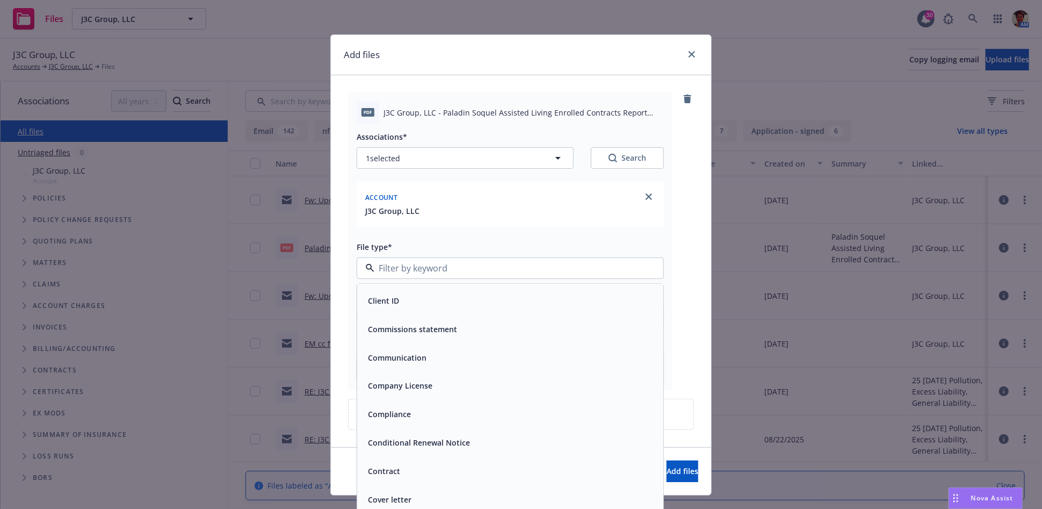
click at [386, 468] on span "Contract" at bounding box center [384, 471] width 32 height 11
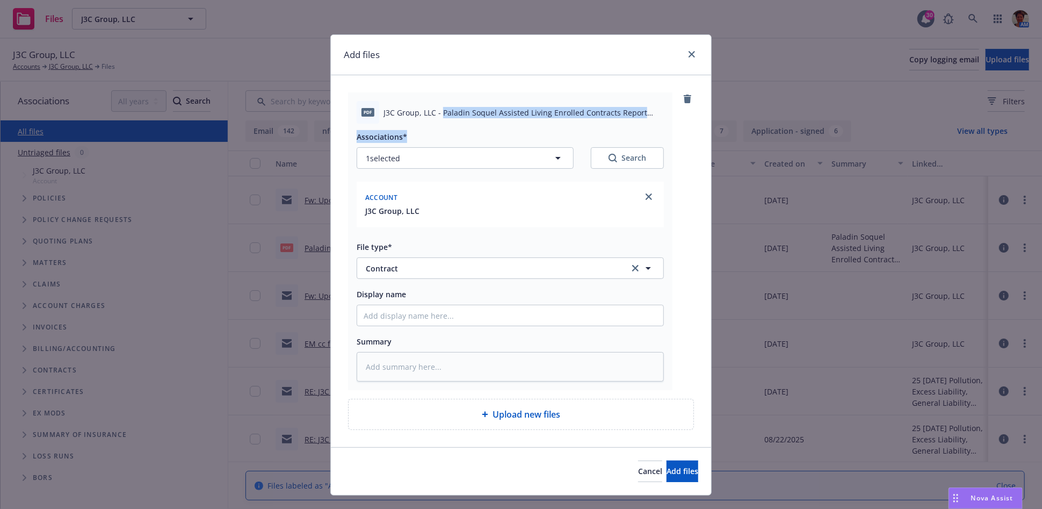
drag, startPoint x: 439, startPoint y: 113, endPoint x: 657, endPoint y: 129, distance: 218.7
click at [657, 129] on div "pdf J3C Group, LLC - Paladin Soquel Assisted Living Enrolled Contracts Report […" at bounding box center [510, 241] width 324 height 298
copy div "Paladin Soquel Assisted Living Enrolled Contracts Report [DATE].pdf Association…"
click at [387, 320] on input "Display name" at bounding box center [510, 315] width 306 height 20
paste input "Paladin Soquel Assisted Living Enrolled Contracts Report [DATE].pdf Association…"
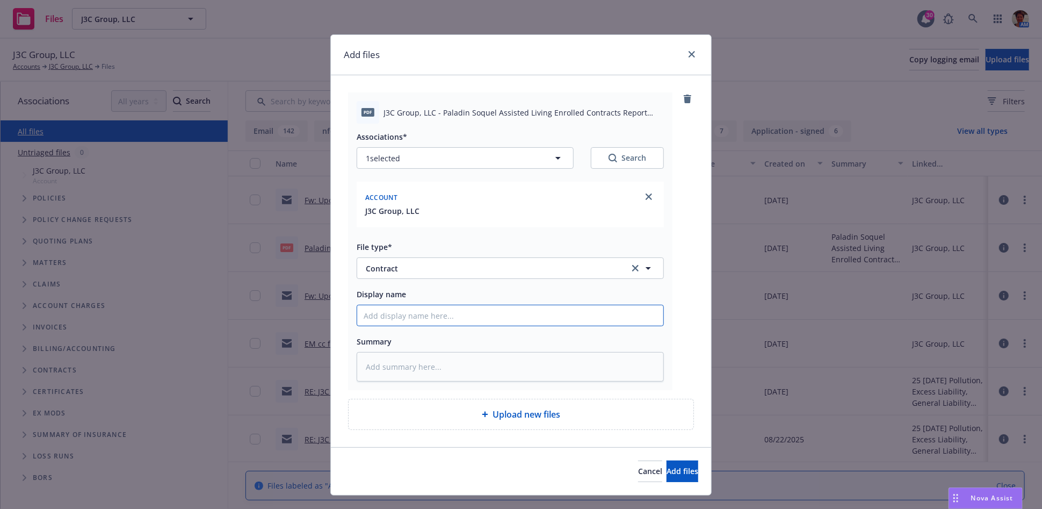
type textarea "x"
type input "Paladin Soquel Assisted Living Enrolled Contracts Report [DATE].pdf Association…"
type textarea "x"
type input "Paladin Soquel Assisted Living Enrolled Contracts Report [DATE].pdf Associations"
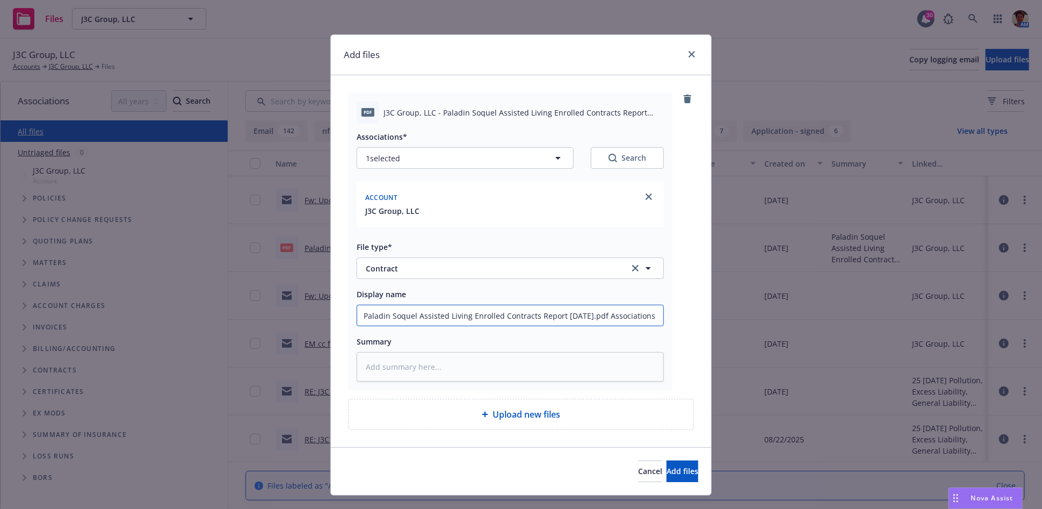
type textarea "x"
type input "Paladin Soquel Assisted Living Enrolled Contracts Report [DATE].pdf Association"
type textarea "x"
type input "Paladin Soquel Assisted Living Enrolled Contracts Report [DATE].pdf Associatio"
type textarea "x"
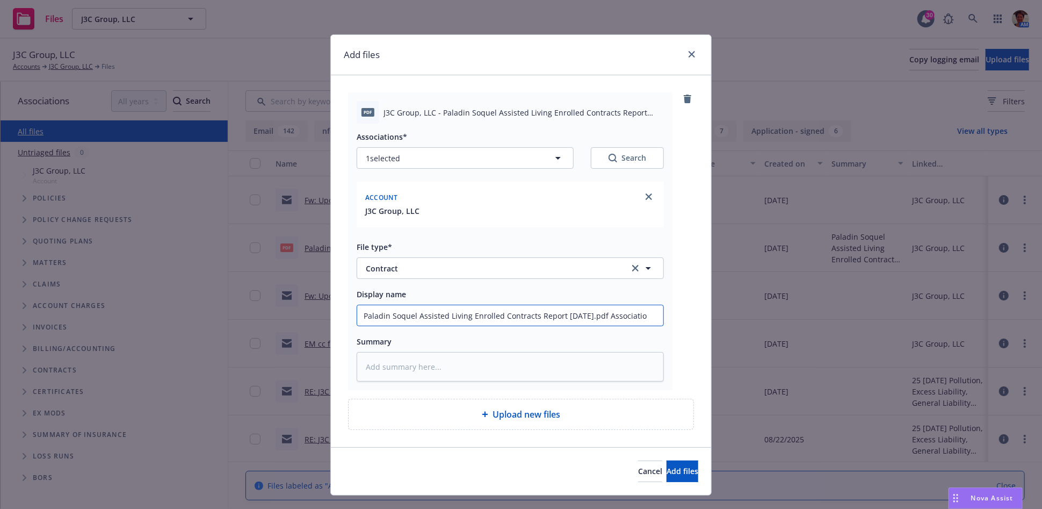
type input "Paladin Soquel Assisted Living Enrolled Contracts Report [DATE].pdf Associati"
type textarea "x"
type input "Paladin Soquel Assisted Living Enrolled Contracts Report [DATE].pdf Associat"
type textarea "x"
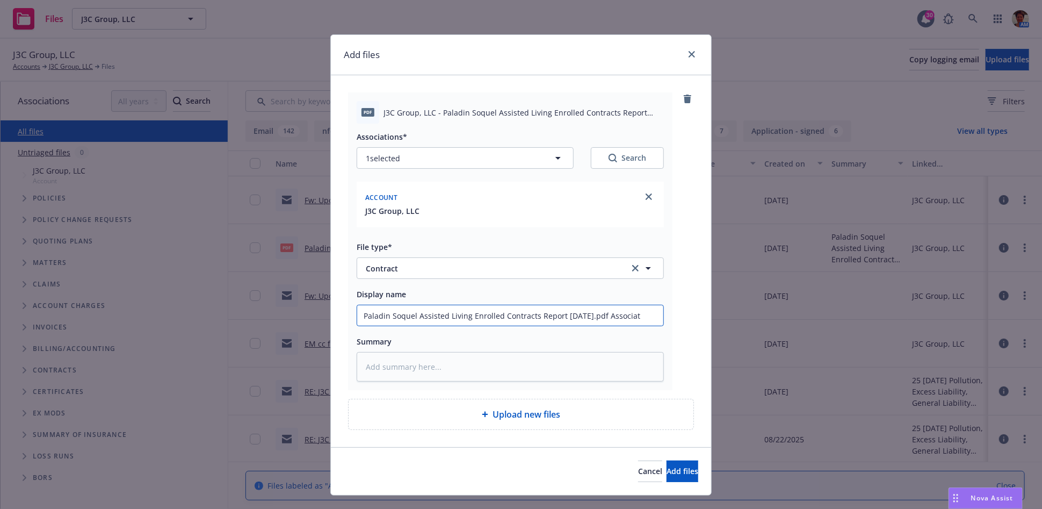
type input "Paladin Soquel Assisted Living Enrolled Contracts Report [DATE].pdf Associa"
type textarea "x"
type input "Paladin Soquel Assisted Living Enrolled Contracts Report [DATE].pdf Associ"
type textarea "x"
type input "Paladin Soquel Assisted Living Enrolled Contracts Report [DATE].pdf Assoc"
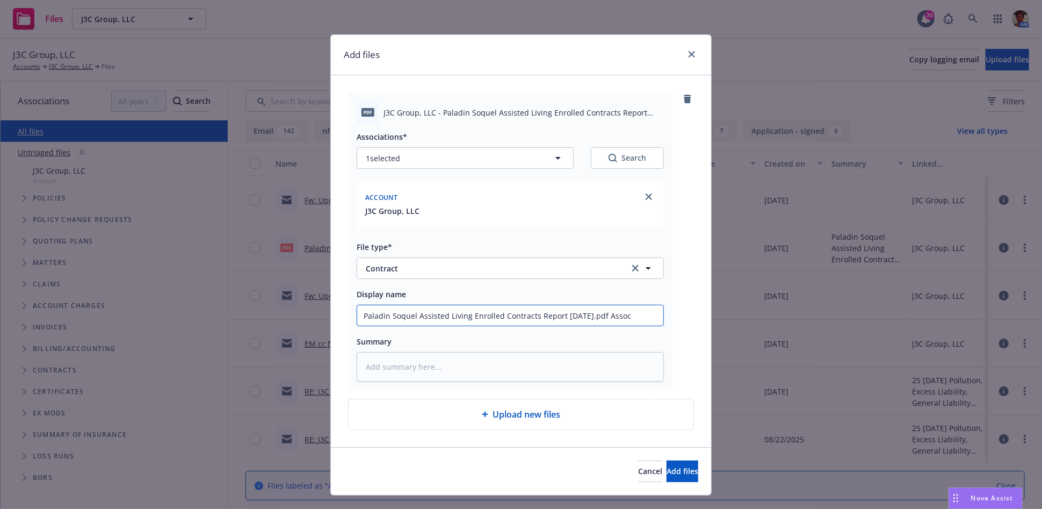
type textarea "x"
type input "Paladin Soquel Assisted Living Enrolled Contracts Report [DATE].pdf Asso"
type textarea "x"
type input "Paladin Soquel Assisted Living Enrolled Contracts Report [DATE].pdf Ass"
type textarea "x"
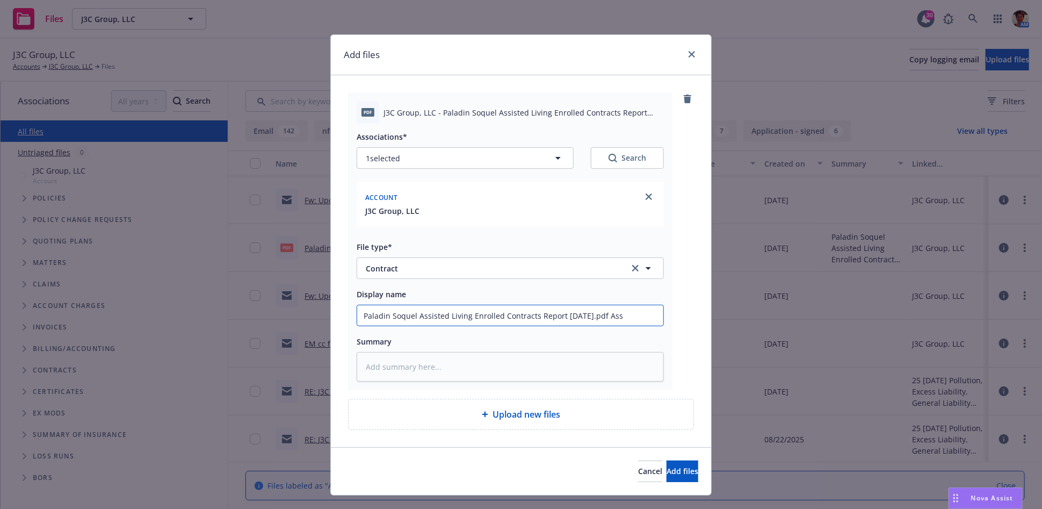
type input "Paladin Soquel Assisted Living Enrolled Contracts Report [DATE].pdf As"
type textarea "x"
type input "Paladin Soquel Assisted Living Enrolled Contracts Report [DATE].pdf A"
type textarea "x"
type input "Paladin Soquel Assisted Living Enrolled Contracts Report [DATE].pdf"
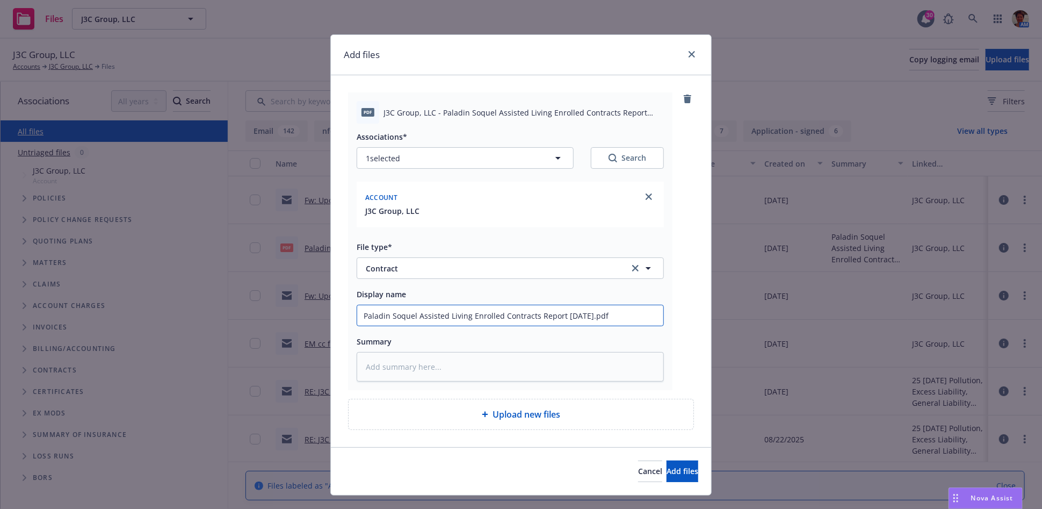
type textarea "x"
type input "Paladin Soquel Assisted Living Enrolled Contracts Report [DATE].pd"
type textarea "x"
type input "Paladin Soquel Assisted Living Enrolled Contracts Report [DATE].p"
type textarea "x"
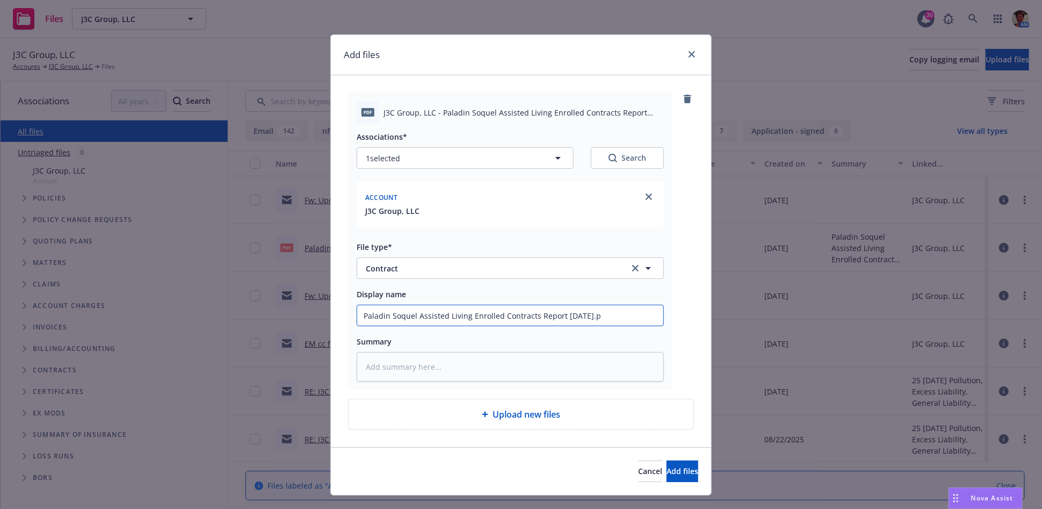
type input "Paladin Soquel Assisted Living Enrolled Contracts Report [DATE]."
type textarea "x"
type input "Paladin Soquel Assisted Living Enrolled Contracts Report [DATE]"
click at [418, 378] on textarea at bounding box center [510, 367] width 307 height 30
paste textarea "Paladin Soquel Assisted Living Enrolled Contracts Report [DATE].pdf Association…"
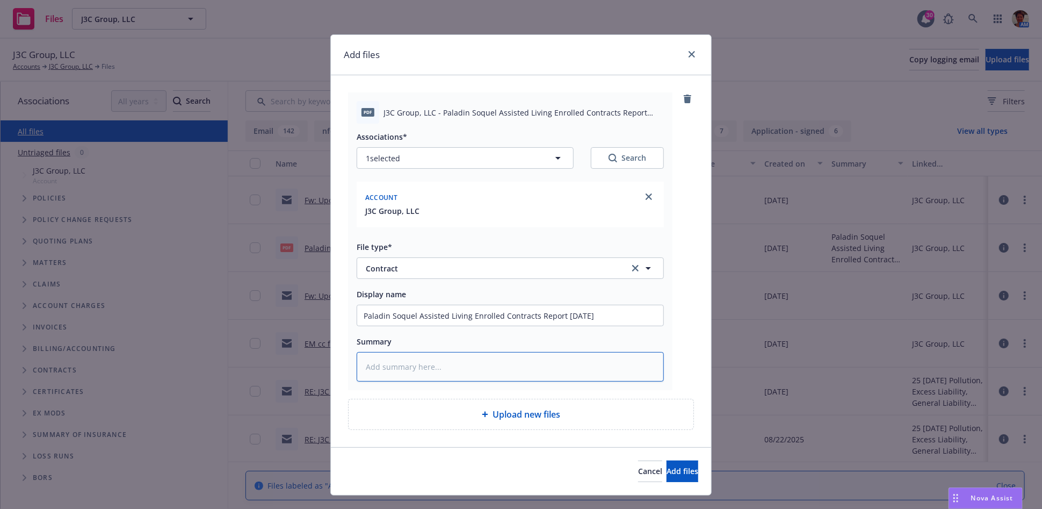
type textarea "x"
type textarea "Paladin Soquel Assisted Living Enrolled Contracts Report [DATE].pdf Association…"
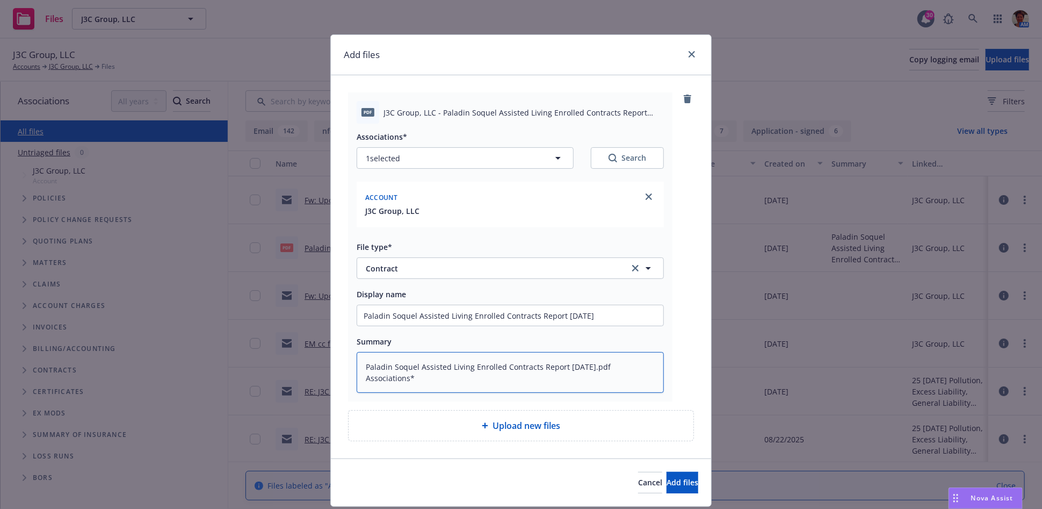
type textarea "x"
type textarea "Paladin Soquel Assisted Living Enrolled Contracts Report [DATE].pdf Associations"
type textarea "x"
type textarea "Paladin Soquel Assisted Living Enrolled Contracts Report [DATE].pdf Association"
type textarea "x"
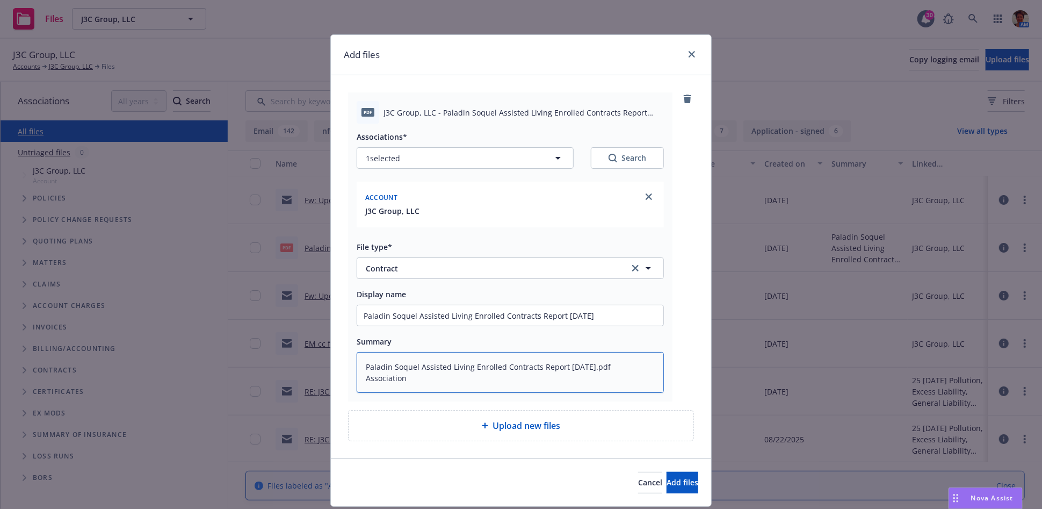
type textarea "Paladin Soquel Assisted Living Enrolled Contracts Report [DATE].pdf Associatio"
type textarea "x"
type textarea "Paladin Soquel Assisted Living Enrolled Contracts Report [DATE].pdf Associati"
type textarea "x"
type textarea "Paladin Soquel Assisted Living Enrolled Contracts Report [DATE].pdf Associat"
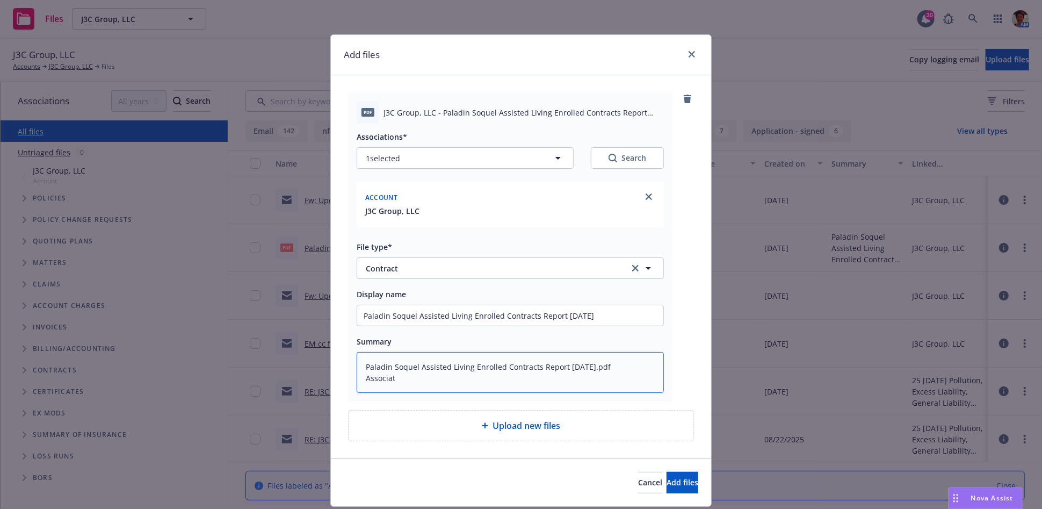
type textarea "x"
type textarea "Paladin Soquel Assisted Living Enrolled Contracts Report [DATE].pdf Associa"
type textarea "x"
type textarea "Paladin Soquel Assisted Living Enrolled Contracts Report [DATE].pdf Associ"
type textarea "x"
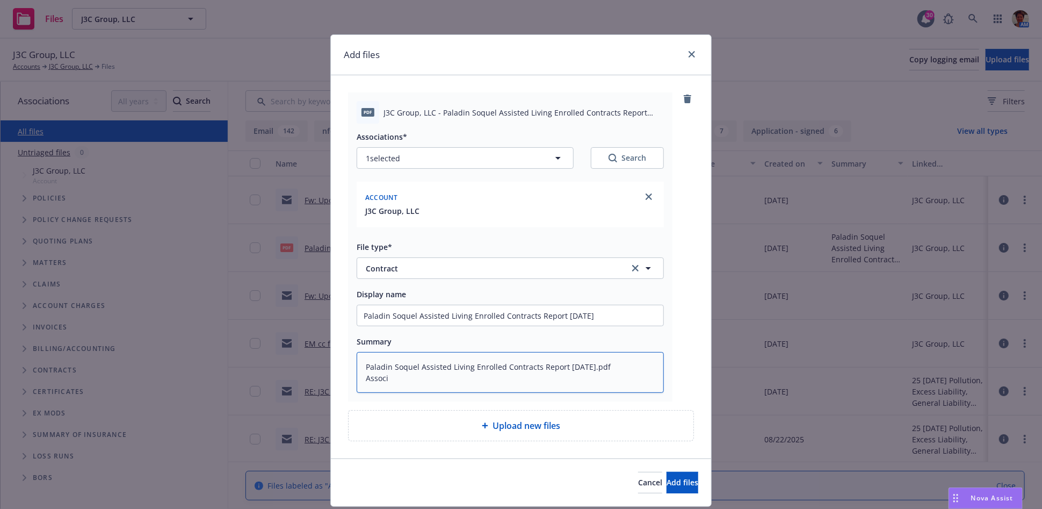
type textarea "Paladin Soquel Assisted Living Enrolled Contracts Report [DATE].pdf Assoc"
type textarea "x"
type textarea "Paladin Soquel Assisted Living Enrolled Contracts Report [DATE].pdf Asso"
type textarea "x"
type textarea "Paladin Soquel Assisted Living Enrolled Contracts Report [DATE].pdf As"
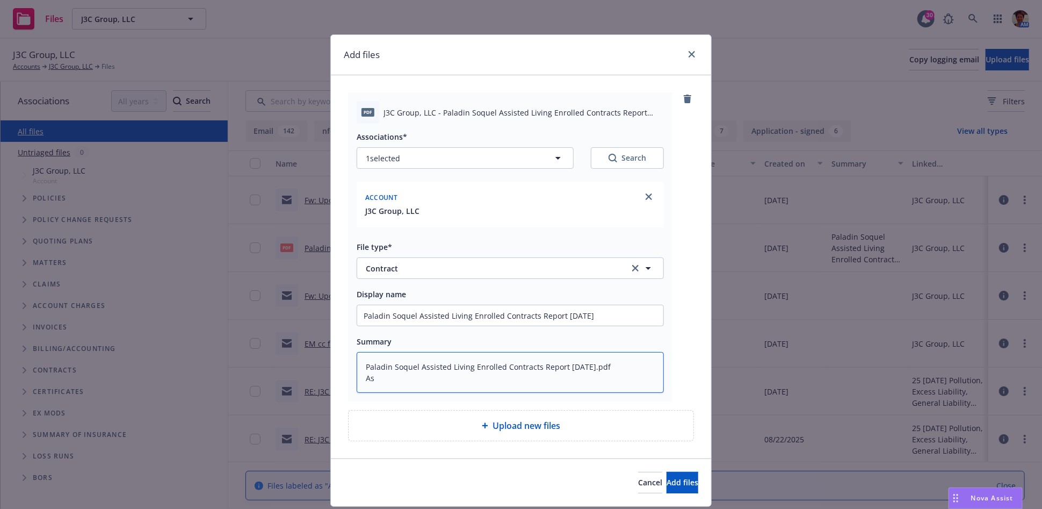
type textarea "x"
type textarea "Paladin Soquel Assisted Living Enrolled Contracts Report [DATE].pdf A"
type textarea "x"
type textarea "Paladin Soquel Assisted Living Enrolled Contracts Report [DATE].pdf"
type textarea "x"
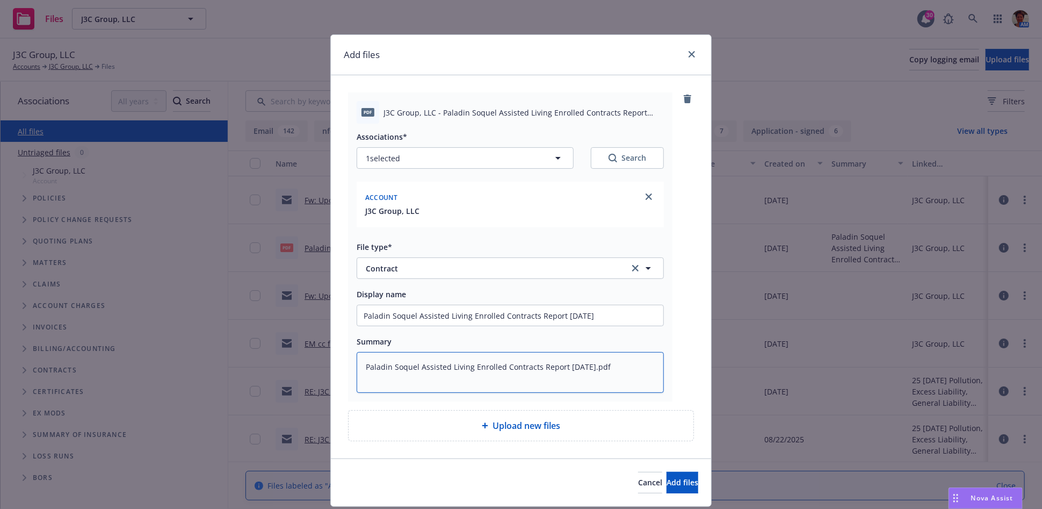
type textarea "Paladin Soquel Assisted Living Enrolled Contracts Report [DATE].pdf"
type textarea "x"
type textarea "Paladin Soquel Assisted Living Enrolled Contracts Report [DATE].pd"
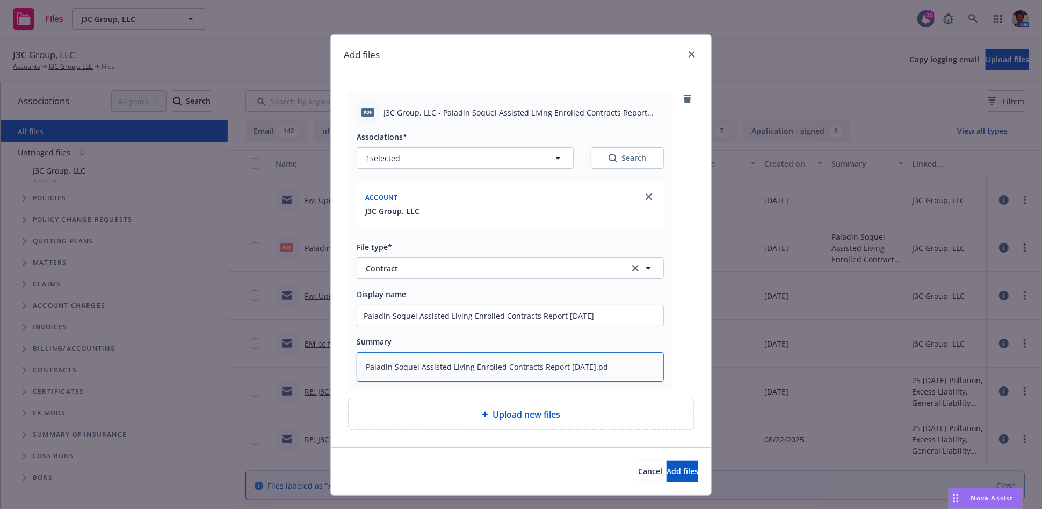
type textarea "x"
type textarea "Paladin Soquel Assisted Living Enrolled Contracts Report [DATE].p"
type textarea "x"
type textarea "Paladin Soquel Assisted Living Enrolled Contracts Report [DATE]."
type textarea "x"
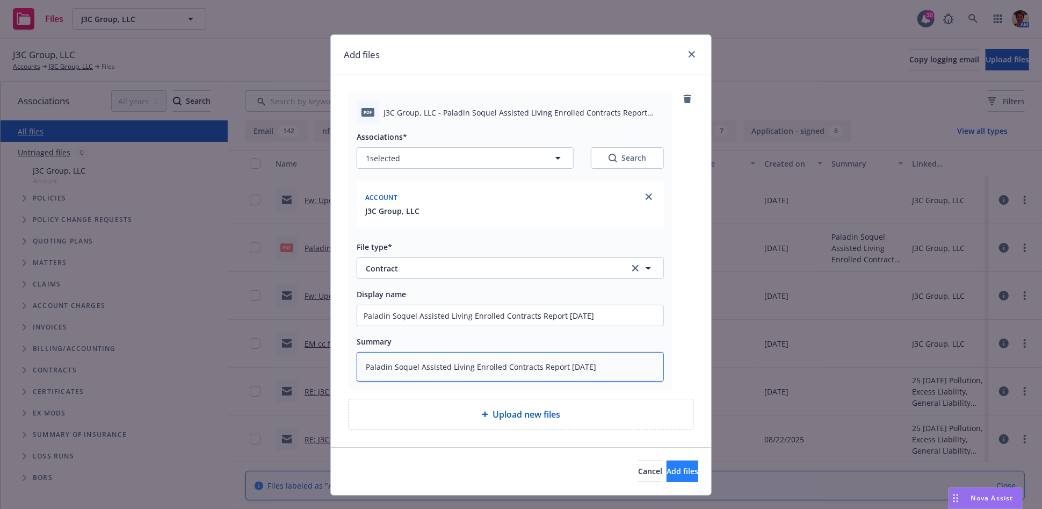
type textarea "Paladin Soquel Assisted Living Enrolled Contracts Report [DATE]"
click at [683, 469] on button "Add files" at bounding box center [683, 470] width 32 height 21
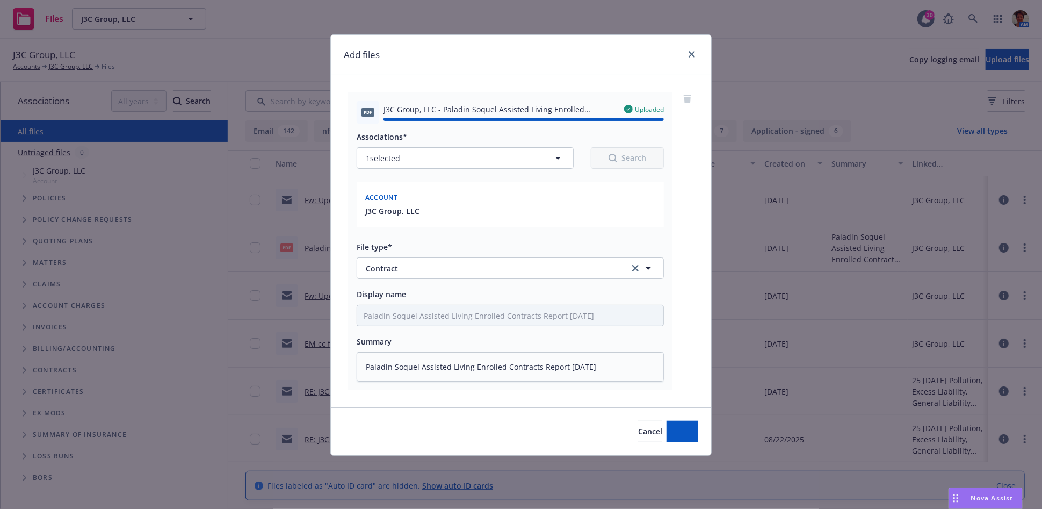
type textarea "x"
